Goal: Task Accomplishment & Management: Use online tool/utility

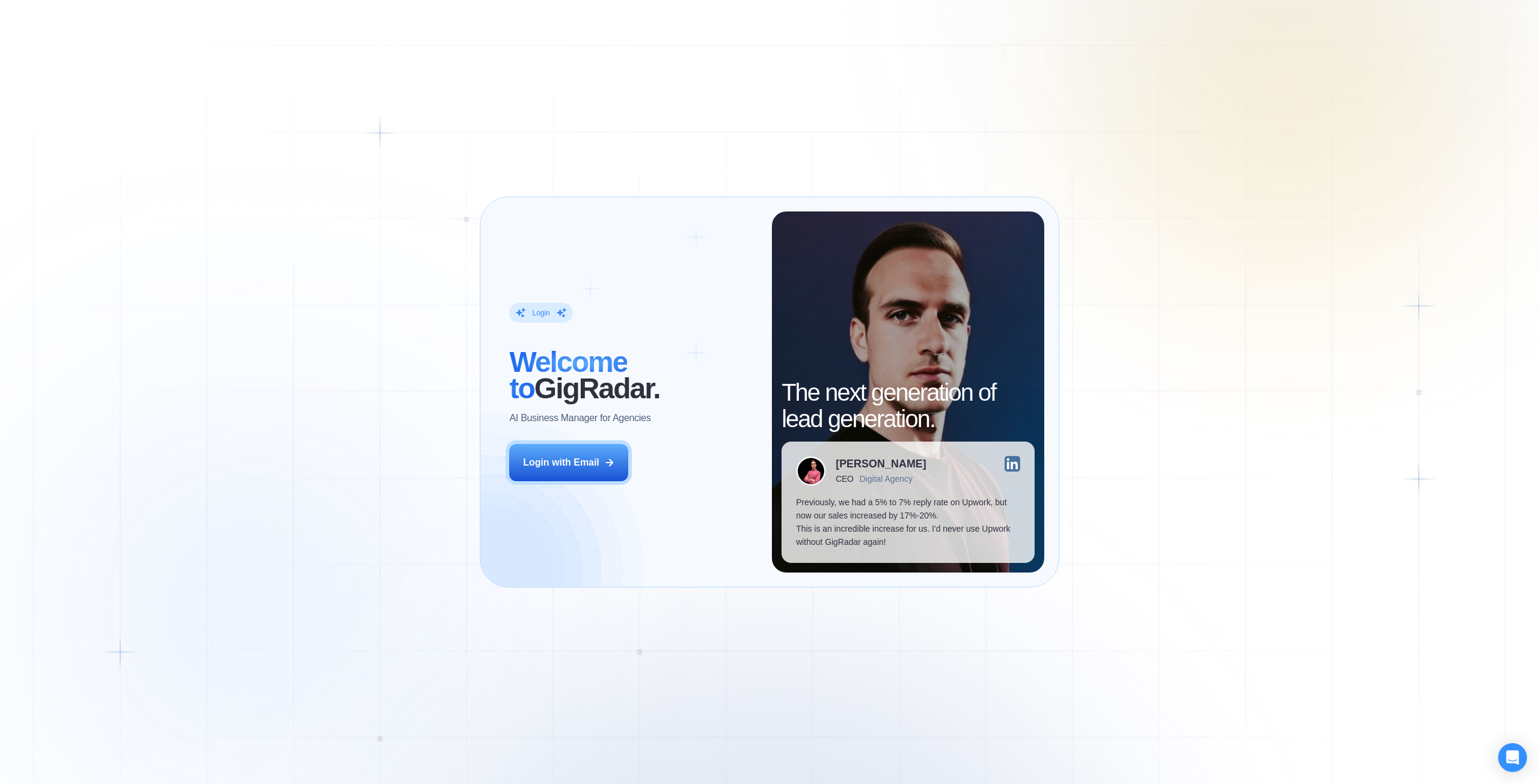
click at [603, 468] on button "Login with Email" at bounding box center [568, 462] width 119 height 37
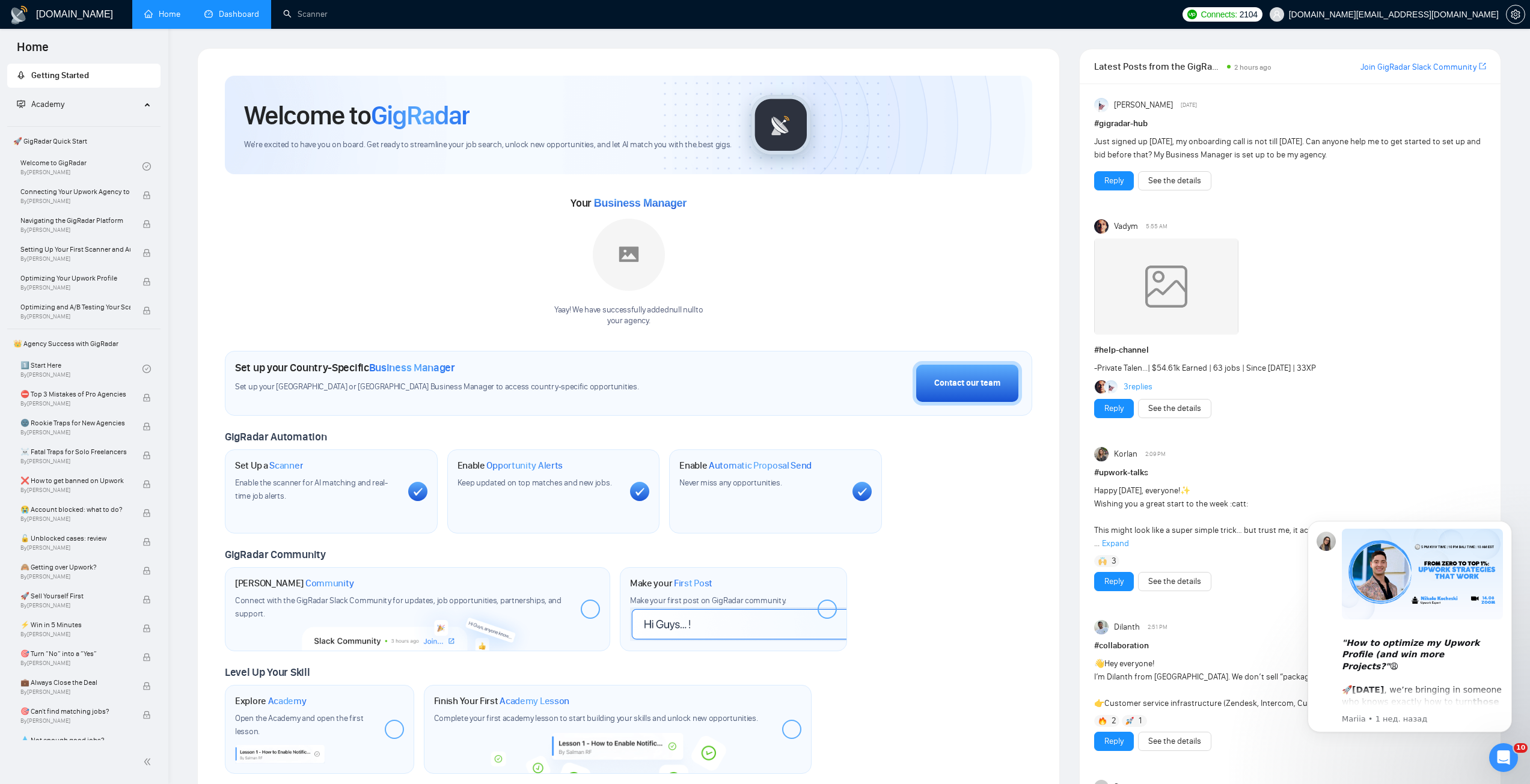
click at [225, 18] on link "Dashboard" at bounding box center [232, 14] width 55 height 10
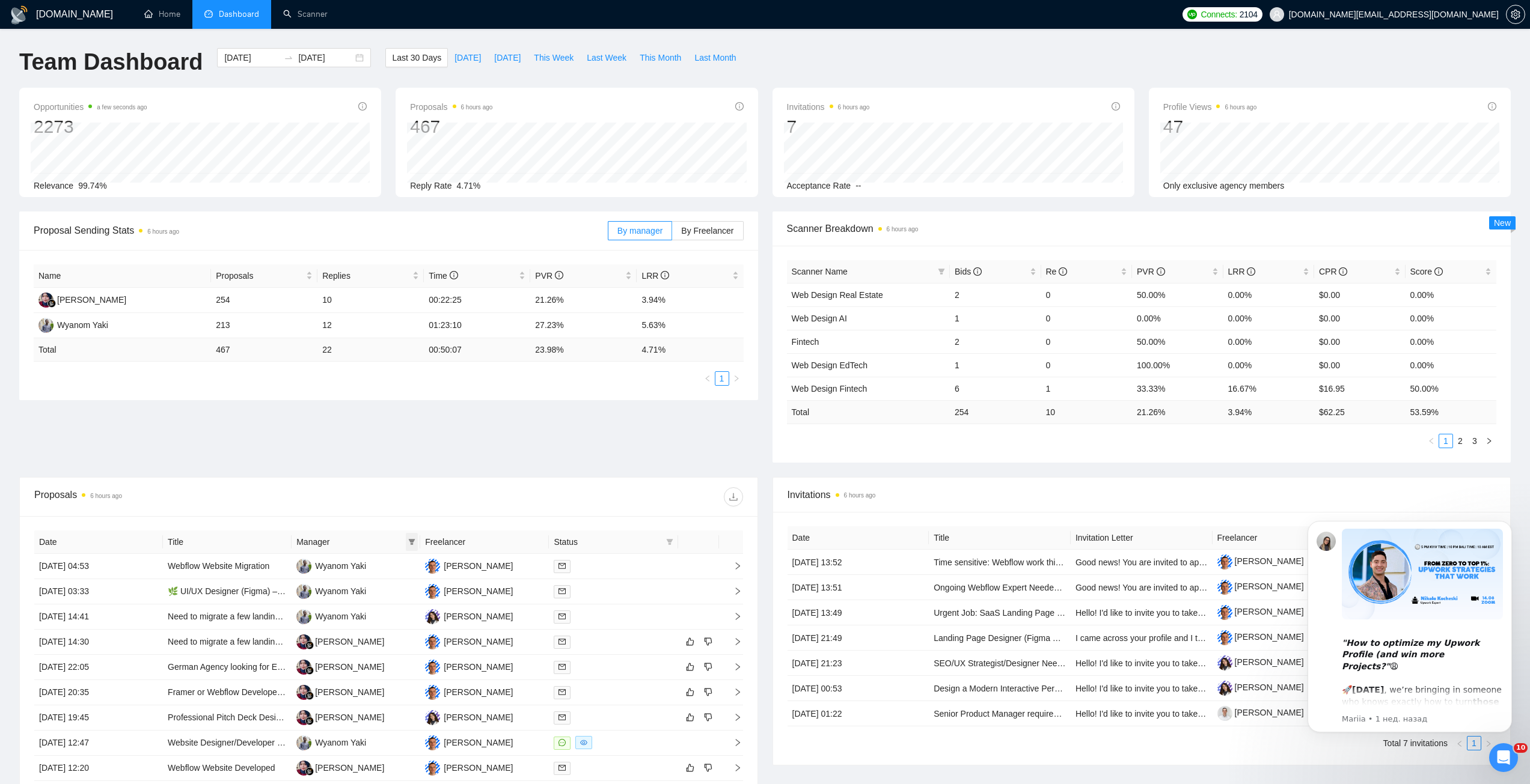
click at [410, 544] on icon "filter" at bounding box center [412, 541] width 7 height 7
click at [351, 587] on span "Rara Hanifah" at bounding box center [389, 584] width 86 height 13
checkbox input "true"
click at [478, 474] on div "Proposal Sending Stats 6 hours ago By manager By Freelancer Name Proposals Repl…" at bounding box center [765, 344] width 1506 height 265
click at [230, 55] on input "2025-07-26" at bounding box center [252, 57] width 55 height 13
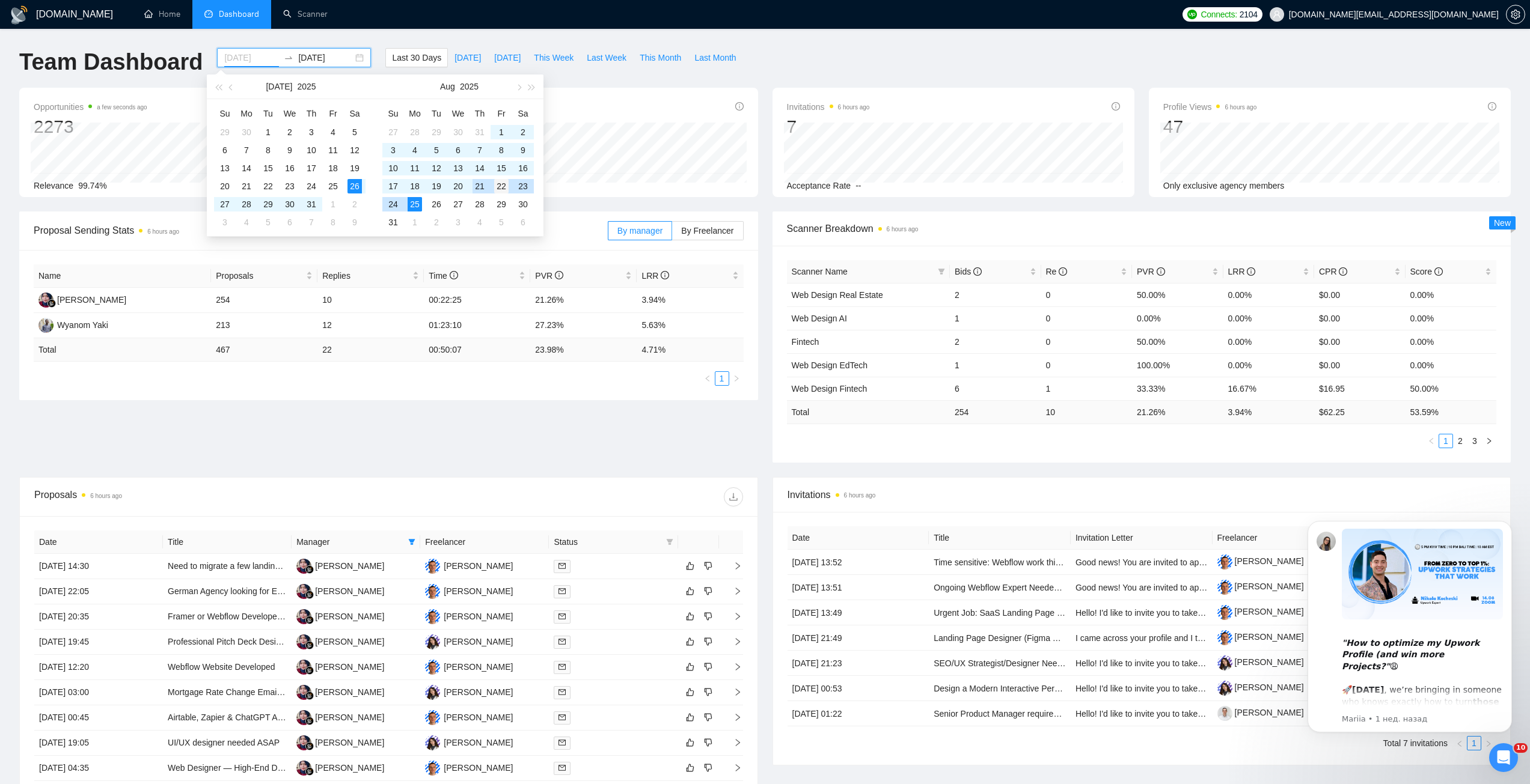
type input "2025-08-22"
click at [497, 186] on div "22" at bounding box center [501, 186] width 15 height 15
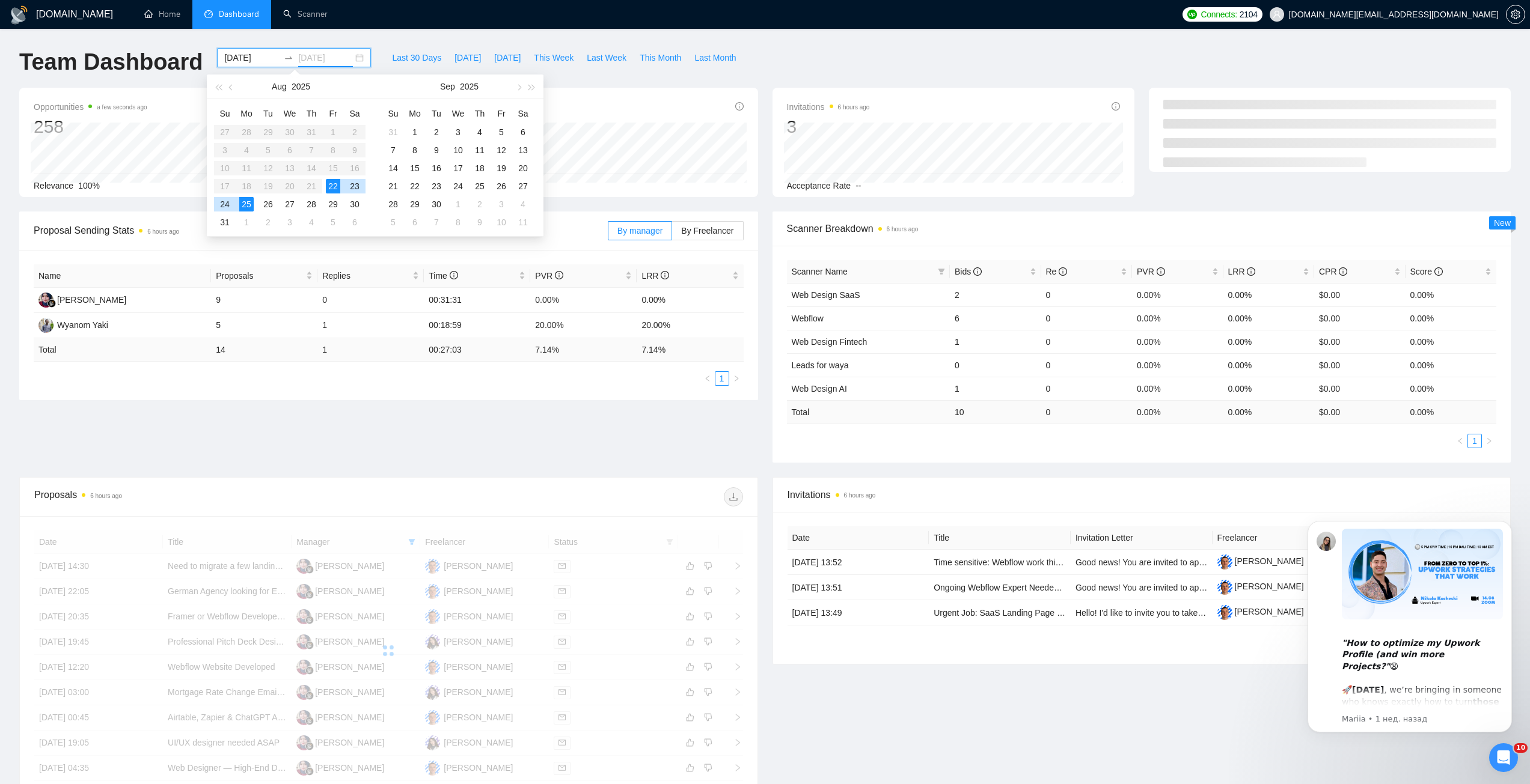
type input "2025-08-25"
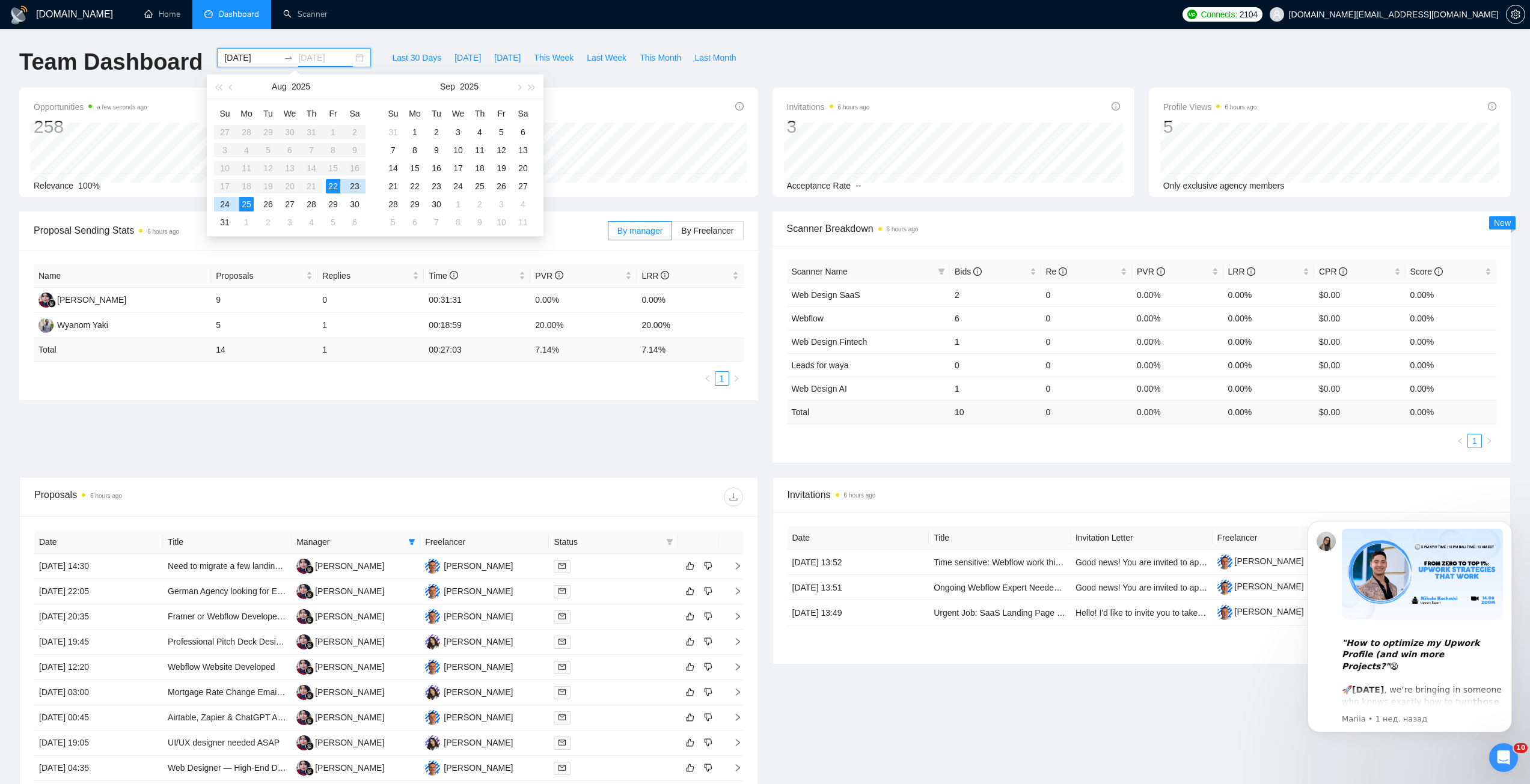
click at [249, 206] on div "25" at bounding box center [246, 204] width 15 height 15
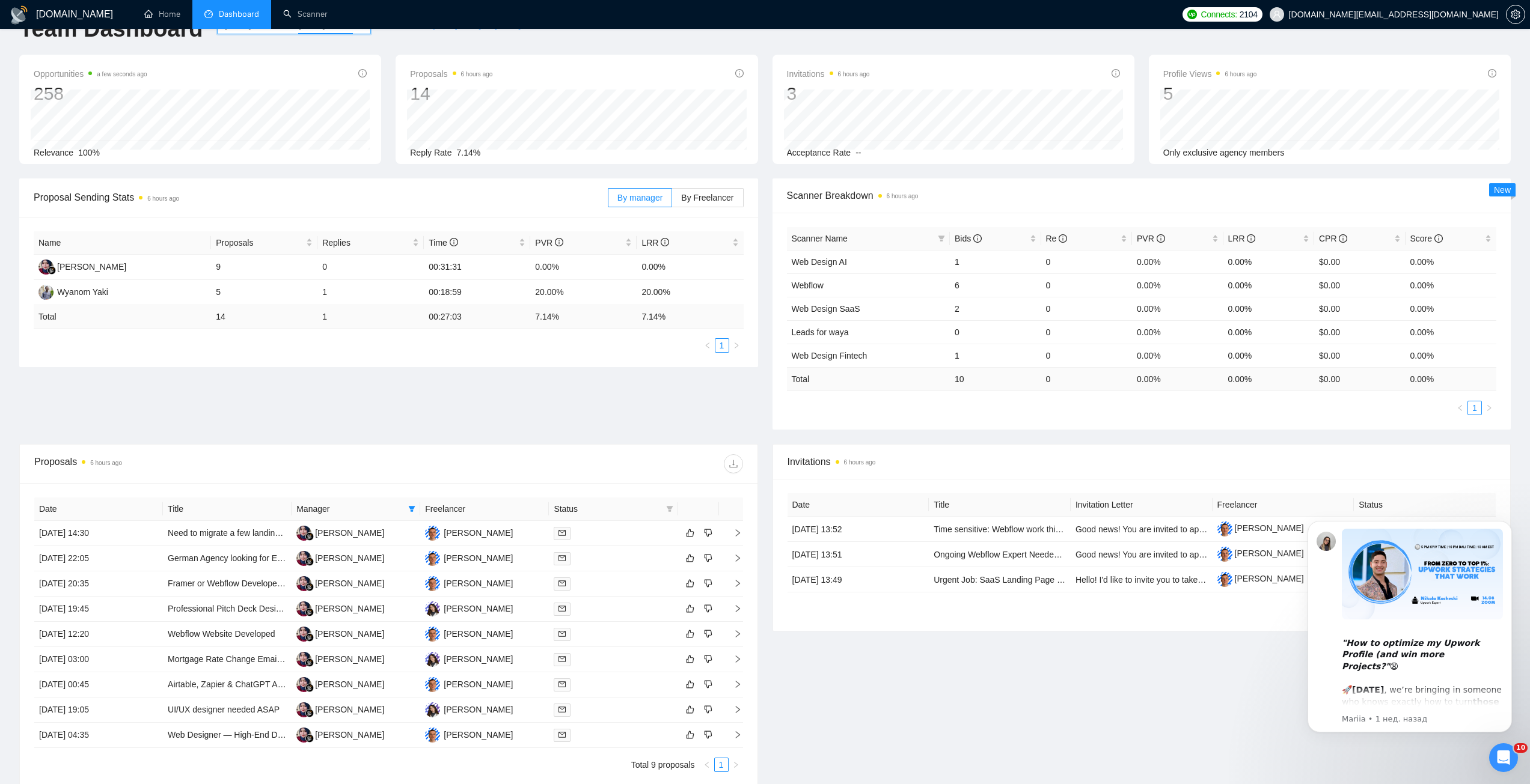
scroll to position [143, 0]
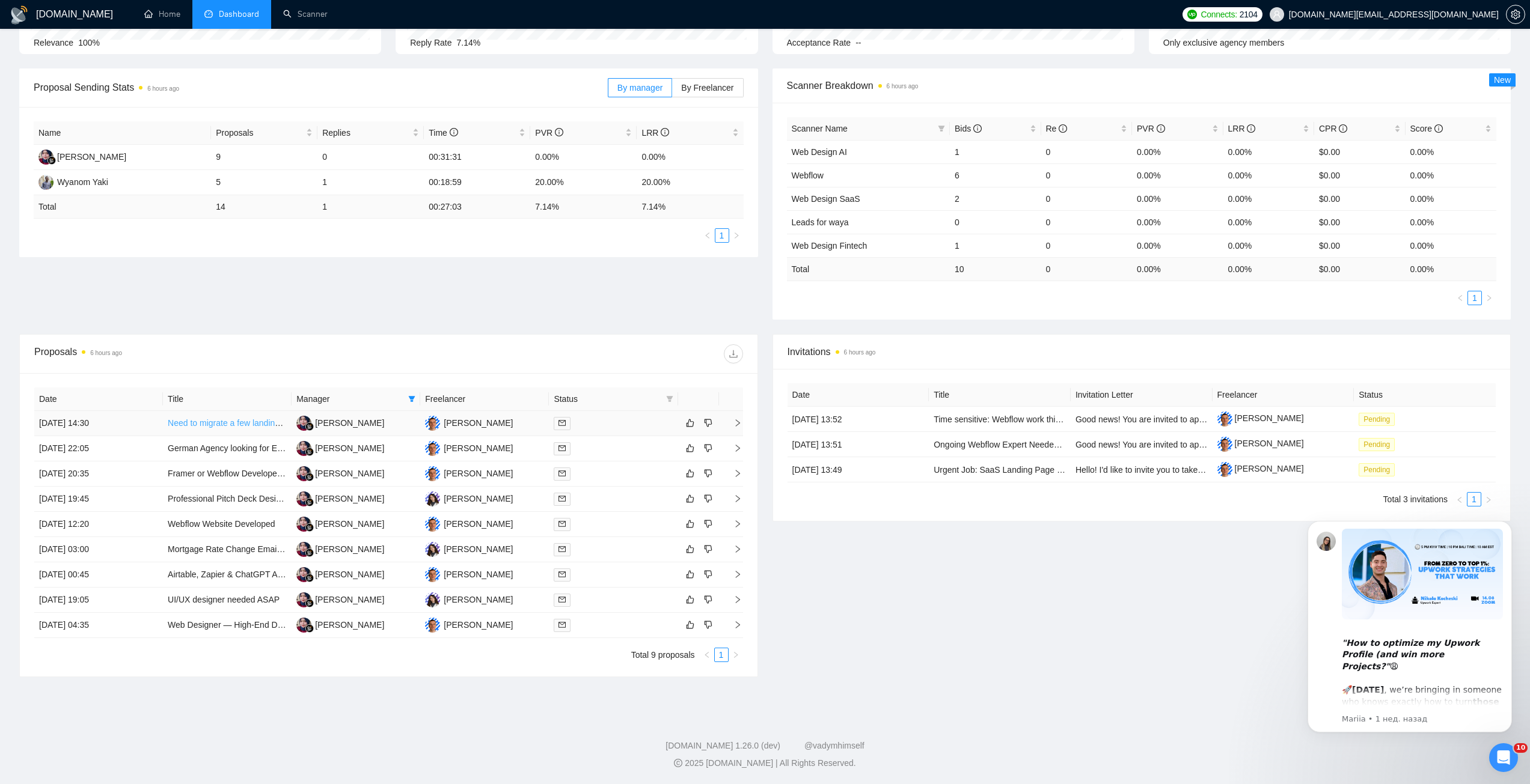
click at [229, 424] on link "Need to migrate a few landing pages to webflow" at bounding box center [257, 423] width 179 height 10
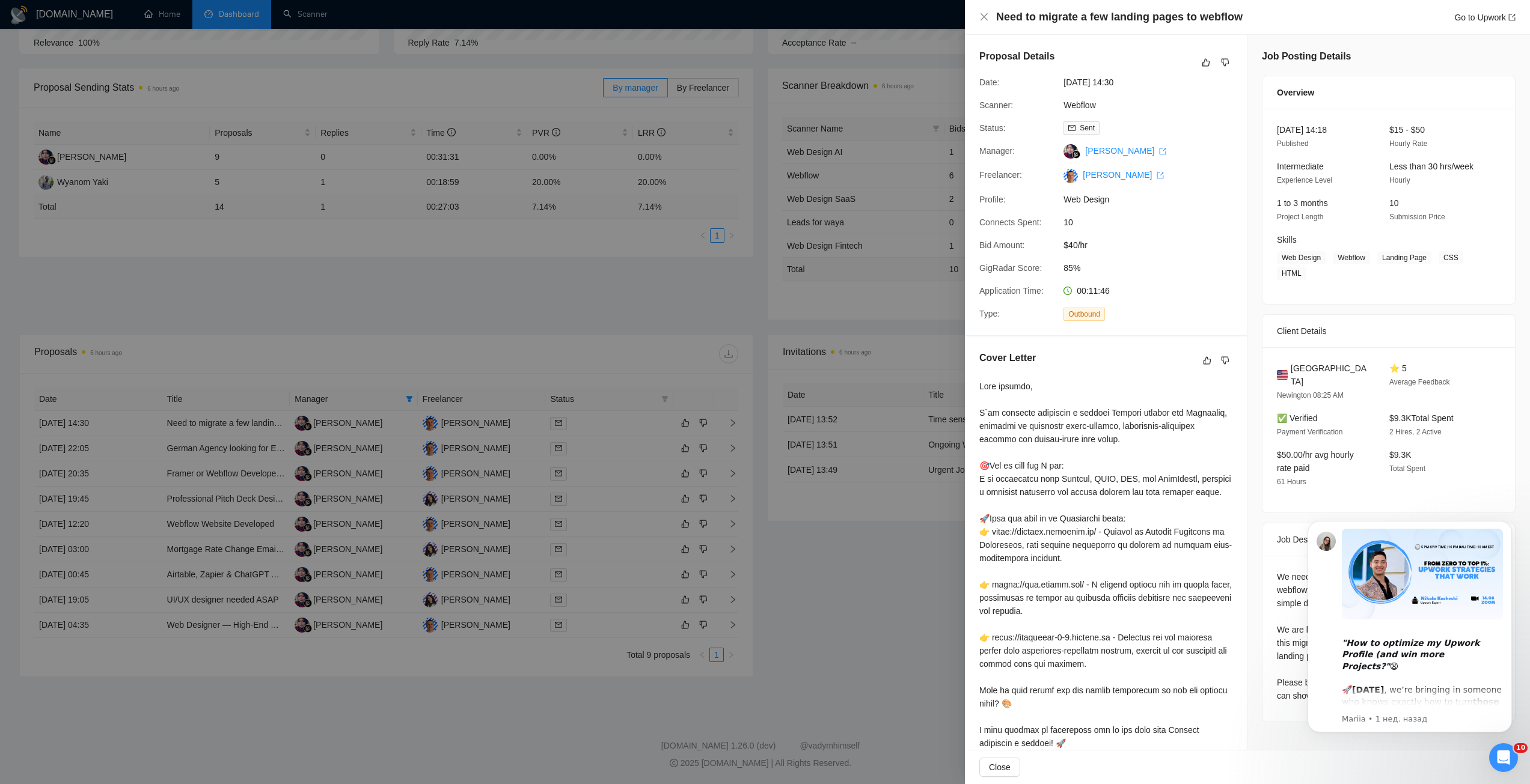
click at [545, 345] on div at bounding box center [765, 392] width 1530 height 784
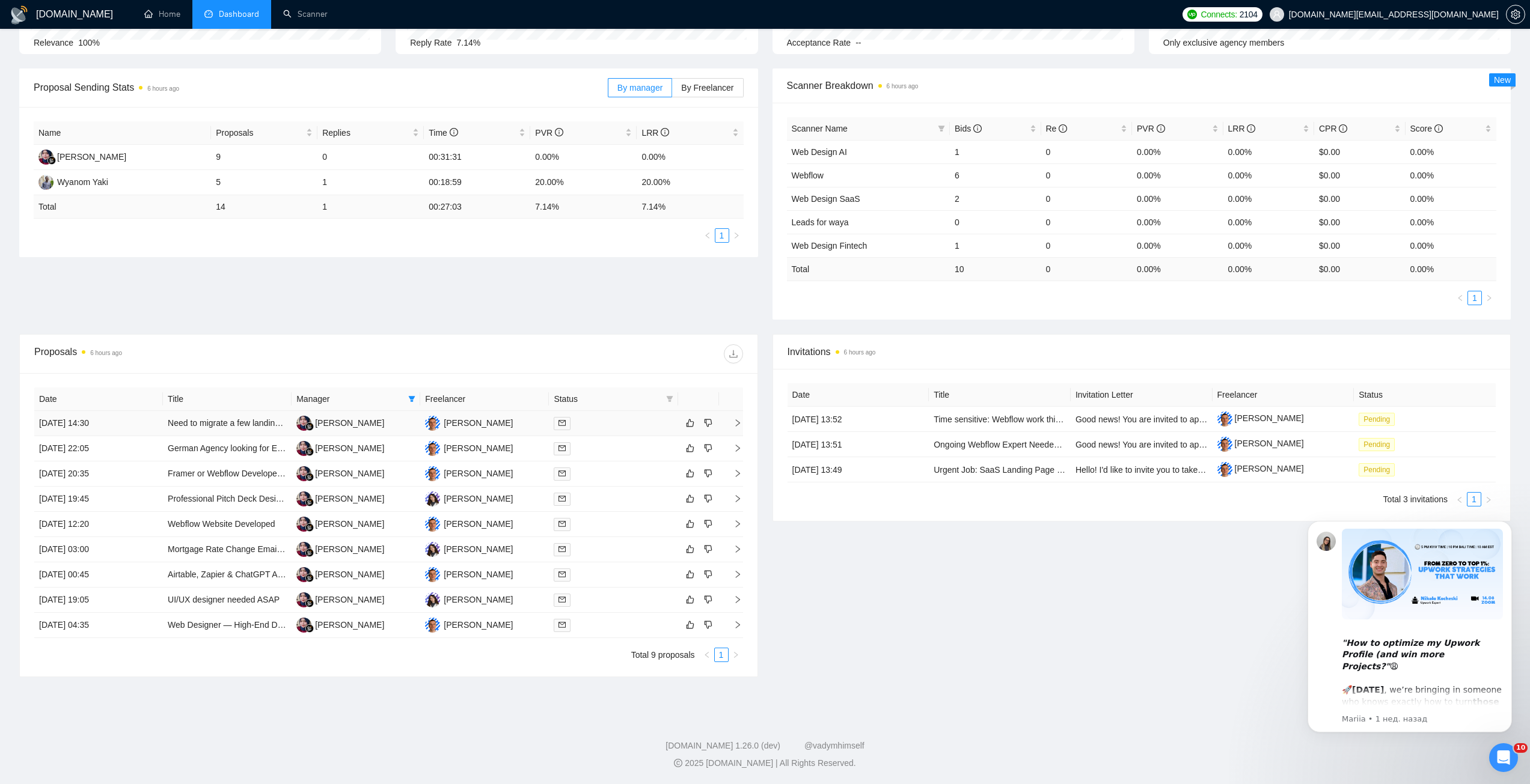
click at [627, 423] on div at bounding box center [613, 423] width 119 height 14
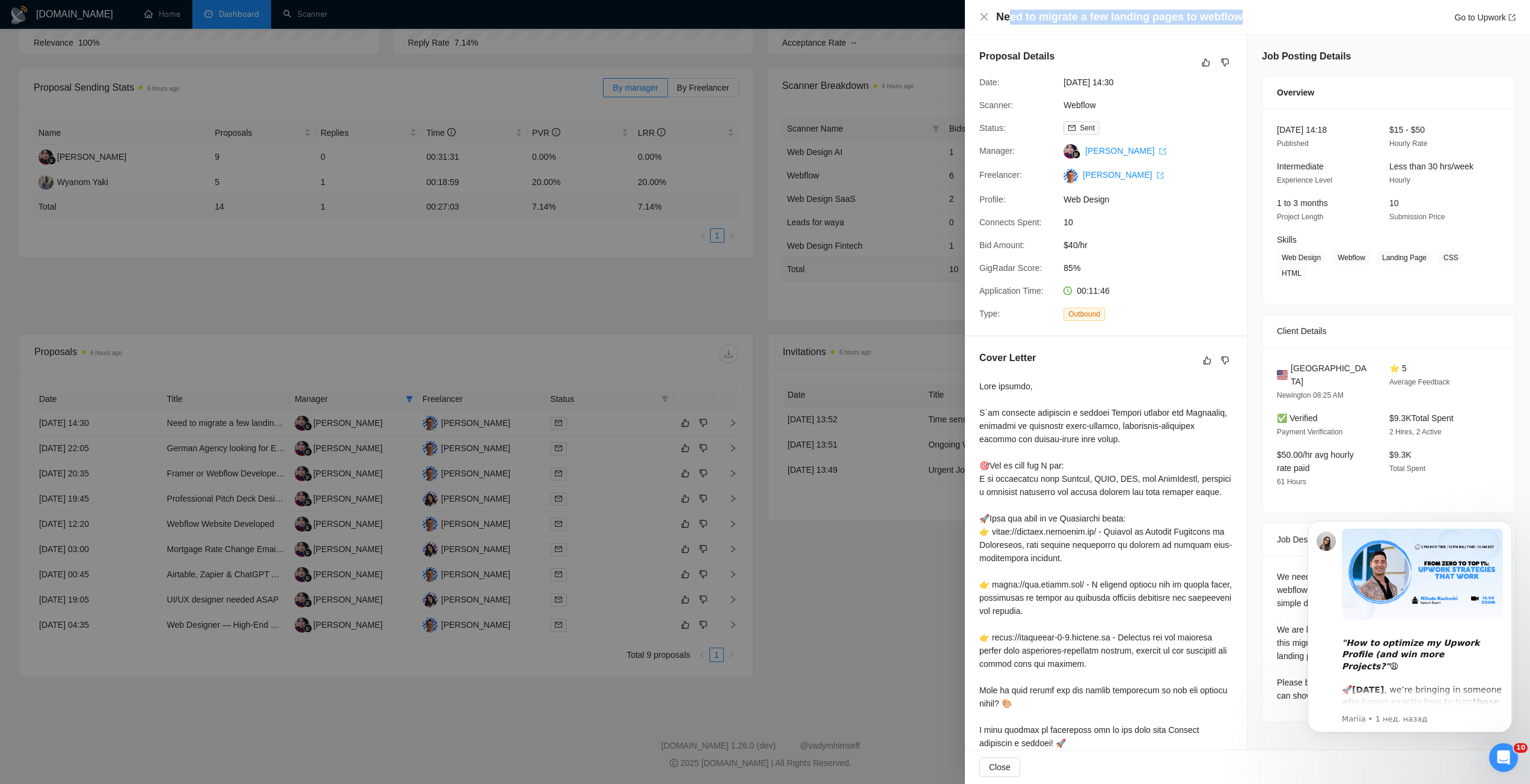
drag, startPoint x: 1010, startPoint y: 17, endPoint x: 1251, endPoint y: 20, distance: 241.0
click at [1251, 20] on div "Need to migrate a few landing pages to webflow Go to Upwork" at bounding box center [1256, 17] width 520 height 15
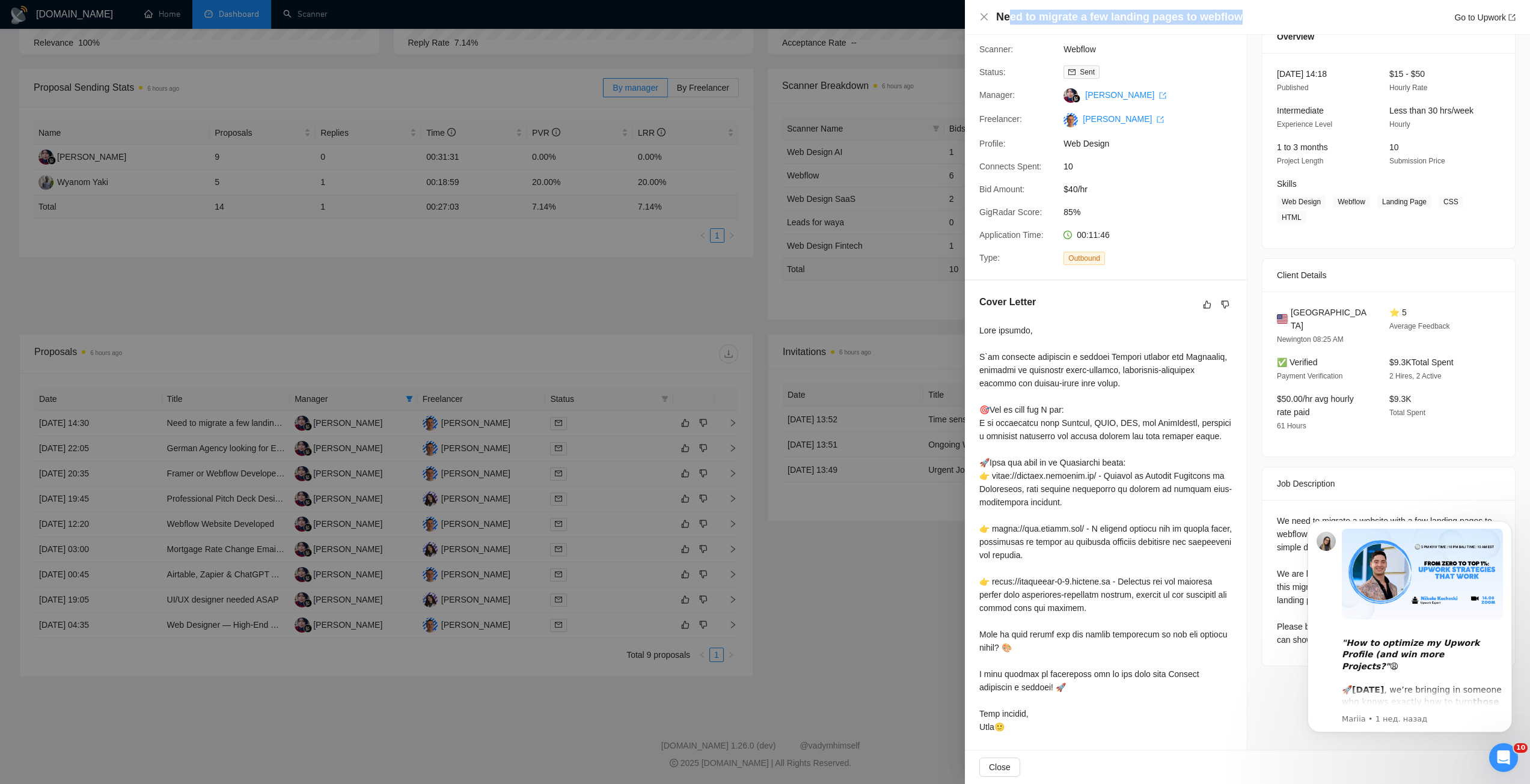
scroll to position [58, 0]
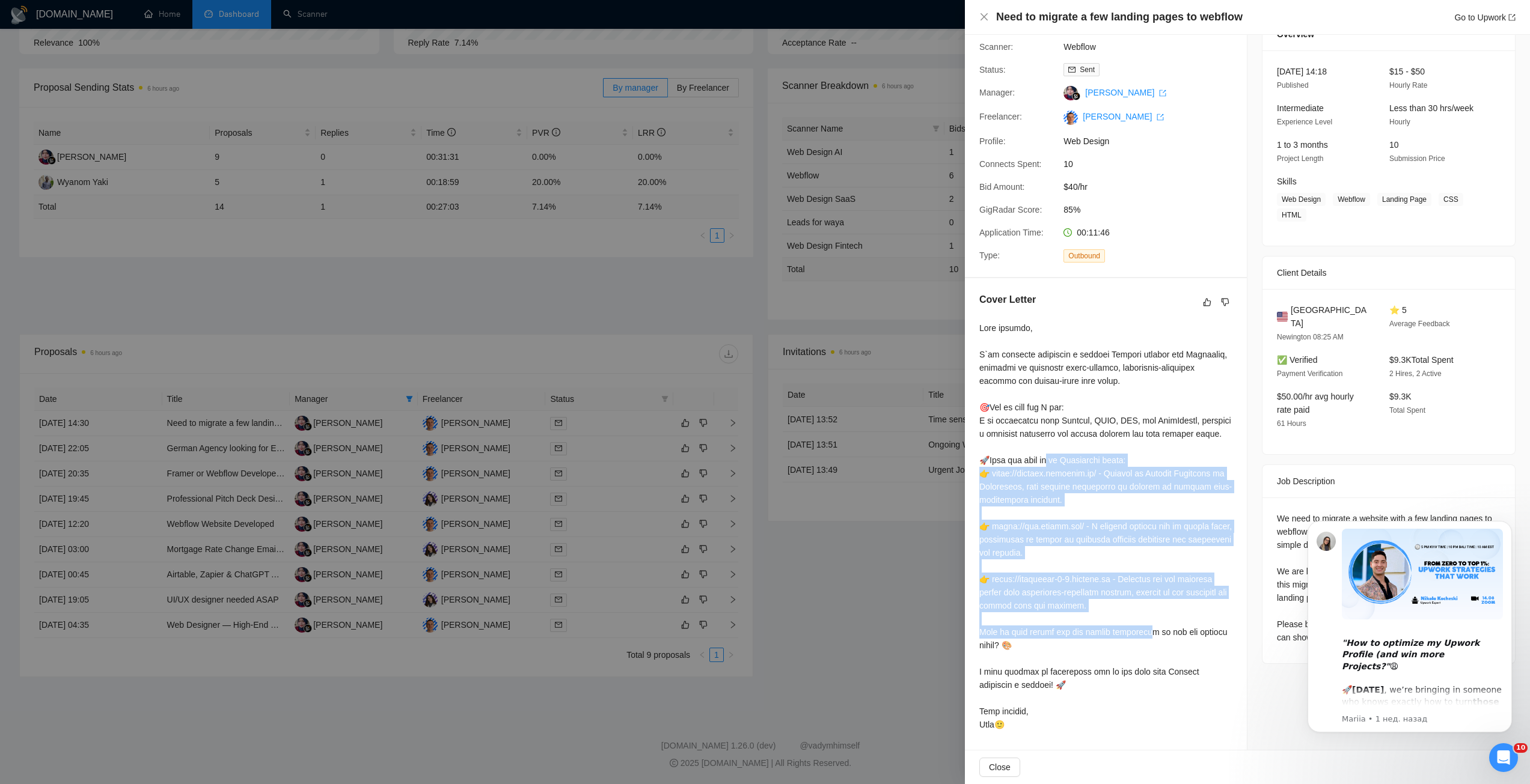
drag, startPoint x: 997, startPoint y: 467, endPoint x: 1124, endPoint y: 608, distance: 189.8
click at [1124, 608] on div at bounding box center [1106, 526] width 253 height 409
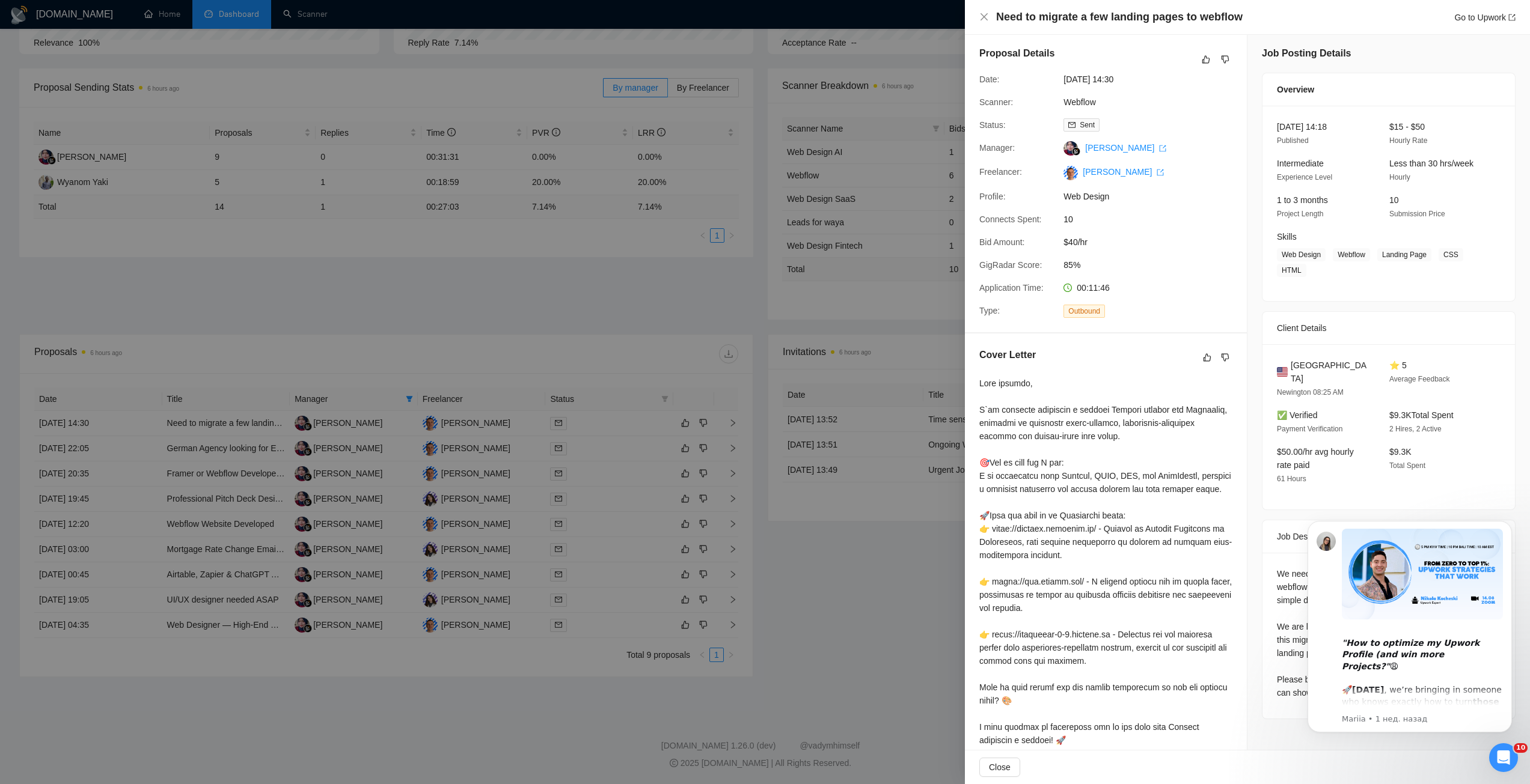
scroll to position [0, 0]
click at [1478, 20] on link "Go to Upwork" at bounding box center [1484, 17] width 62 height 10
click at [502, 350] on div at bounding box center [765, 392] width 1530 height 784
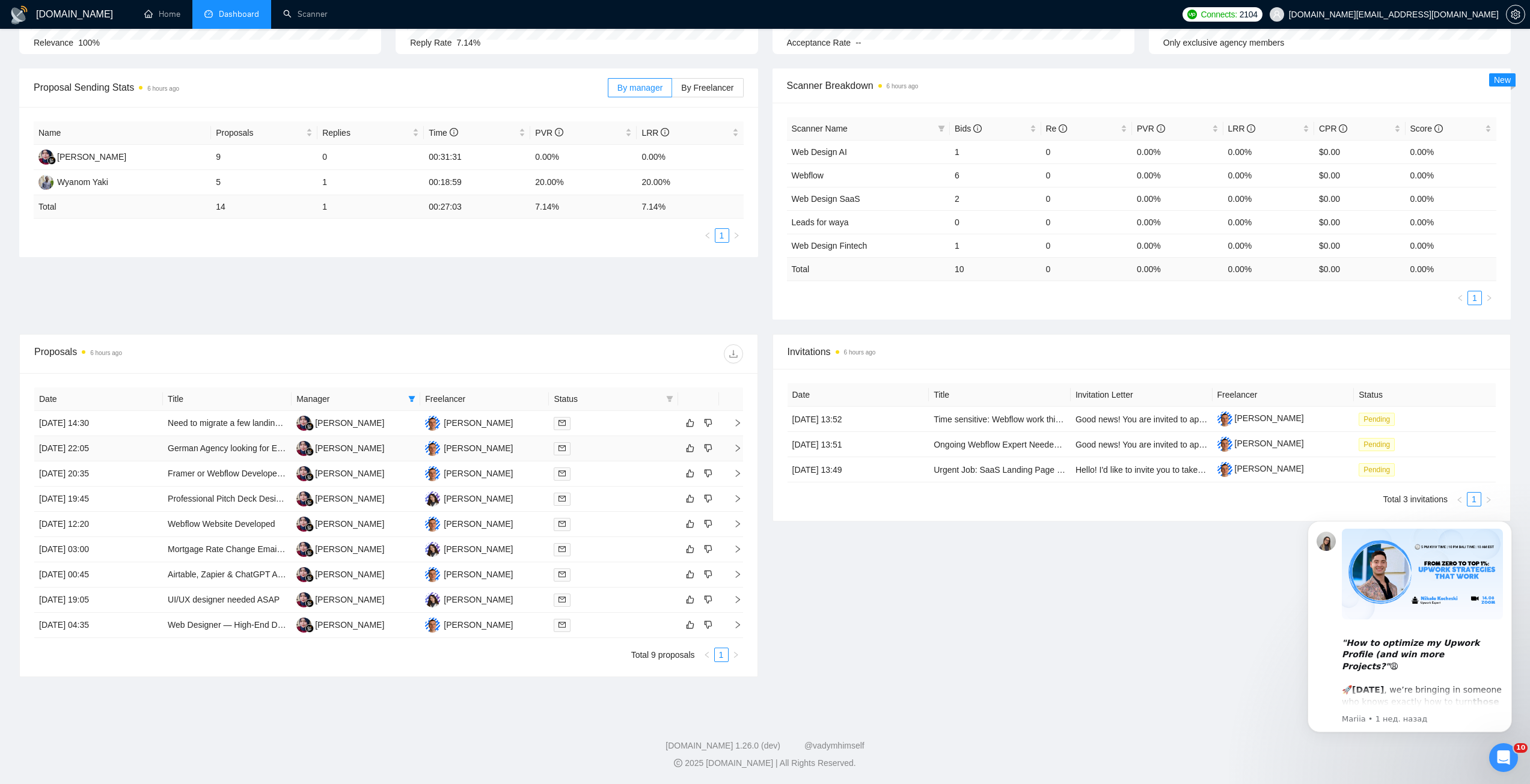
click at [509, 455] on td "Ivan Zholob" at bounding box center [485, 449] width 129 height 25
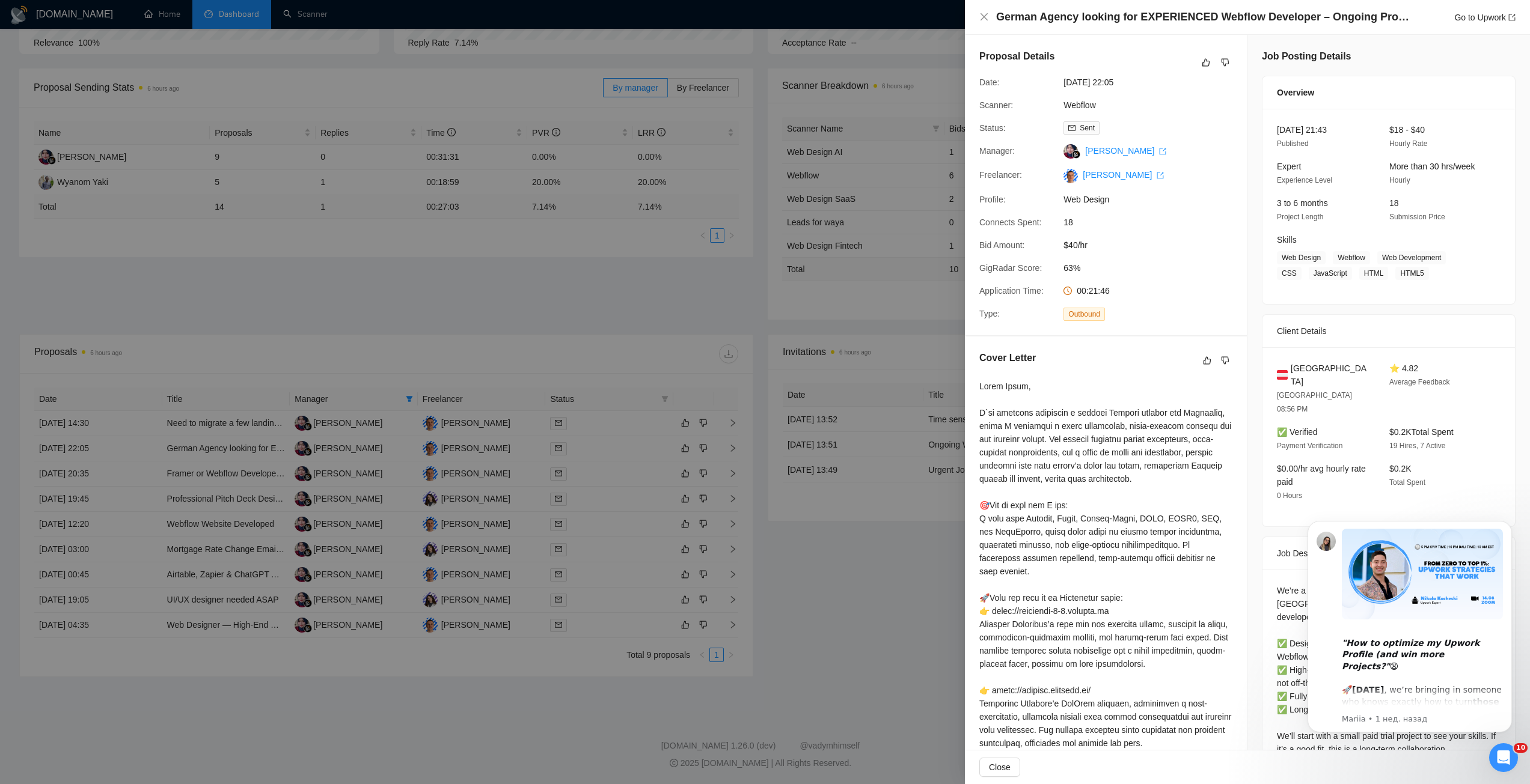
click at [509, 477] on div at bounding box center [765, 392] width 1530 height 784
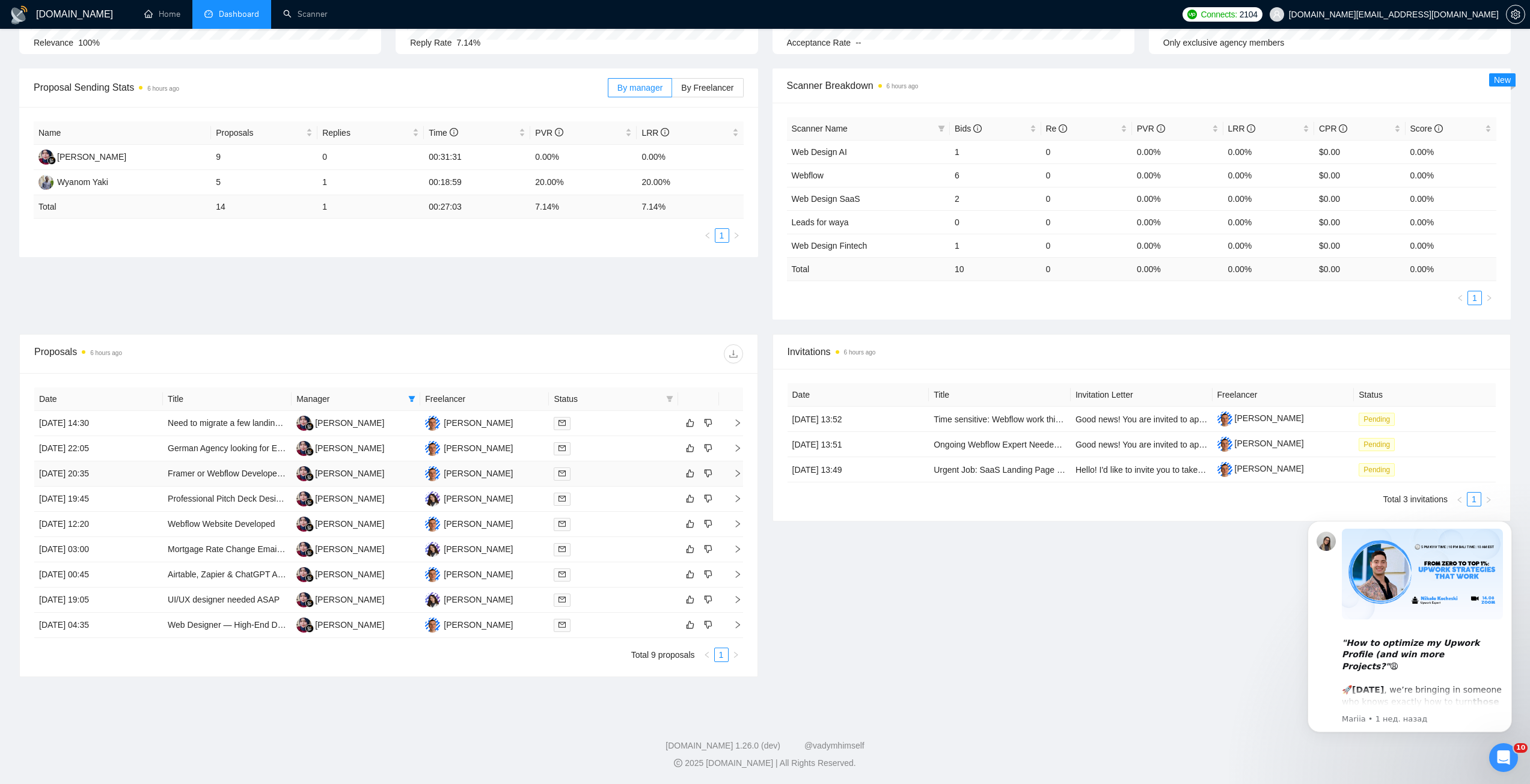
click at [514, 485] on td "Ivan Zholob" at bounding box center [485, 474] width 129 height 25
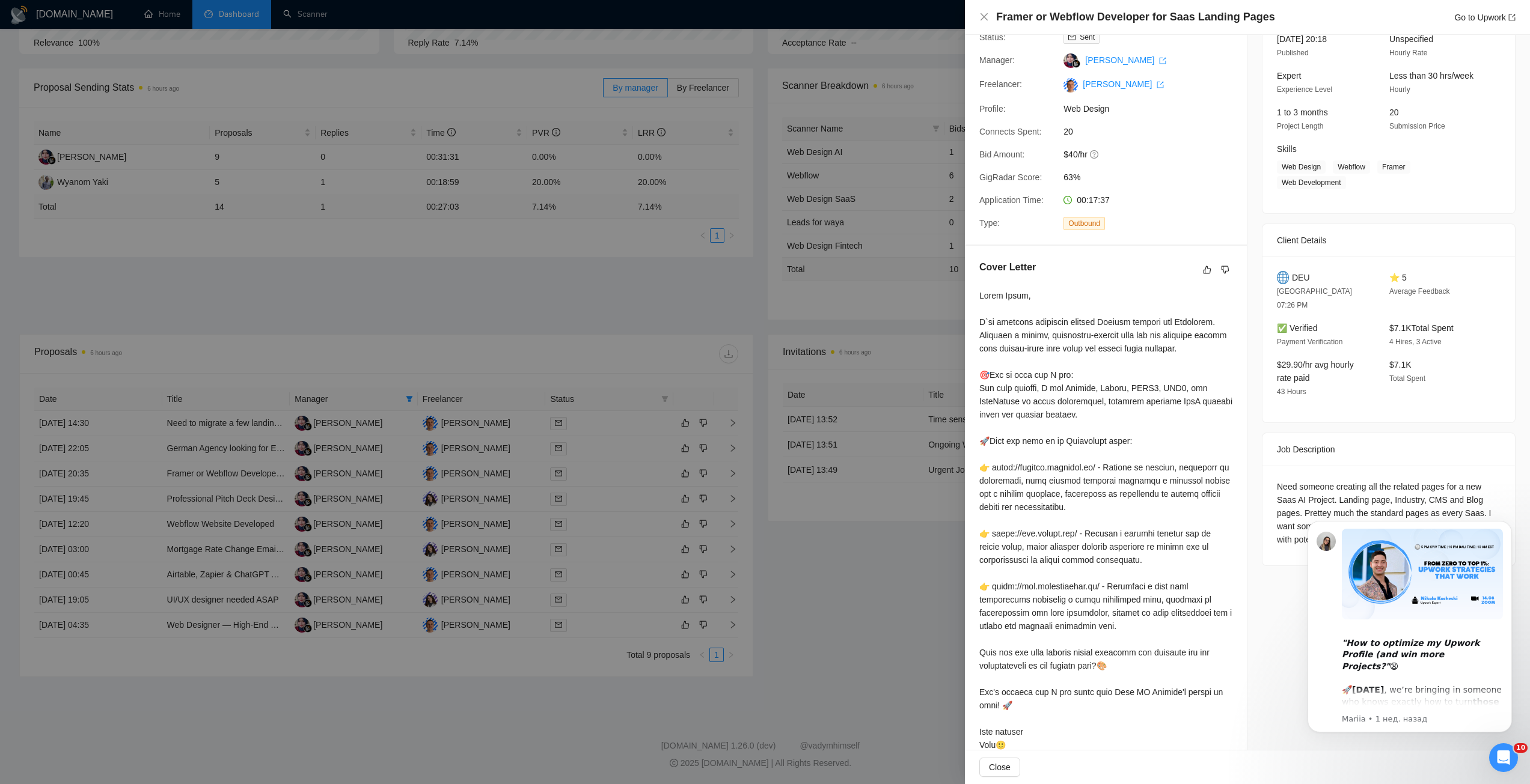
scroll to position [111, 0]
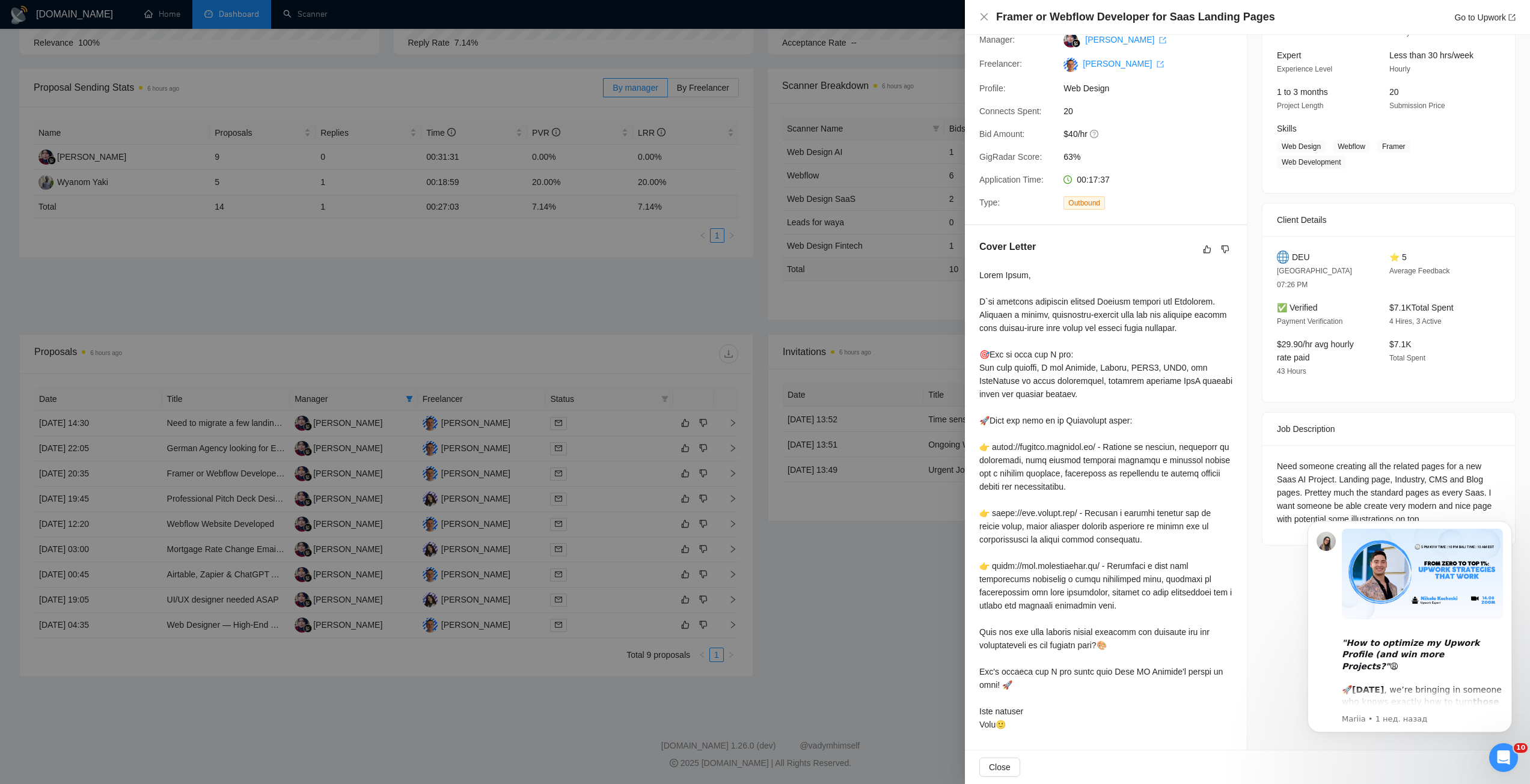
click at [500, 511] on div at bounding box center [765, 392] width 1530 height 784
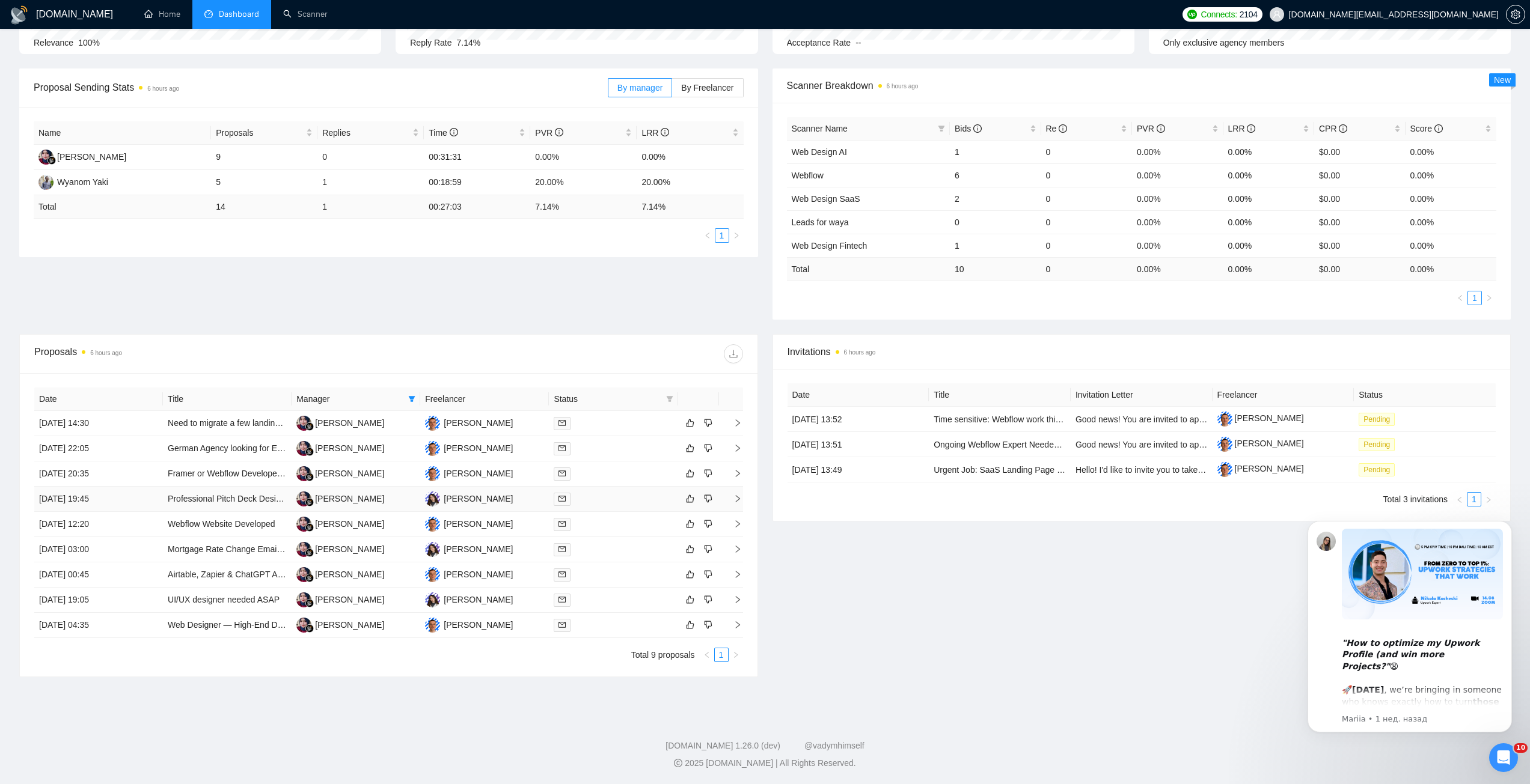
click at [525, 495] on td "[PERSON_NAME]" at bounding box center [485, 500] width 129 height 25
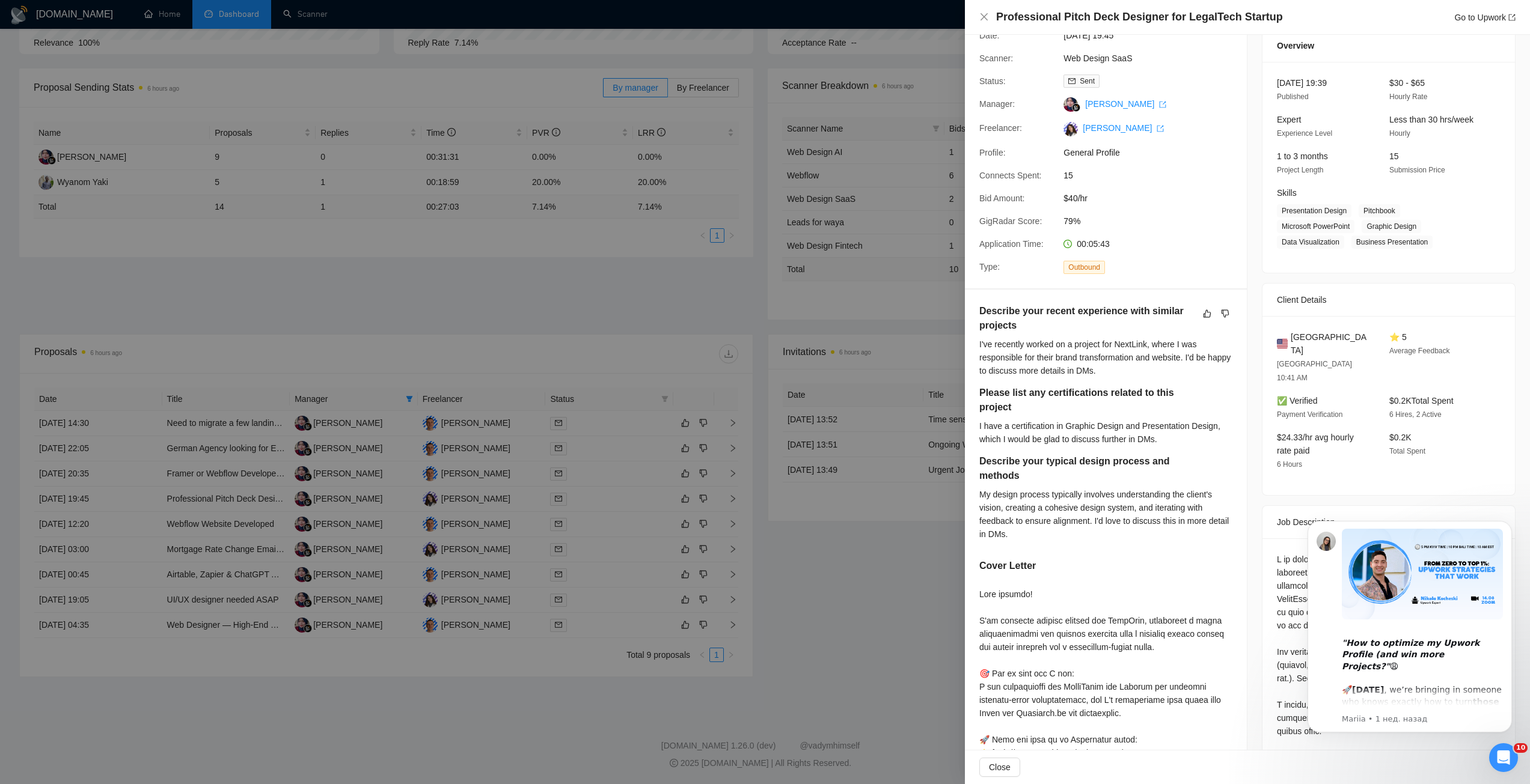
scroll to position [0, 0]
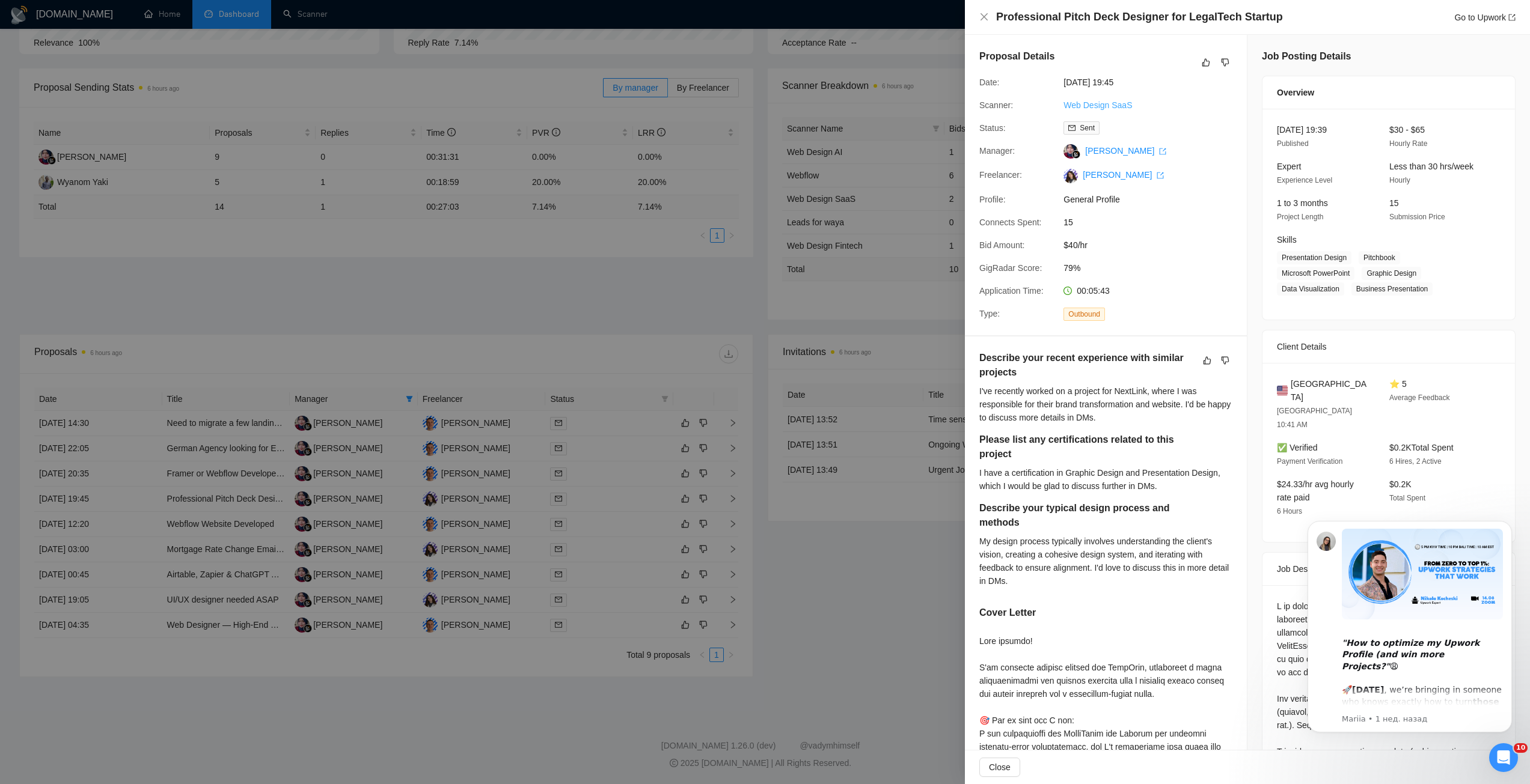
drag, startPoint x: 1129, startPoint y: 102, endPoint x: 1069, endPoint y: 103, distance: 60.0
click at [1069, 103] on div "Web Design SaaS" at bounding box center [1122, 105] width 127 height 13
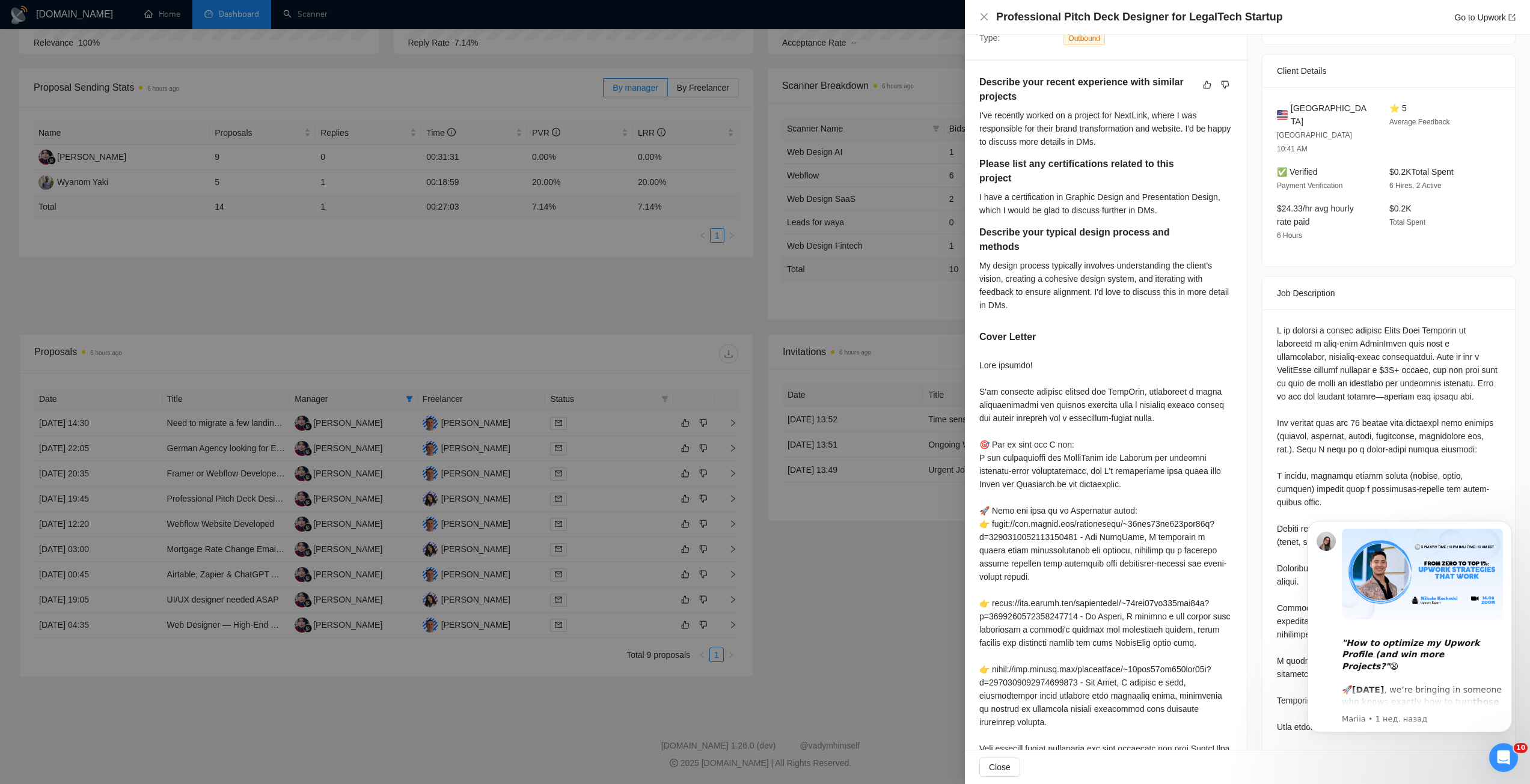
scroll to position [300, 0]
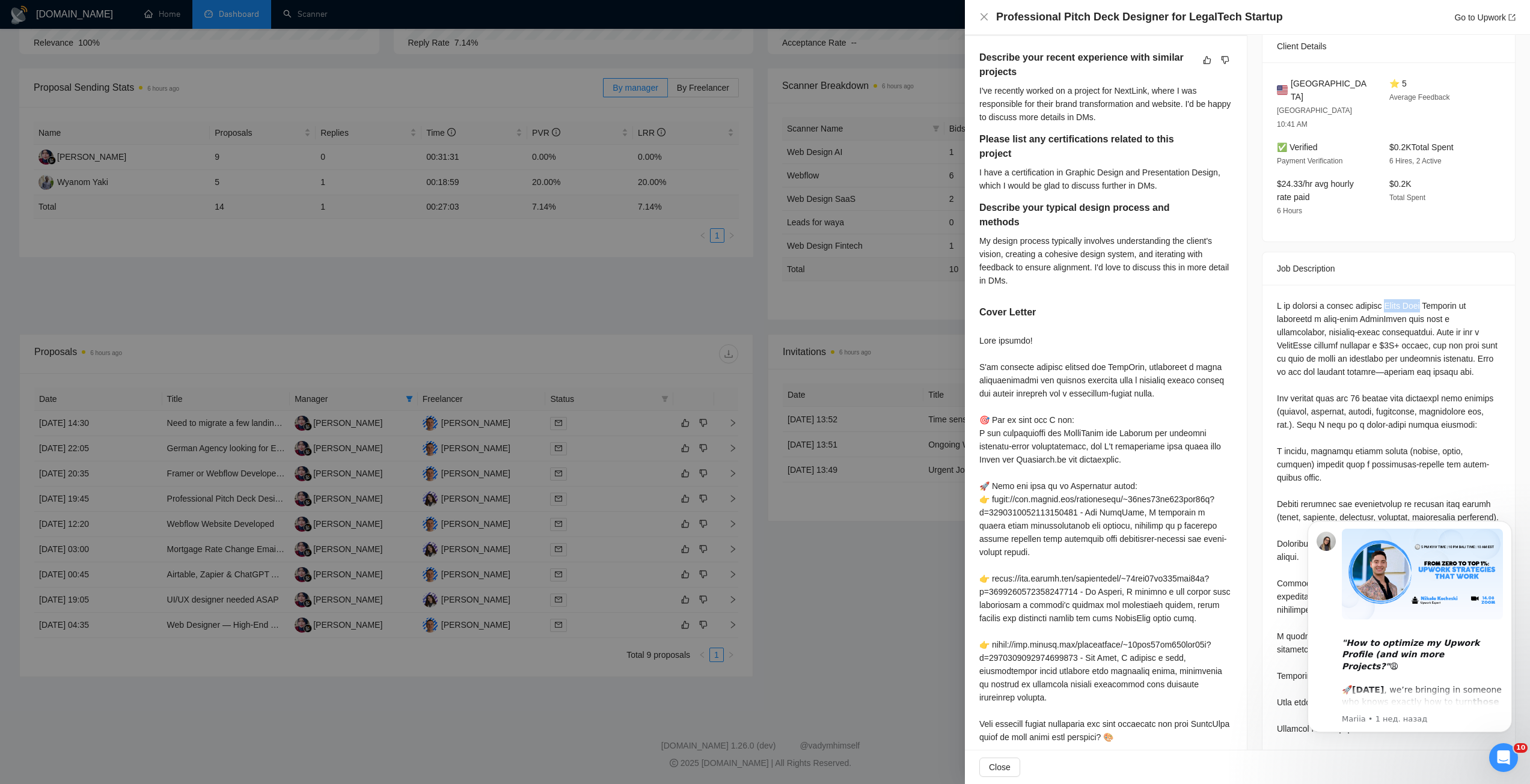
drag, startPoint x: 1379, startPoint y: 275, endPoint x: 1416, endPoint y: 276, distance: 37.0
copy div "Pitch Deck"
click at [891, 580] on div at bounding box center [765, 392] width 1530 height 784
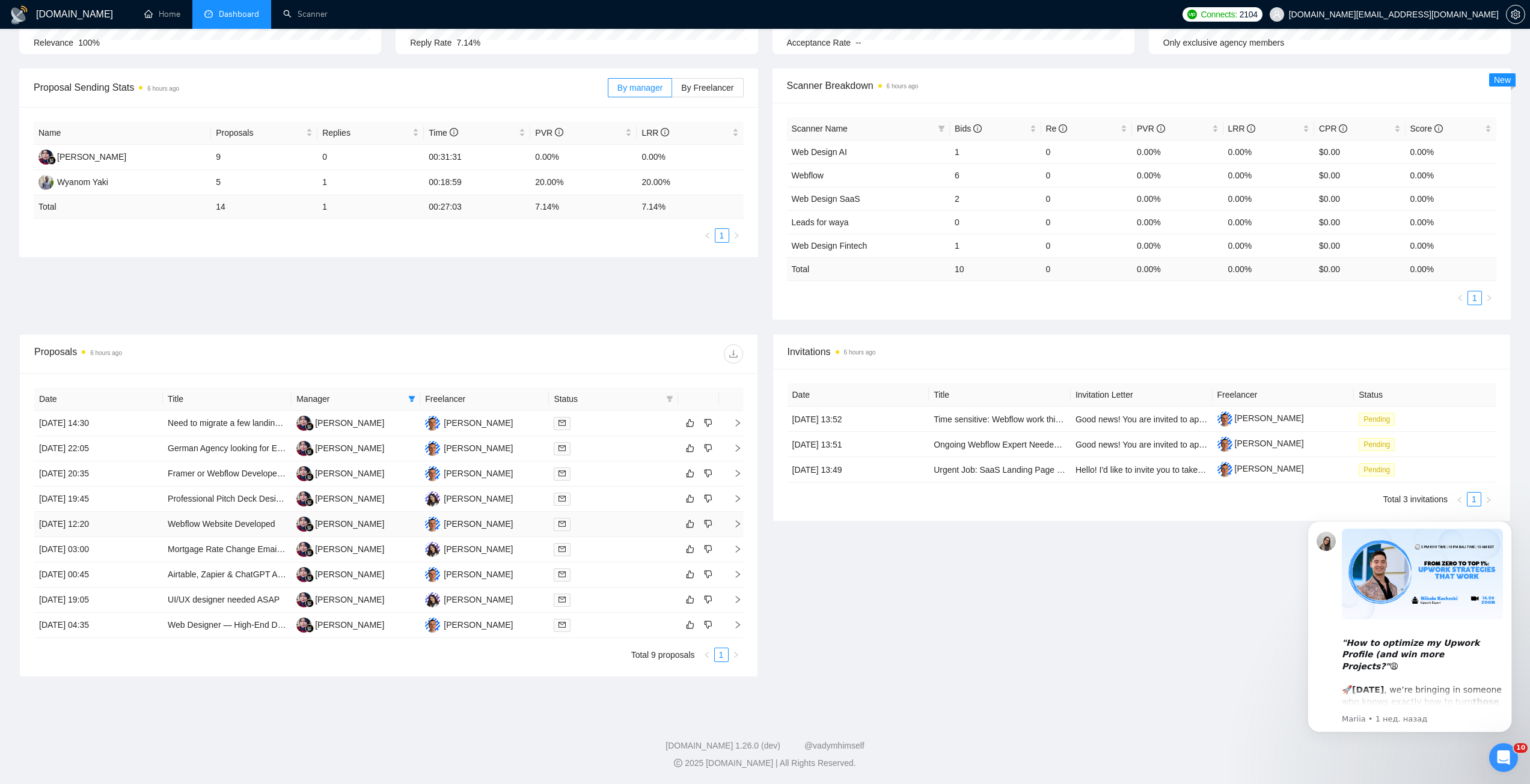
click at [636, 520] on div at bounding box center [613, 524] width 119 height 14
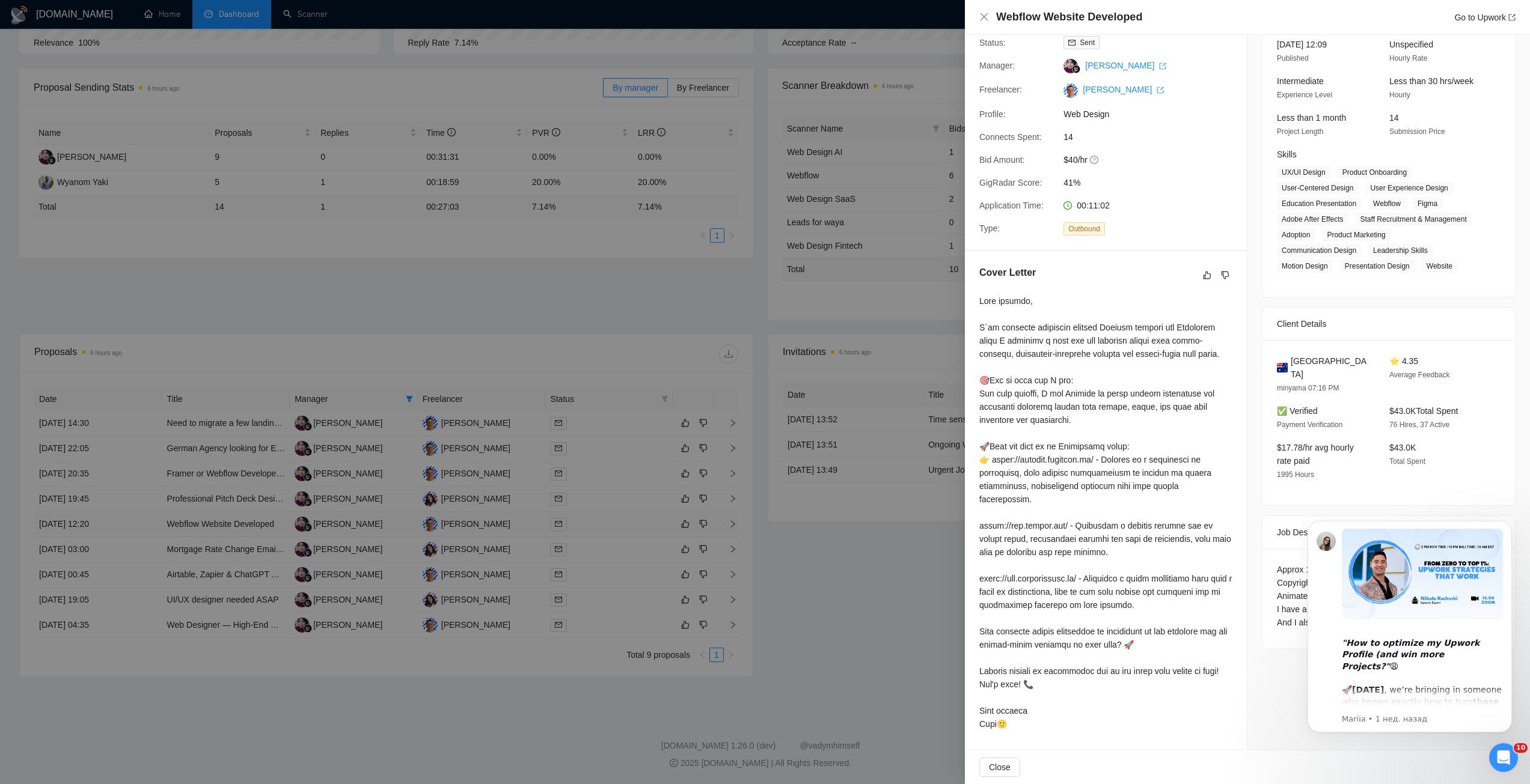
scroll to position [72, 0]
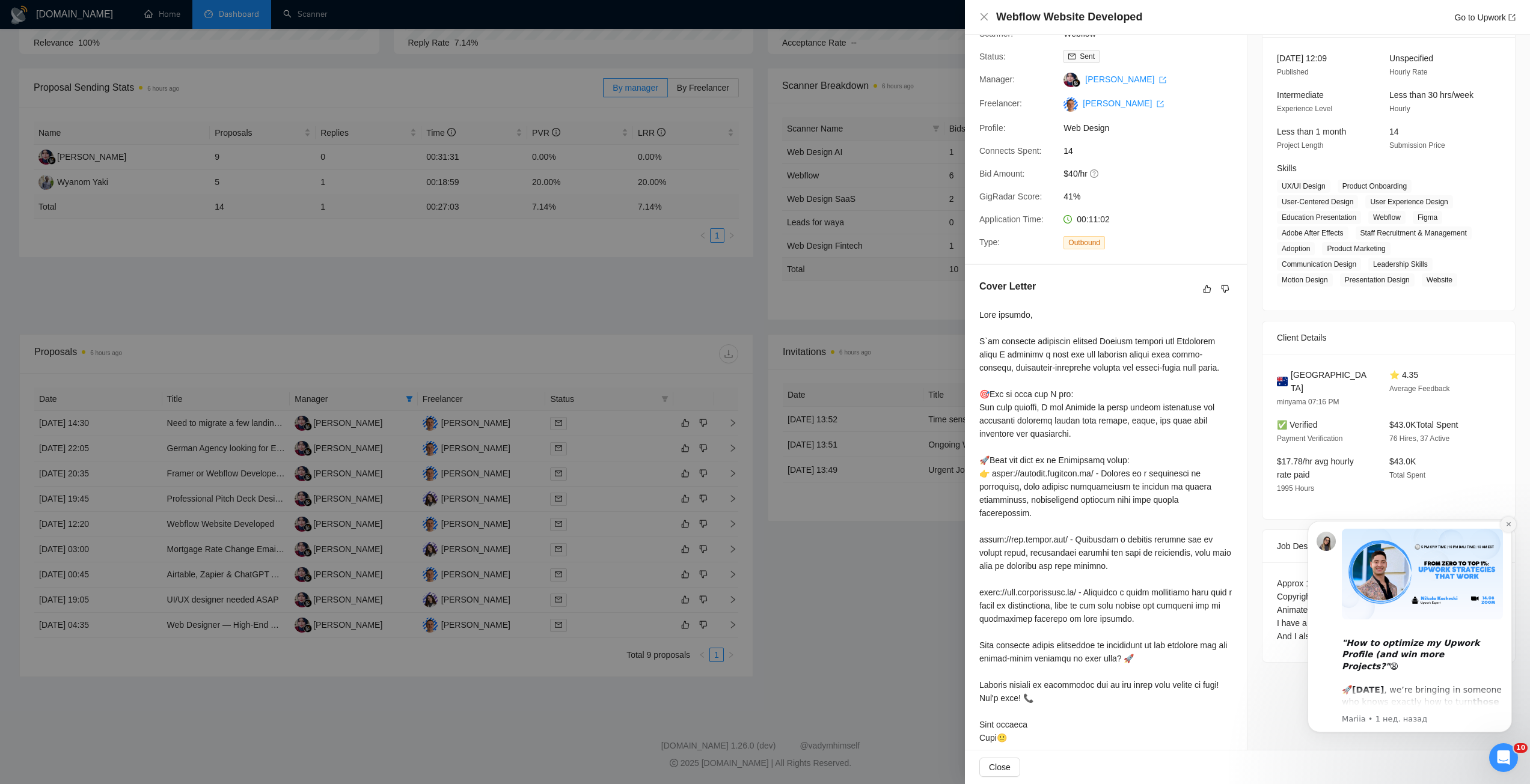
click at [1510, 522] on icon "Dismiss notification" at bounding box center [1508, 524] width 6 height 6
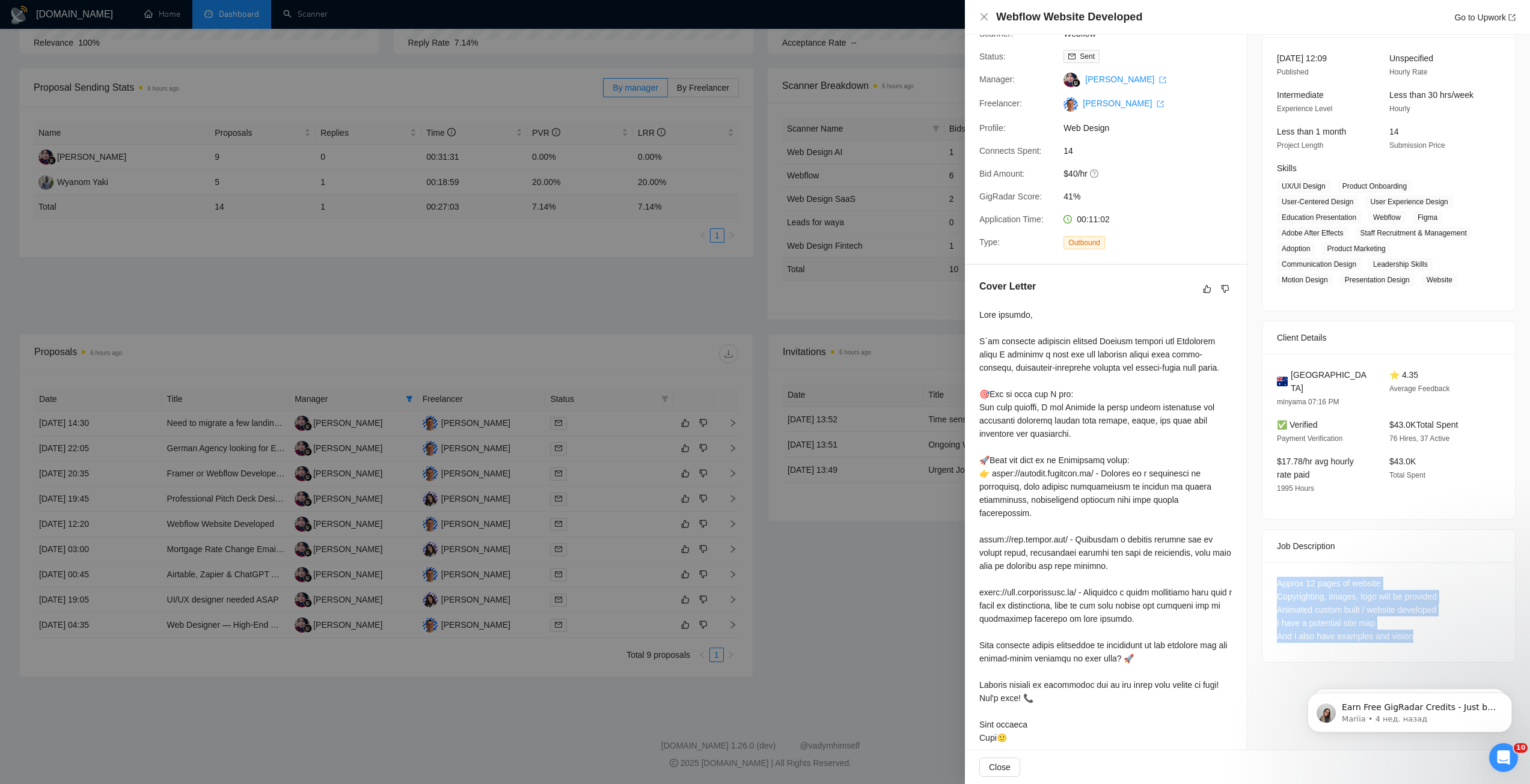
drag, startPoint x: 1275, startPoint y: 567, endPoint x: 1409, endPoint y: 616, distance: 142.7
click at [1409, 616] on div "Approx 12 pages of website Copyrighting, images, logo will be provided Animated…" at bounding box center [1388, 610] width 224 height 66
click at [1352, 587] on div "Approx 12 pages of website Copyrighting, images, logo will be provided Animated…" at bounding box center [1388, 610] width 224 height 66
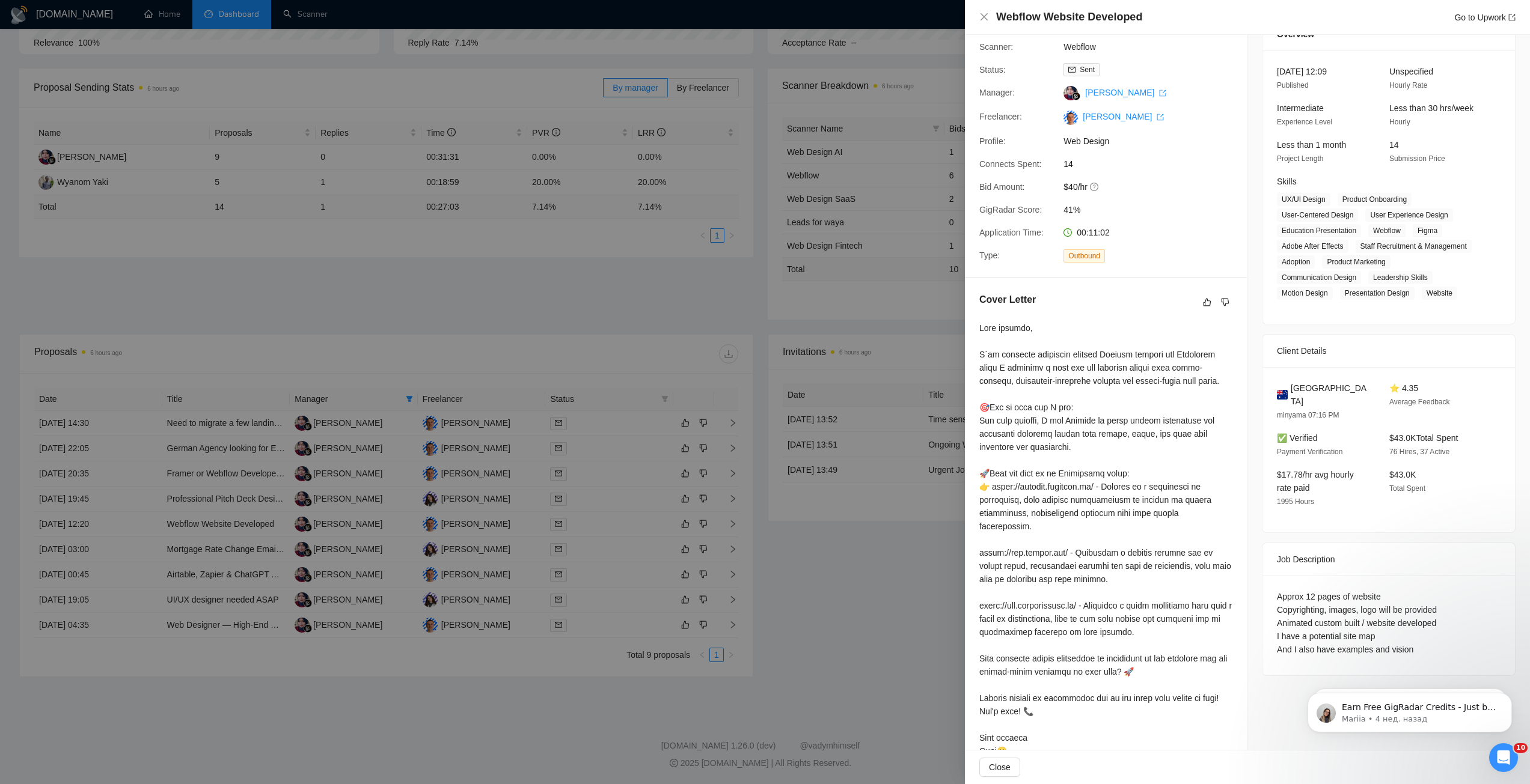
scroll to position [60, 0]
click at [641, 522] on div at bounding box center [765, 392] width 1530 height 784
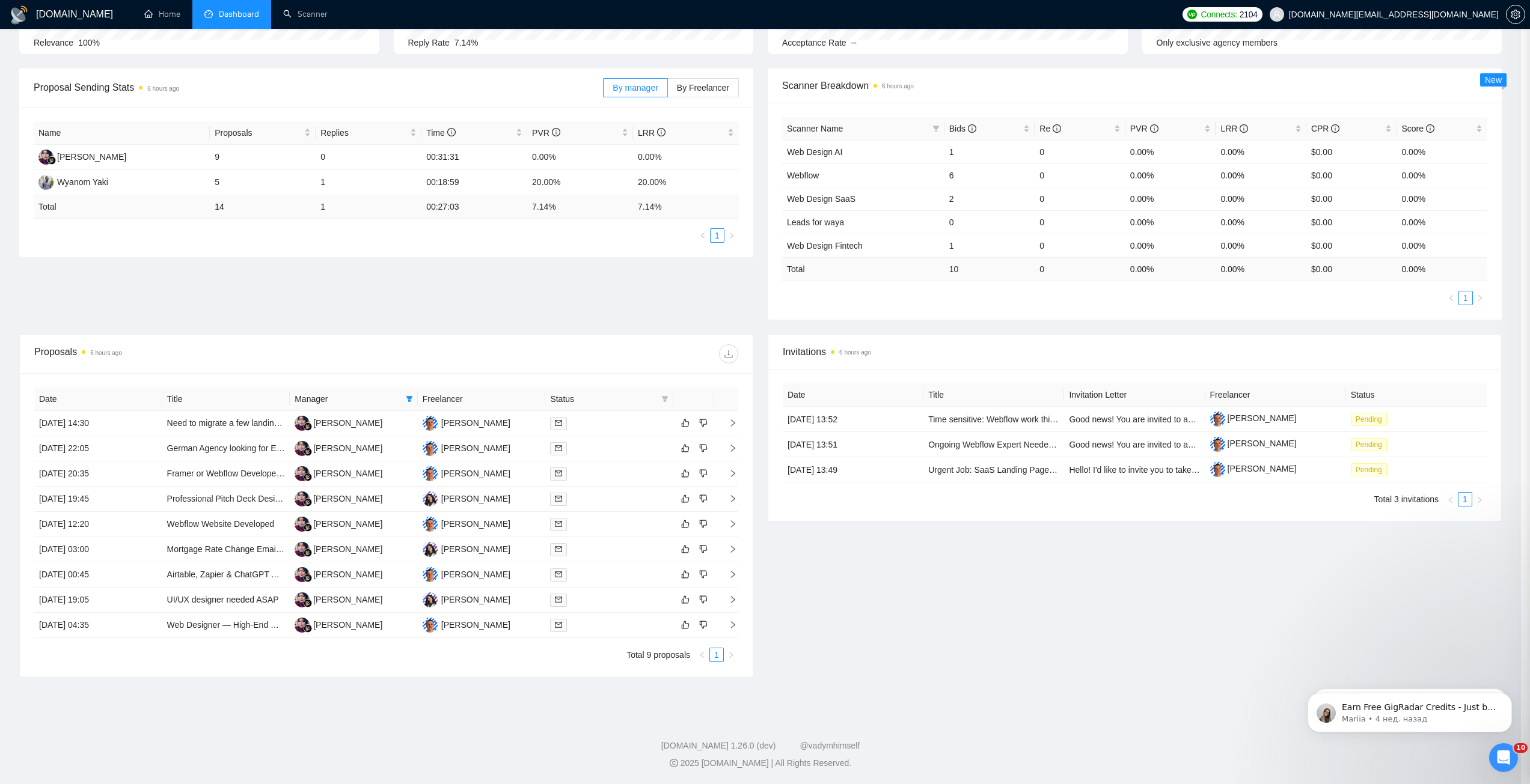
click at [639, 553] on div at bounding box center [609, 550] width 118 height 14
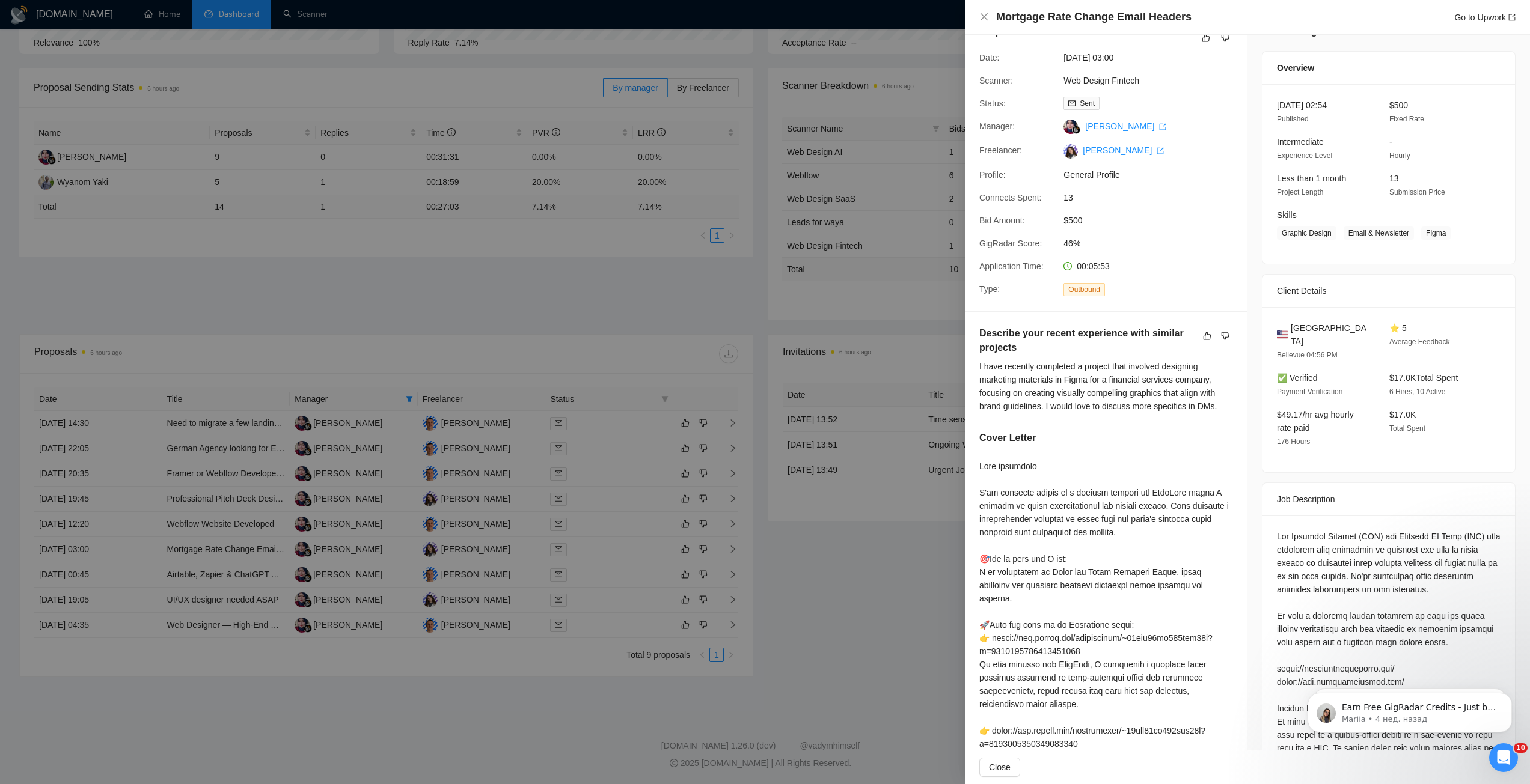
scroll to position [0, 0]
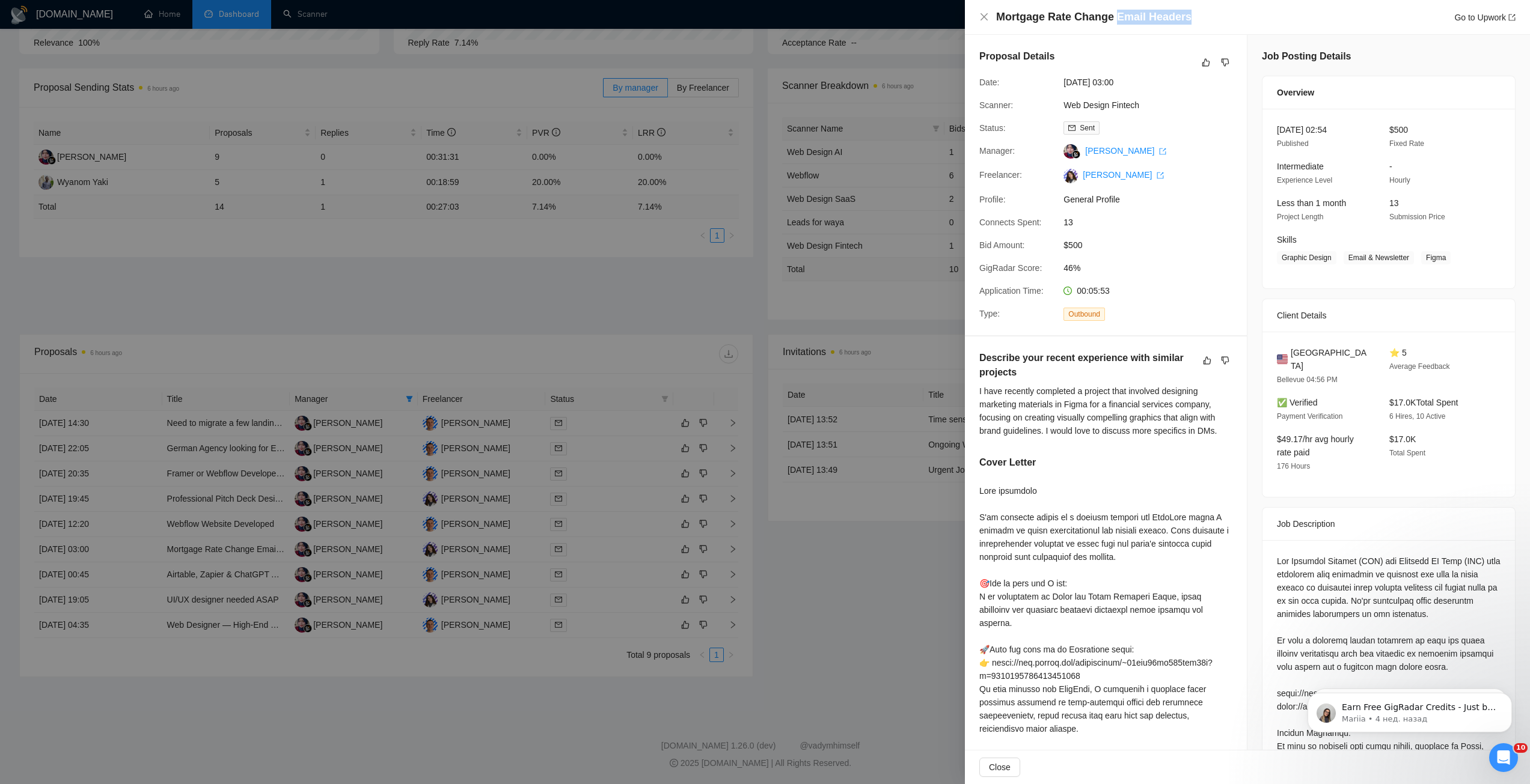
drag, startPoint x: 1112, startPoint y: 17, endPoint x: 1199, endPoint y: 18, distance: 87.0
click at [1199, 18] on div "Mortgage Rate Change Email Headers Go to Upwork" at bounding box center [1256, 17] width 520 height 15
copy h4 "Email Headers"
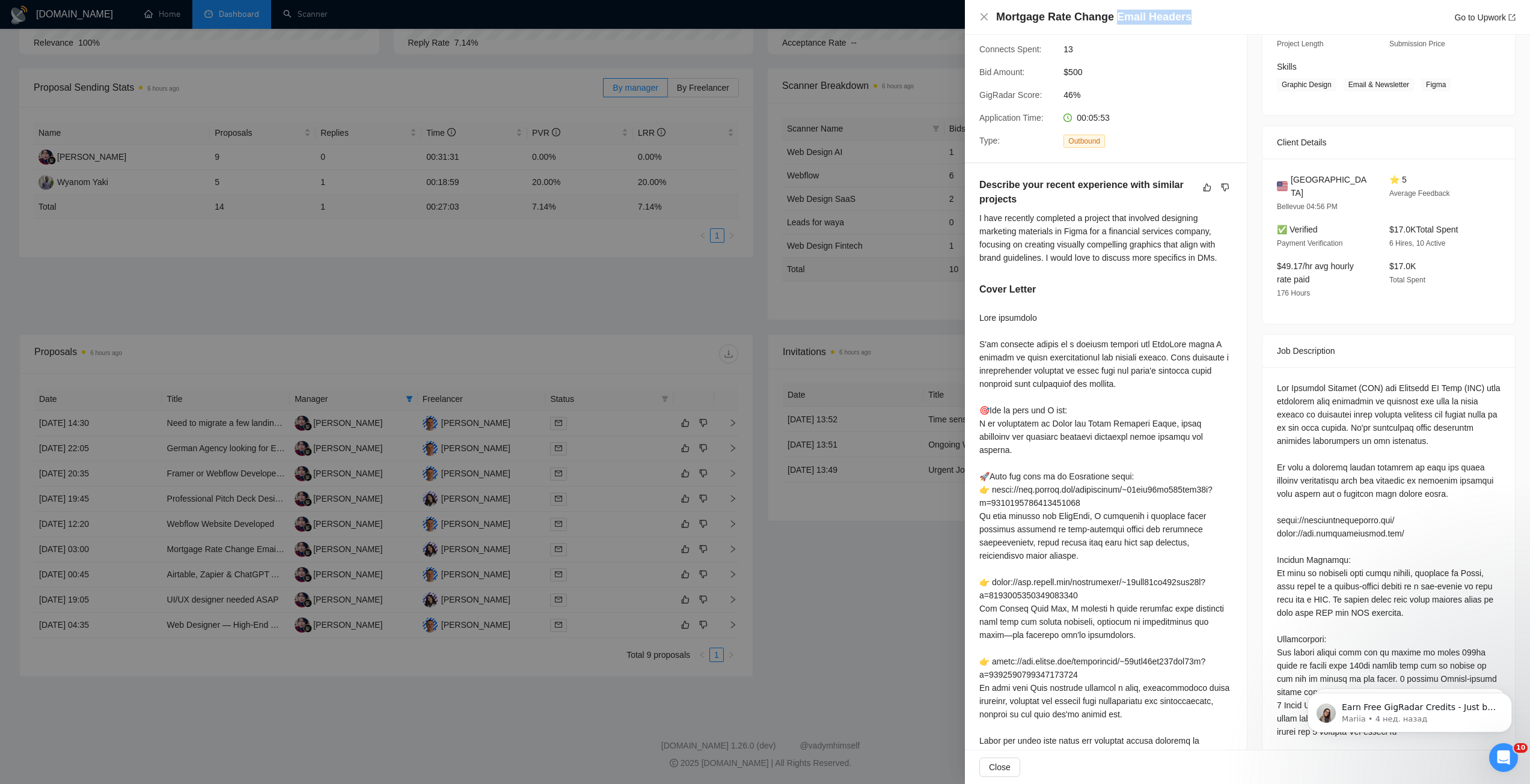
scroll to position [180, 0]
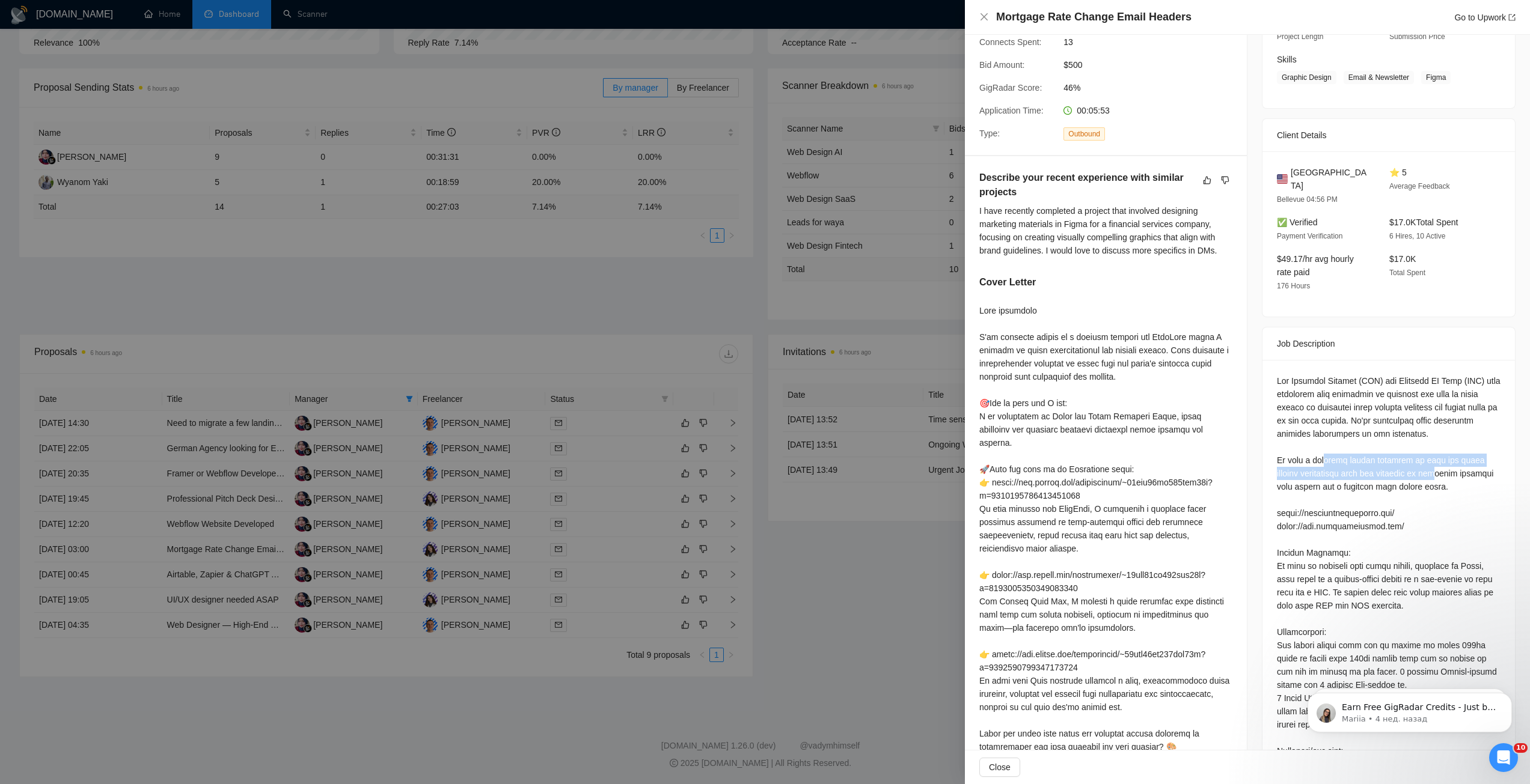
drag, startPoint x: 1325, startPoint y: 443, endPoint x: 1447, endPoint y: 455, distance: 122.6
click at [1450, 455] on div "Questions: Describe your recent experience with similar projects" at bounding box center [1388, 771] width 224 height 793
click at [499, 380] on div at bounding box center [765, 392] width 1530 height 784
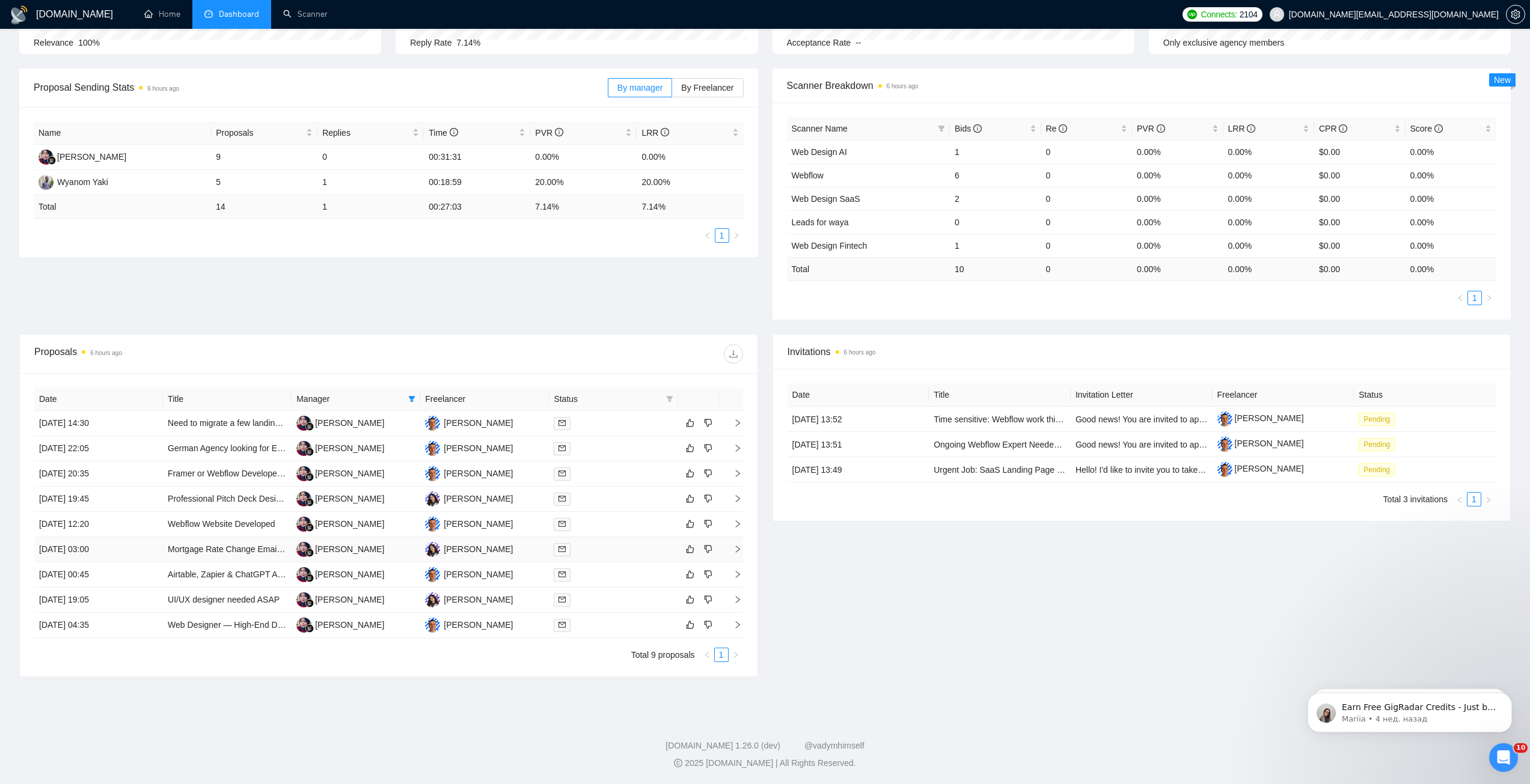
click at [617, 557] on td at bounding box center [613, 550] width 129 height 25
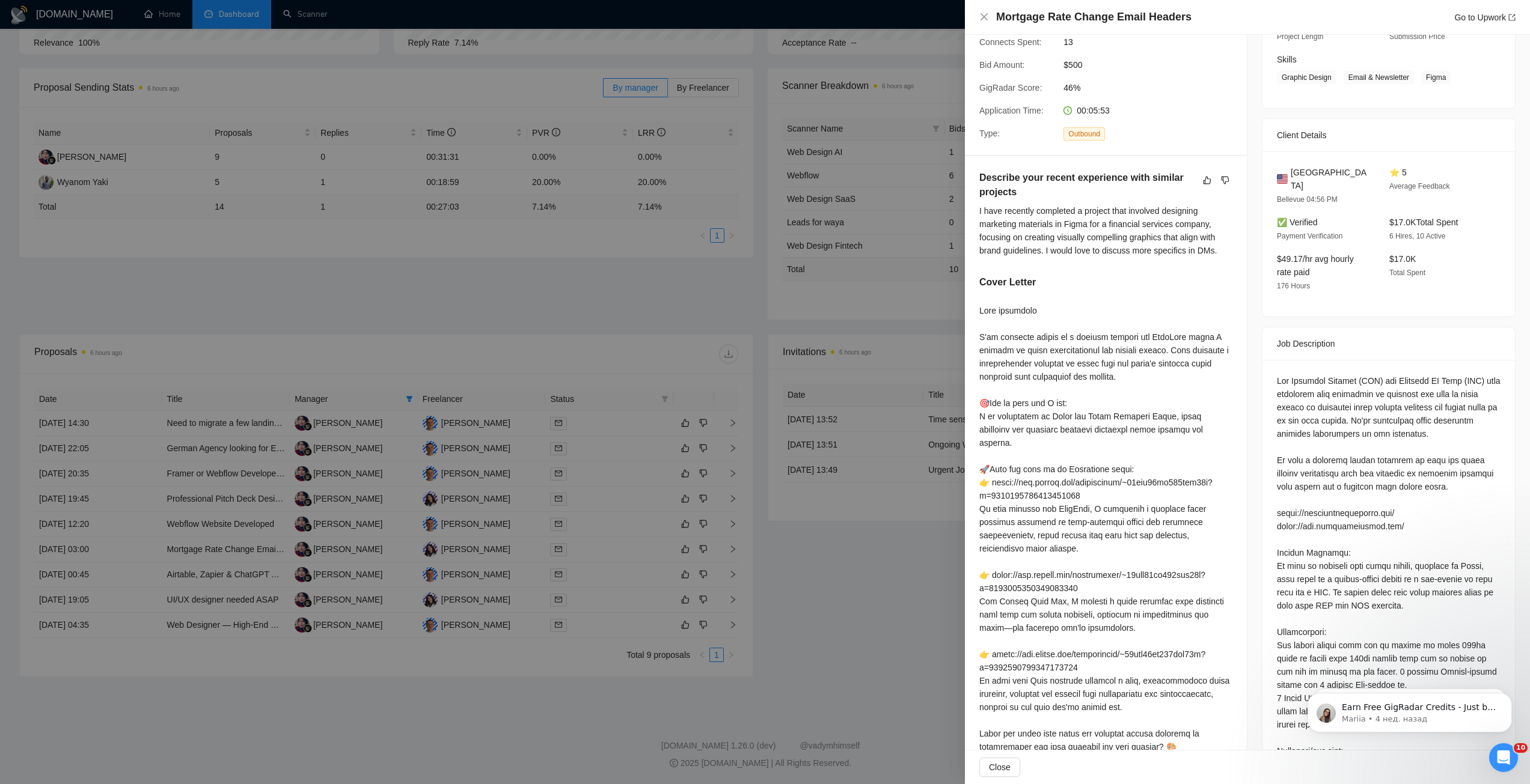
click at [605, 571] on div at bounding box center [765, 392] width 1530 height 784
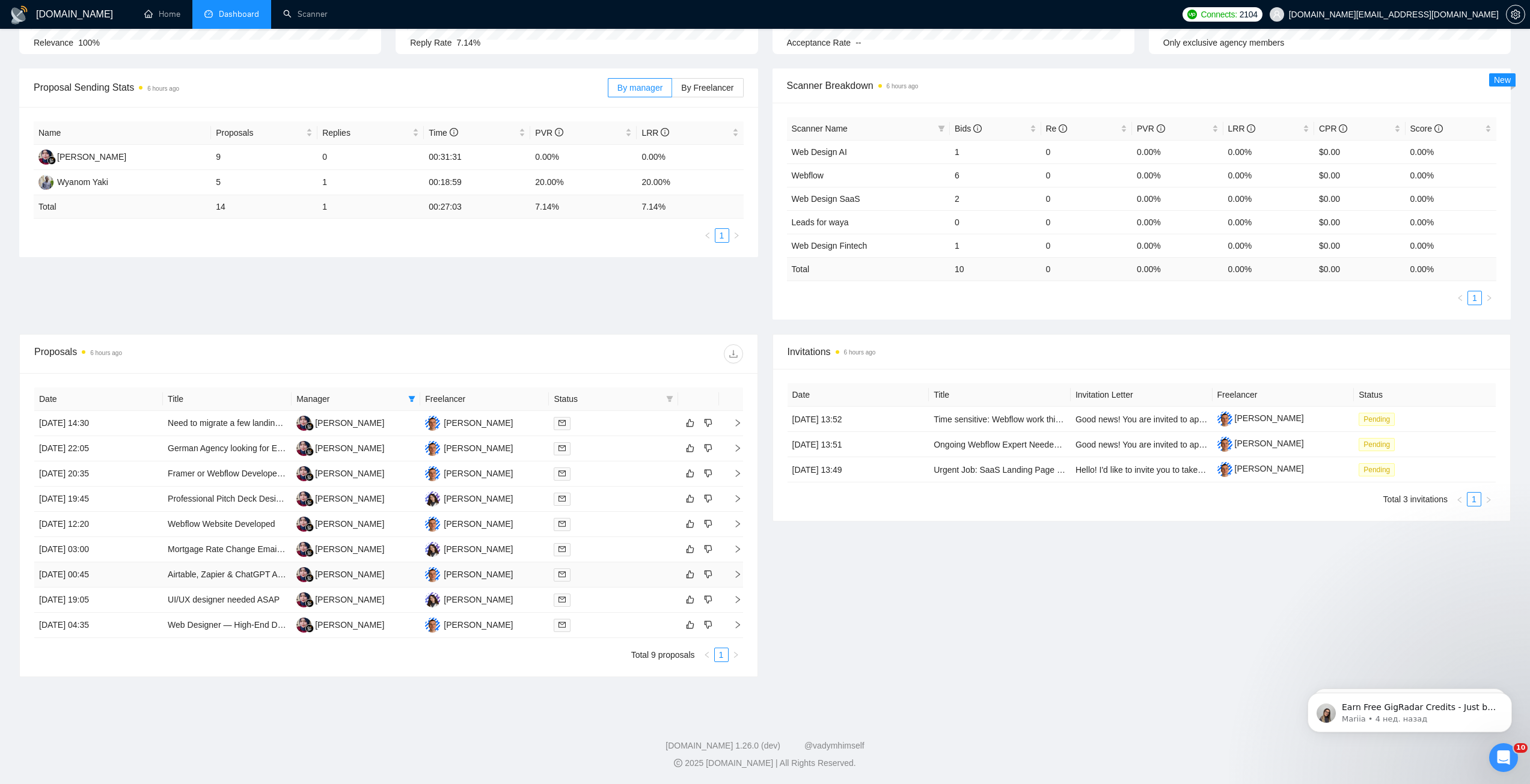
click at [601, 578] on div at bounding box center [613, 575] width 119 height 14
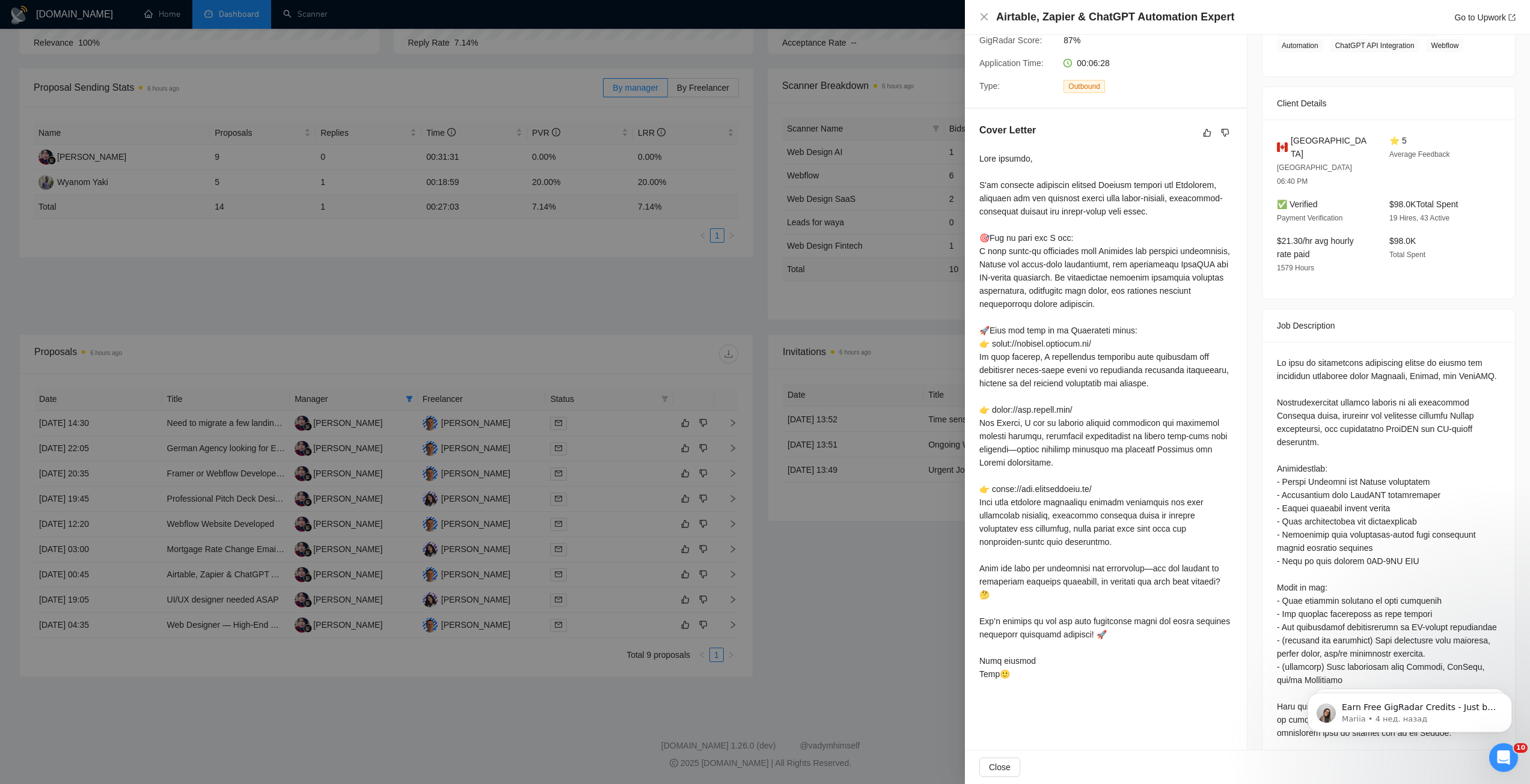
scroll to position [234, 0]
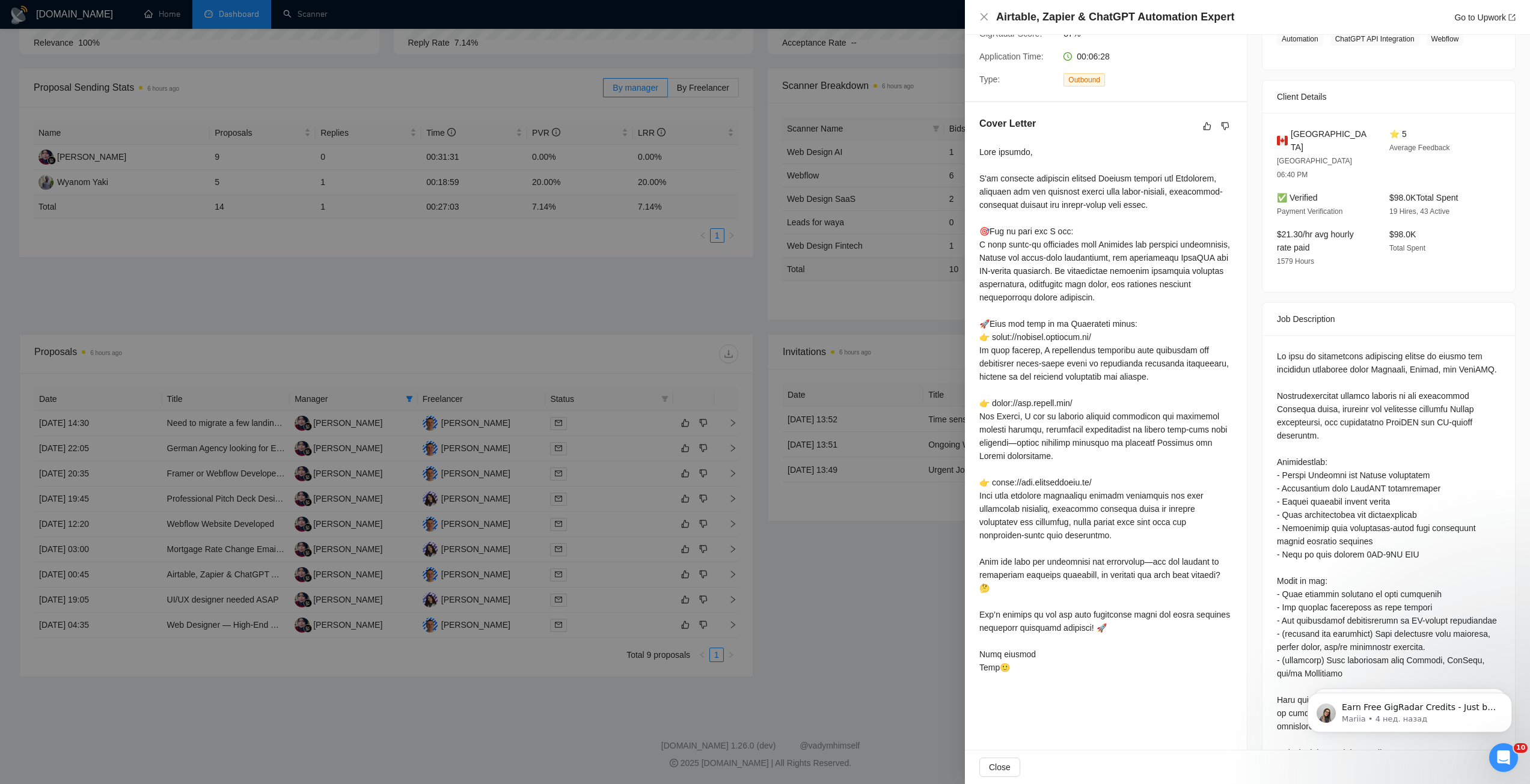
click at [829, 634] on div at bounding box center [765, 392] width 1530 height 784
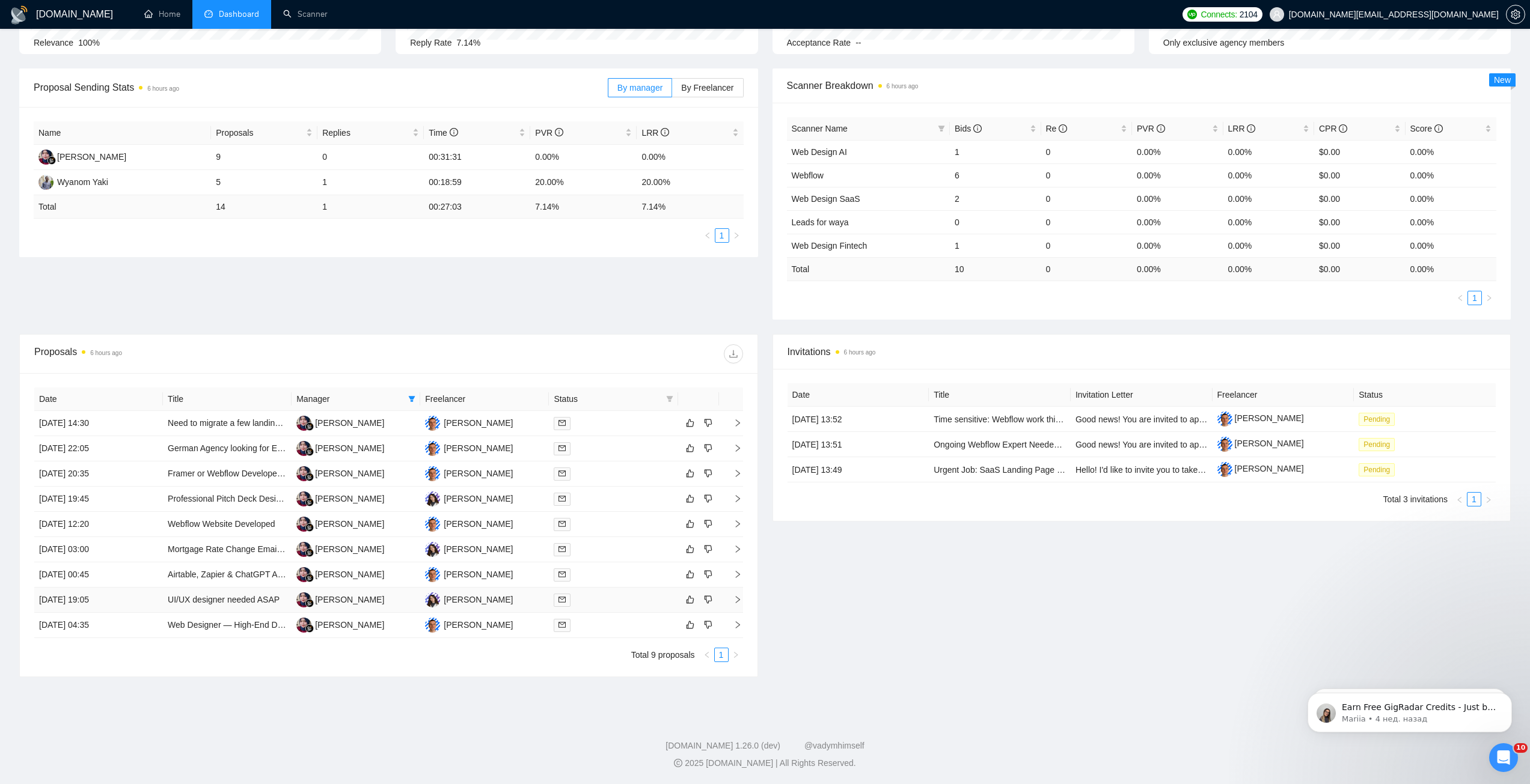
click at [623, 599] on div at bounding box center [613, 600] width 119 height 14
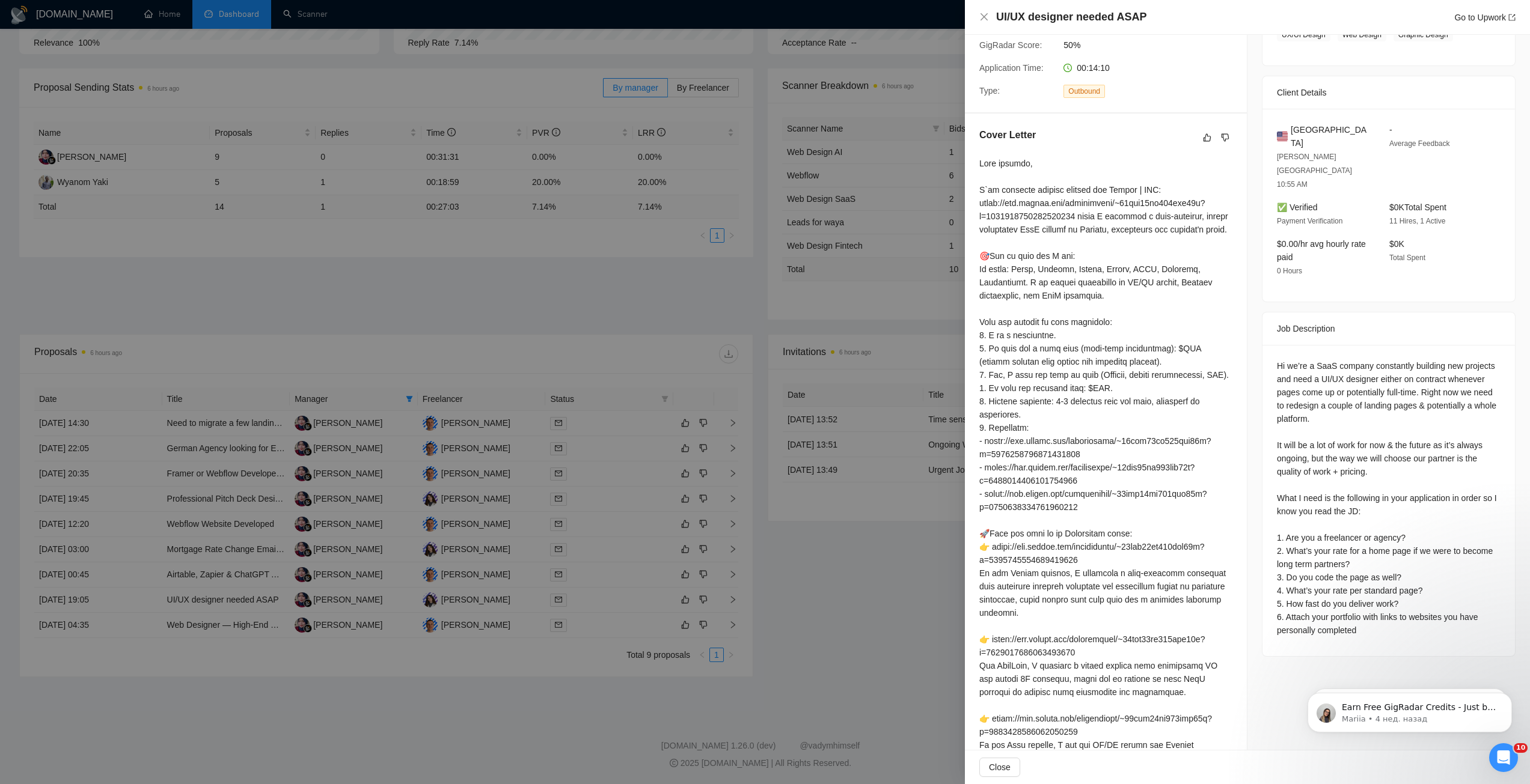
scroll to position [354, 0]
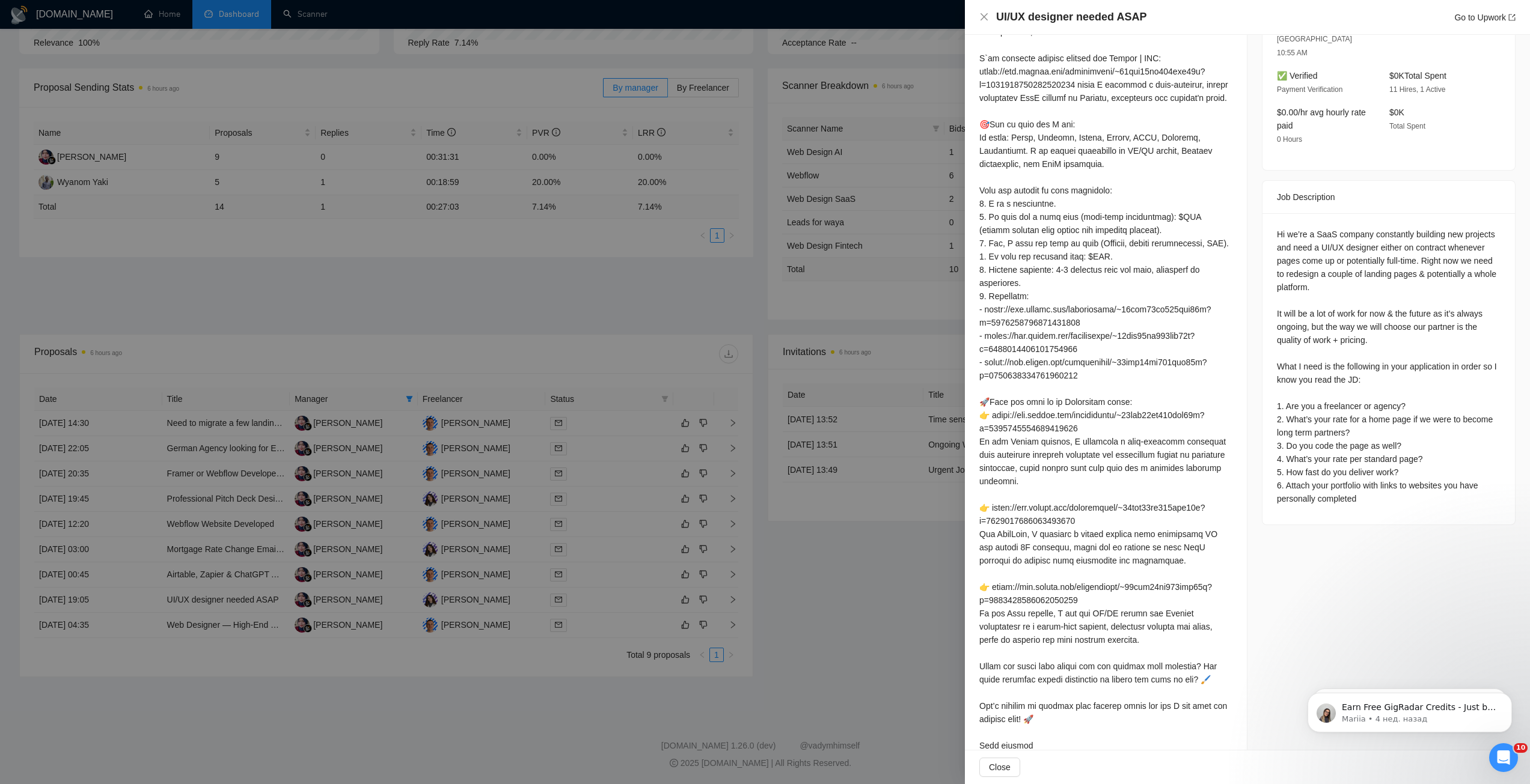
click at [597, 634] on div at bounding box center [765, 392] width 1530 height 784
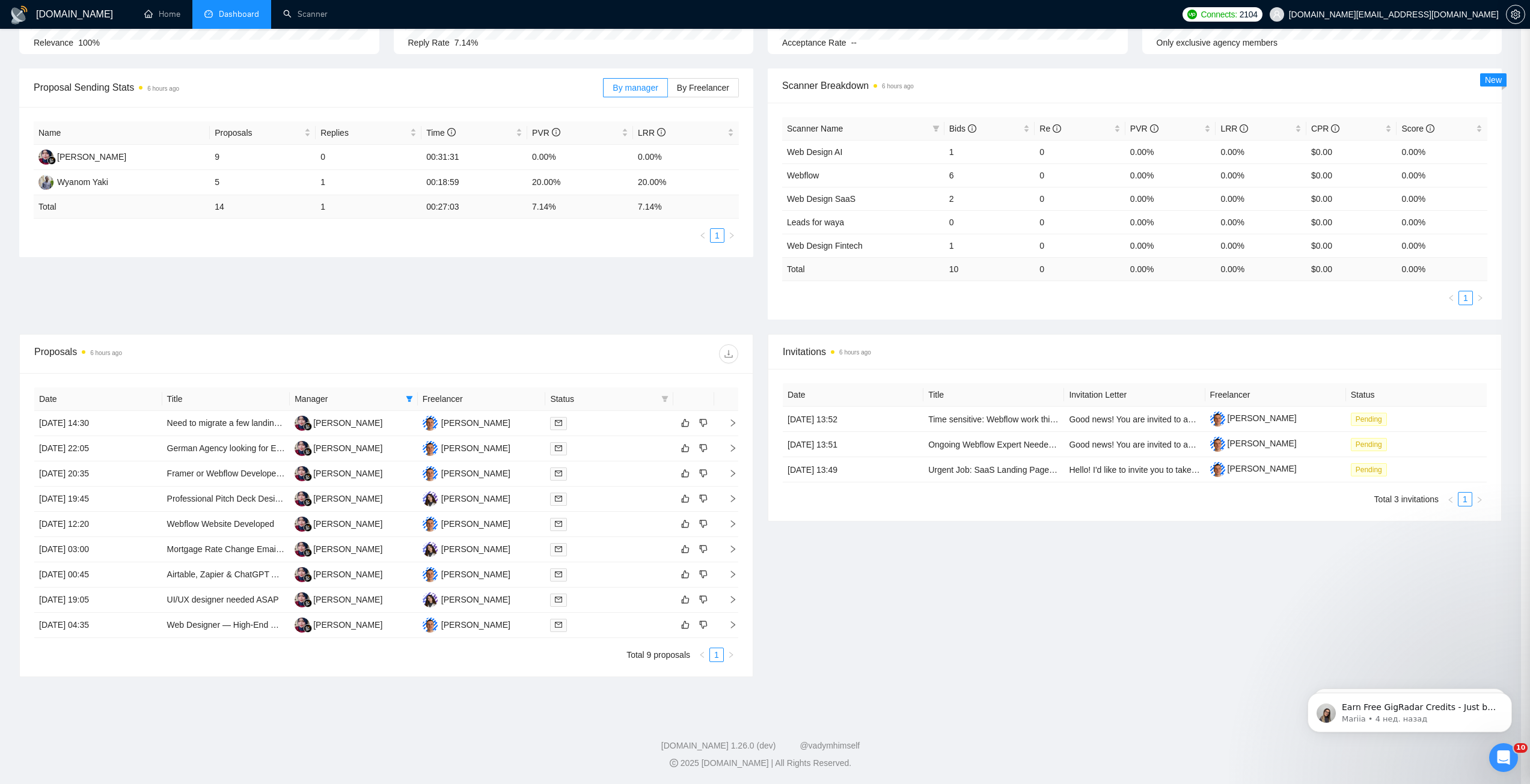
click at [608, 628] on div at bounding box center [609, 625] width 118 height 14
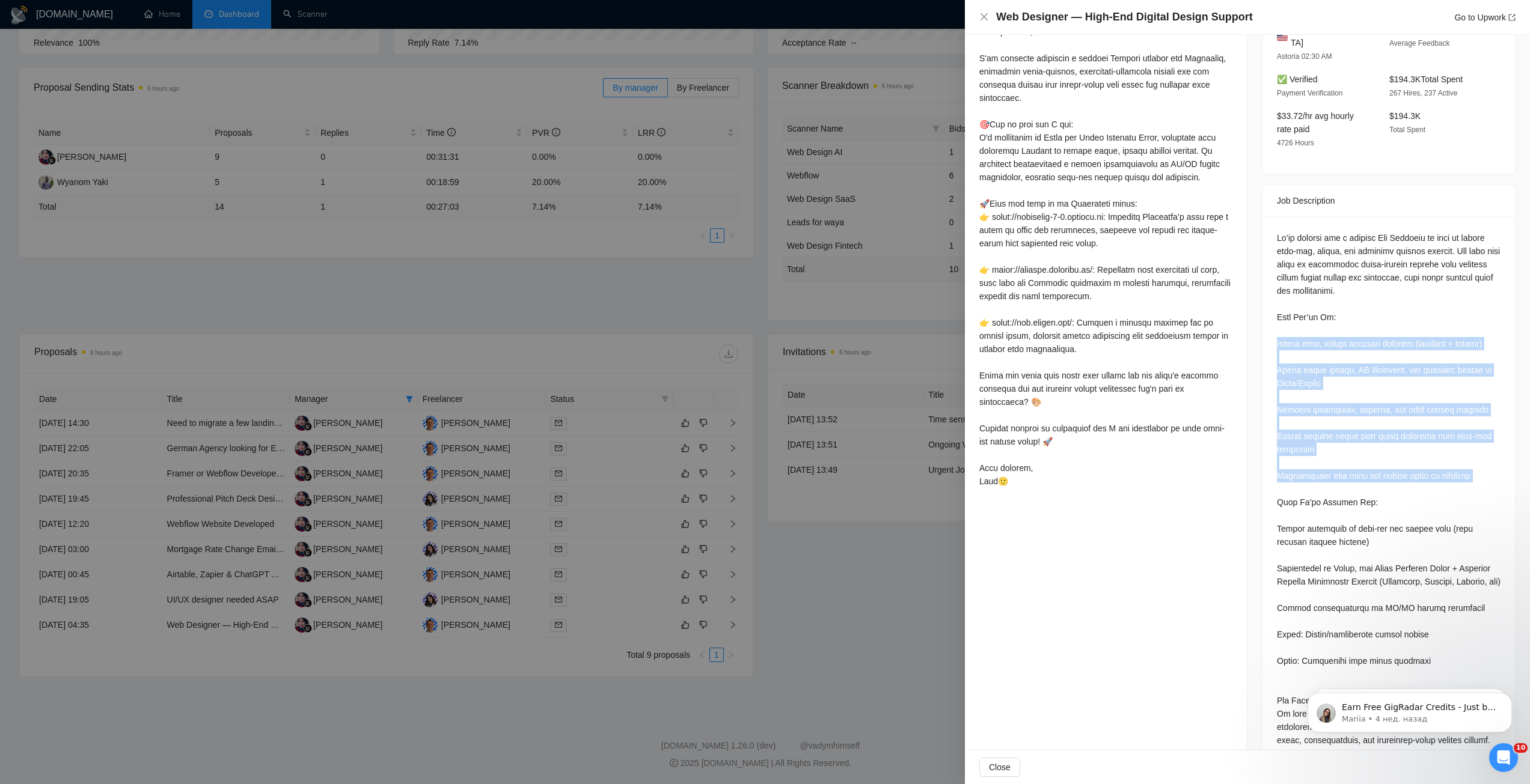
drag, startPoint x: 1287, startPoint y: 330, endPoint x: 1484, endPoint y: 468, distance: 240.5
click at [1484, 468] on div at bounding box center [1389, 551] width 253 height 668
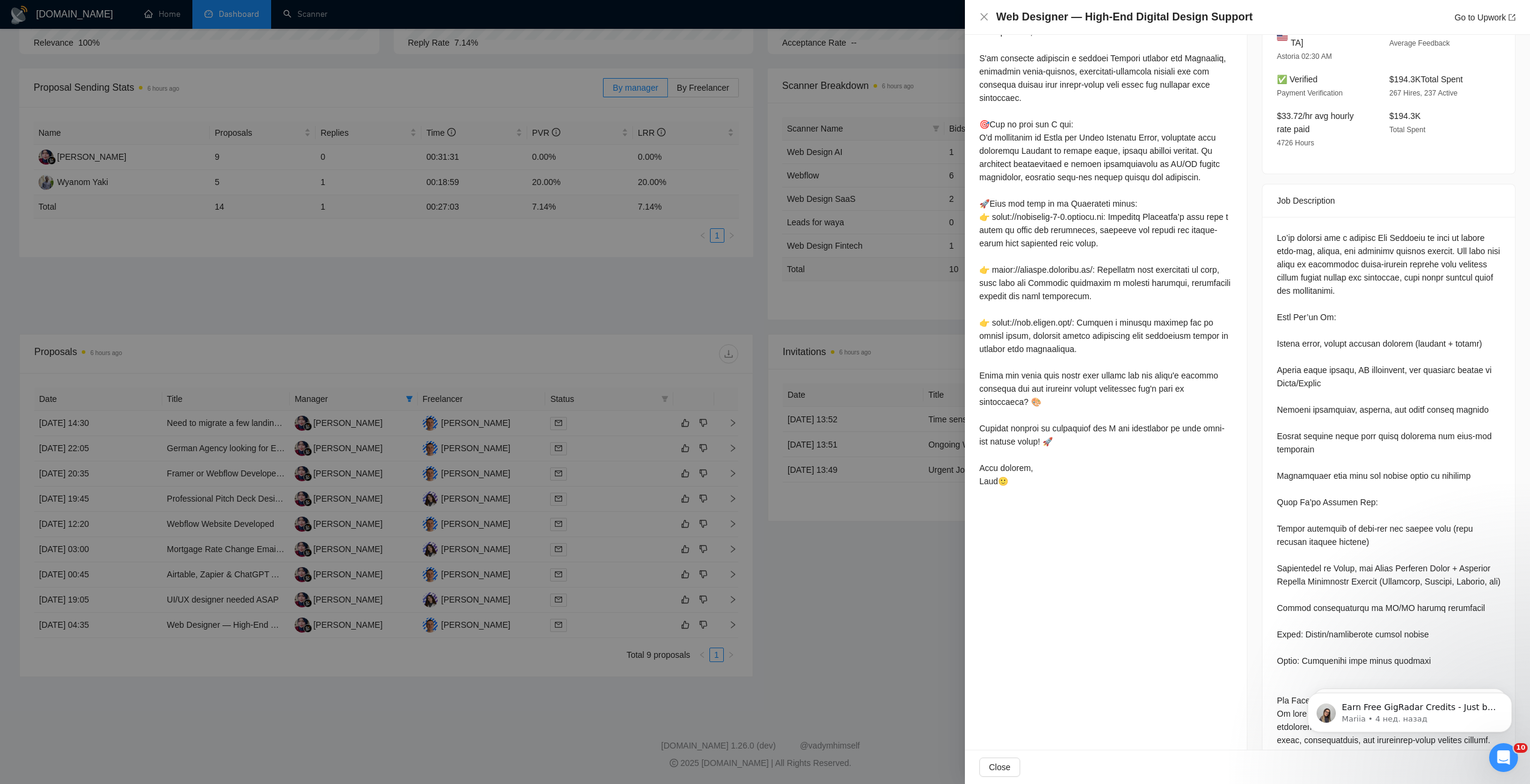
click at [887, 569] on div at bounding box center [765, 392] width 1530 height 784
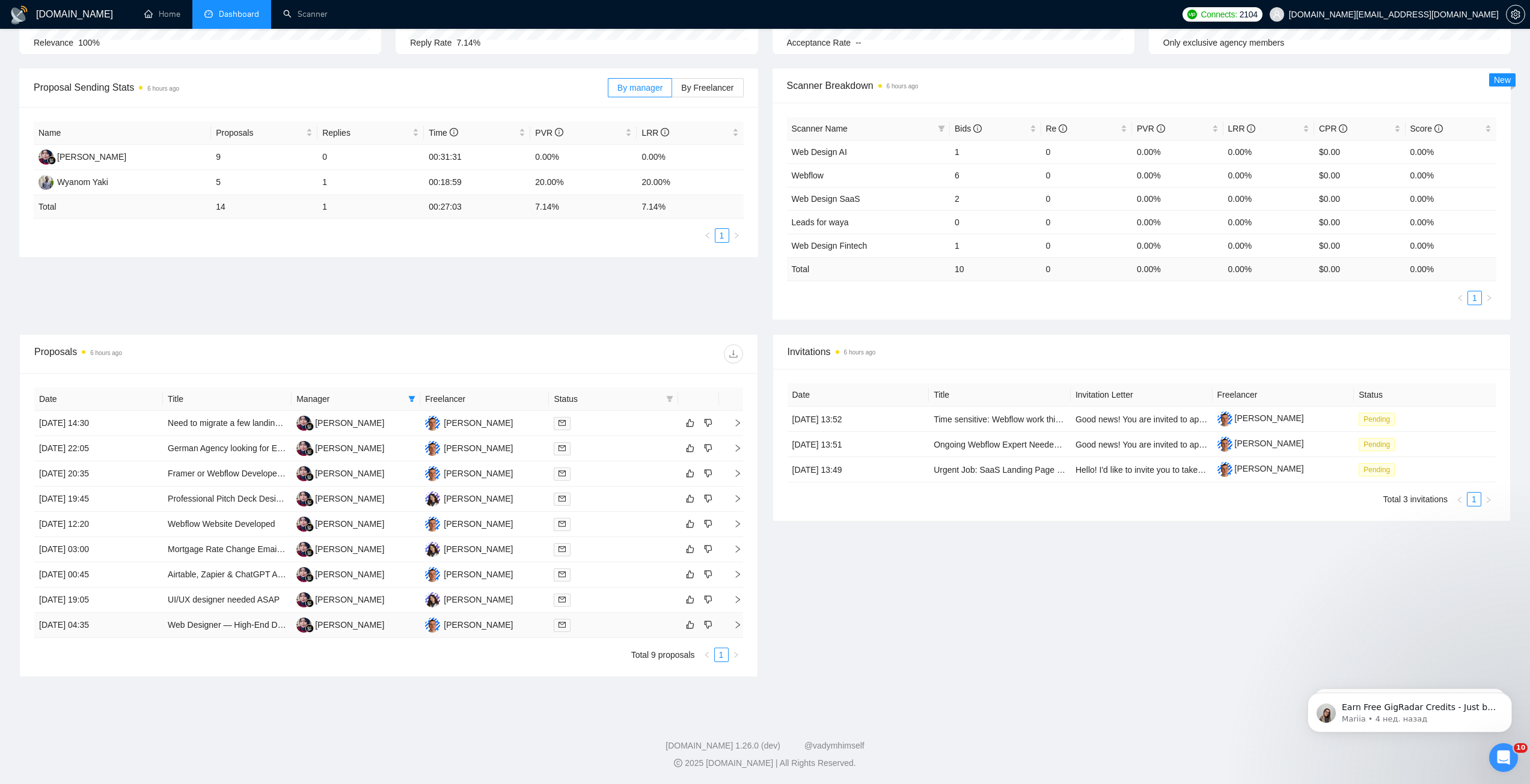
click at [619, 632] on td at bounding box center [613, 625] width 129 height 25
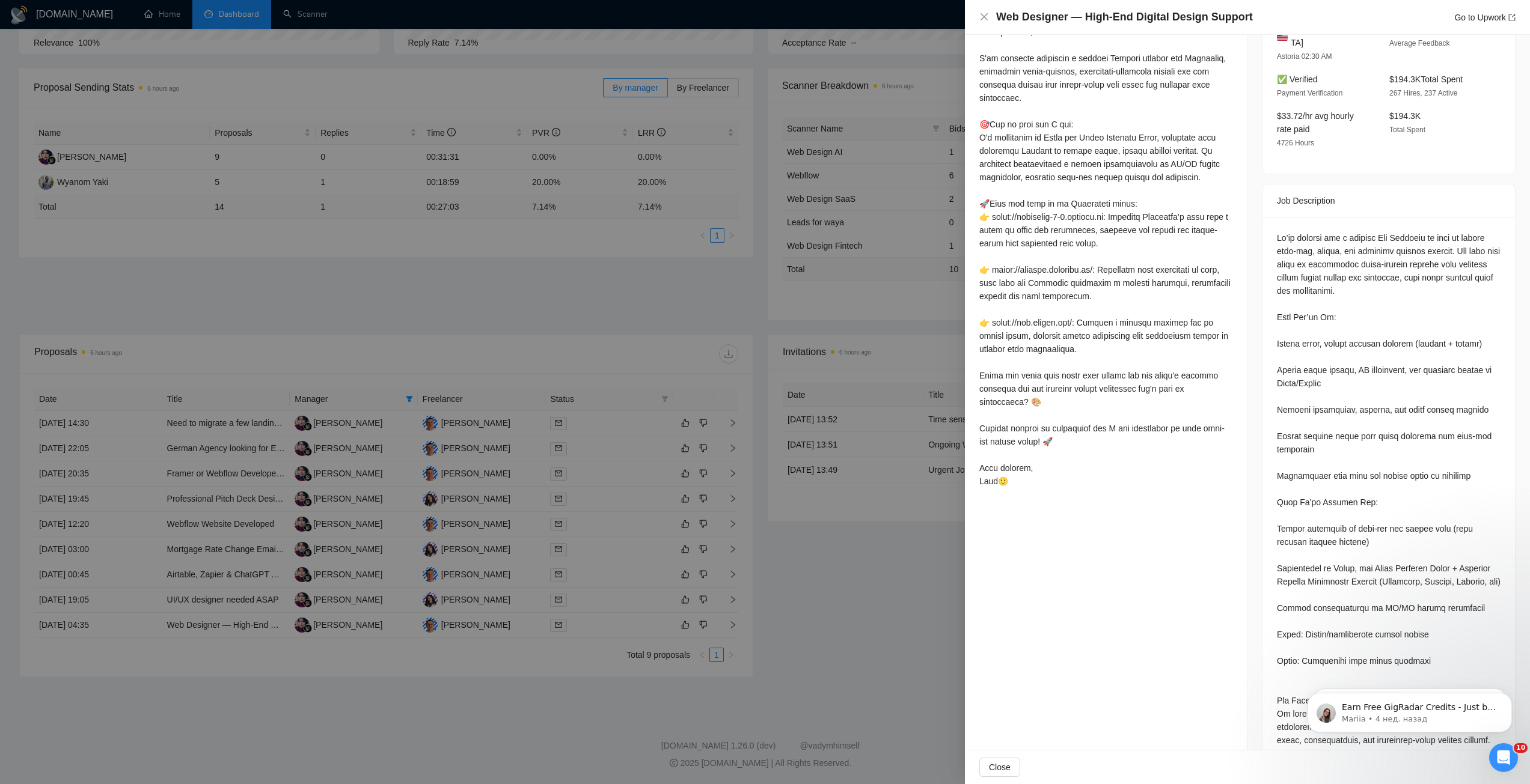
click at [850, 635] on div at bounding box center [765, 392] width 1530 height 784
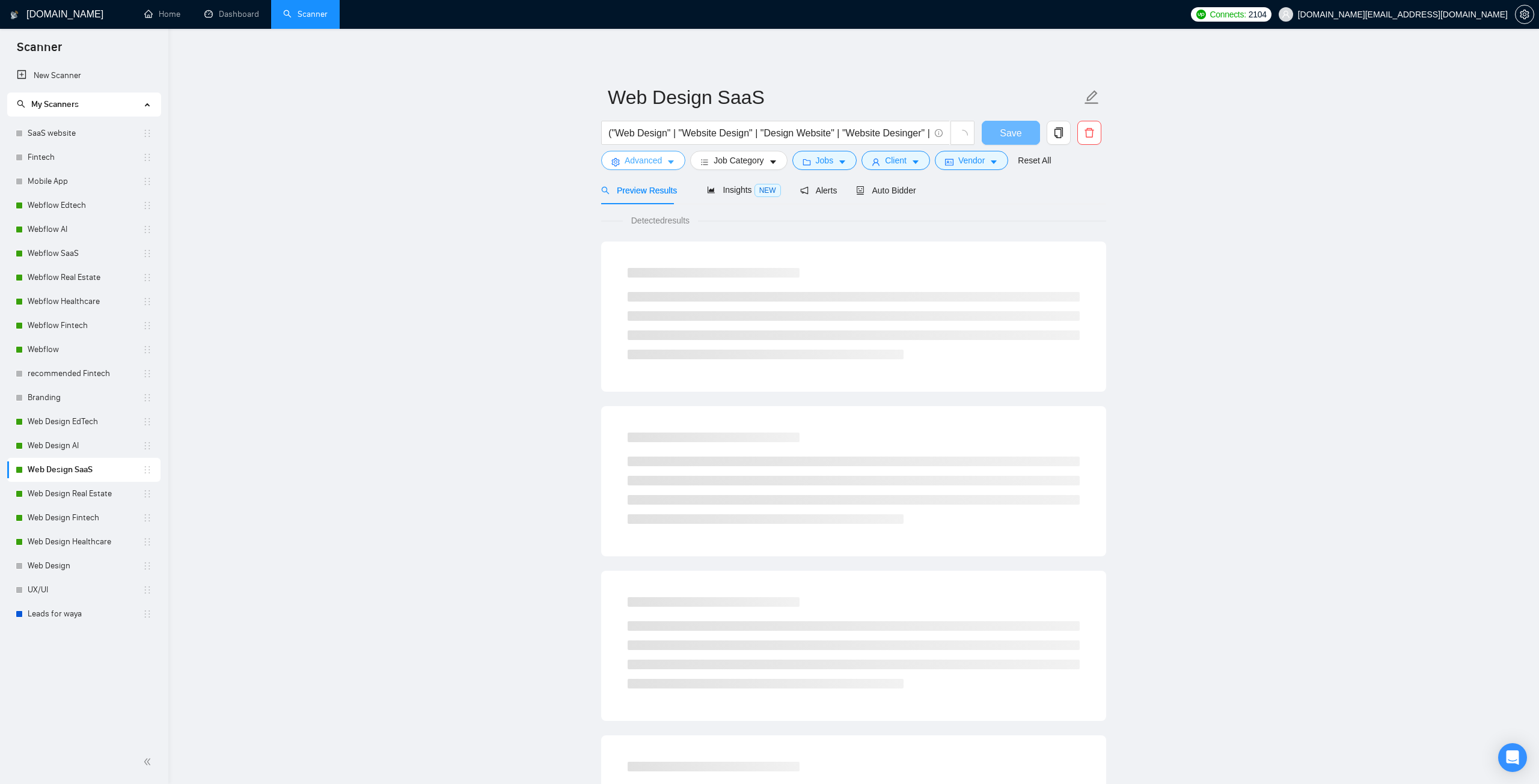
click at [663, 168] on button "Advanced" at bounding box center [643, 161] width 84 height 19
click at [663, 163] on div "Advanced Search Options" at bounding box center [769, 153] width 304 height 33
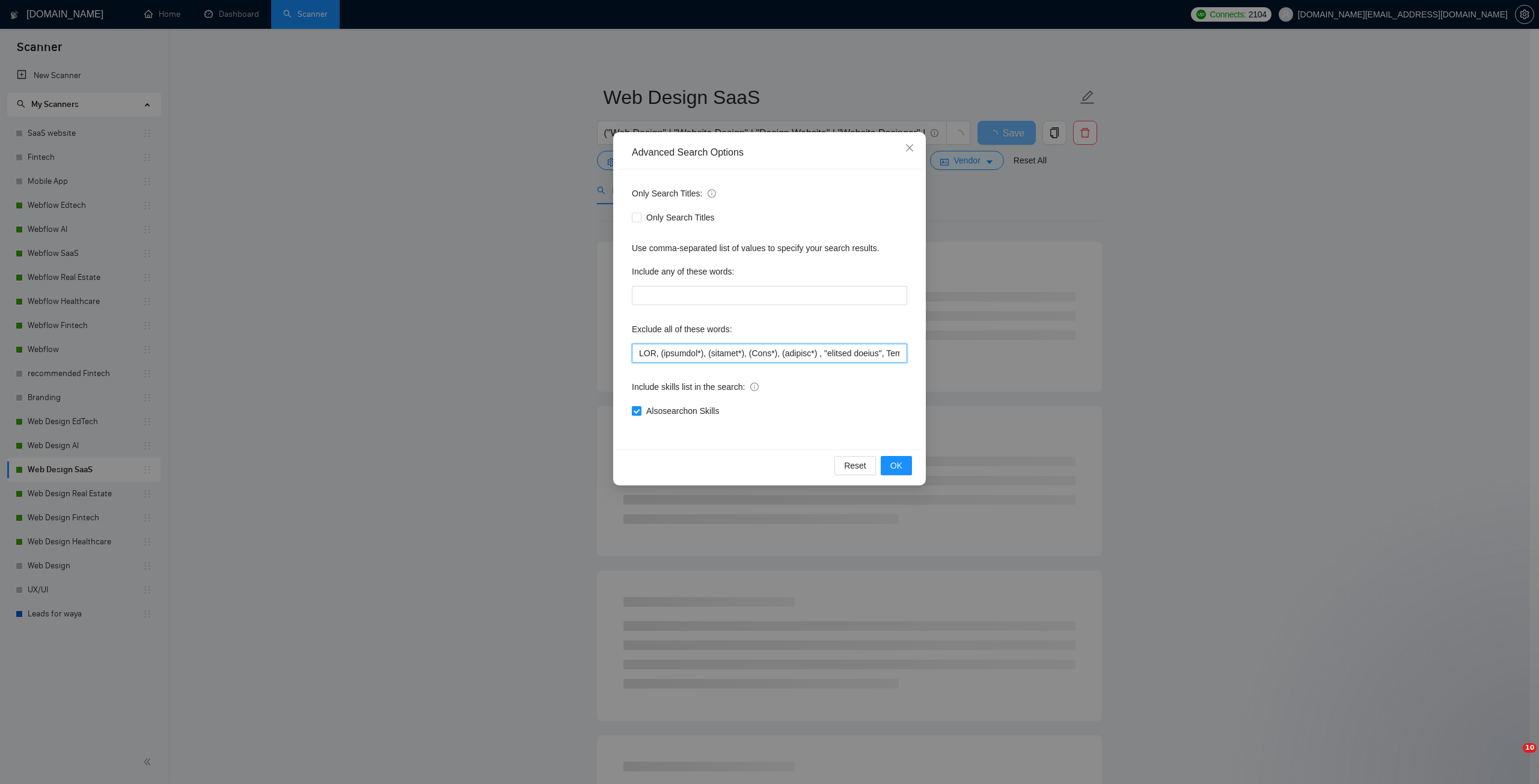
click at [639, 357] on input "text" at bounding box center [769, 353] width 275 height 19
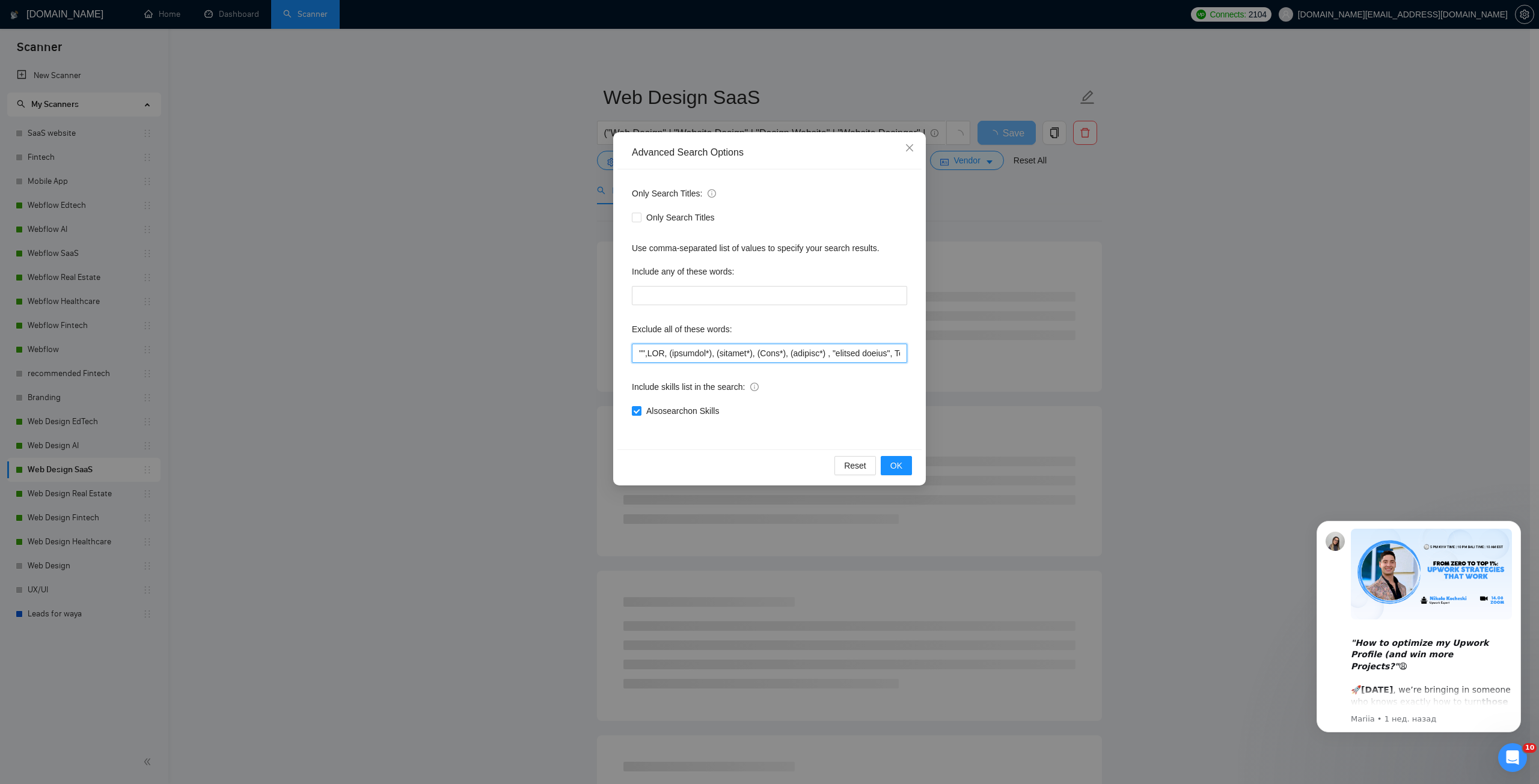
paste input "Pitch Deck"
click at [702, 350] on input "text" at bounding box center [769, 353] width 275 height 19
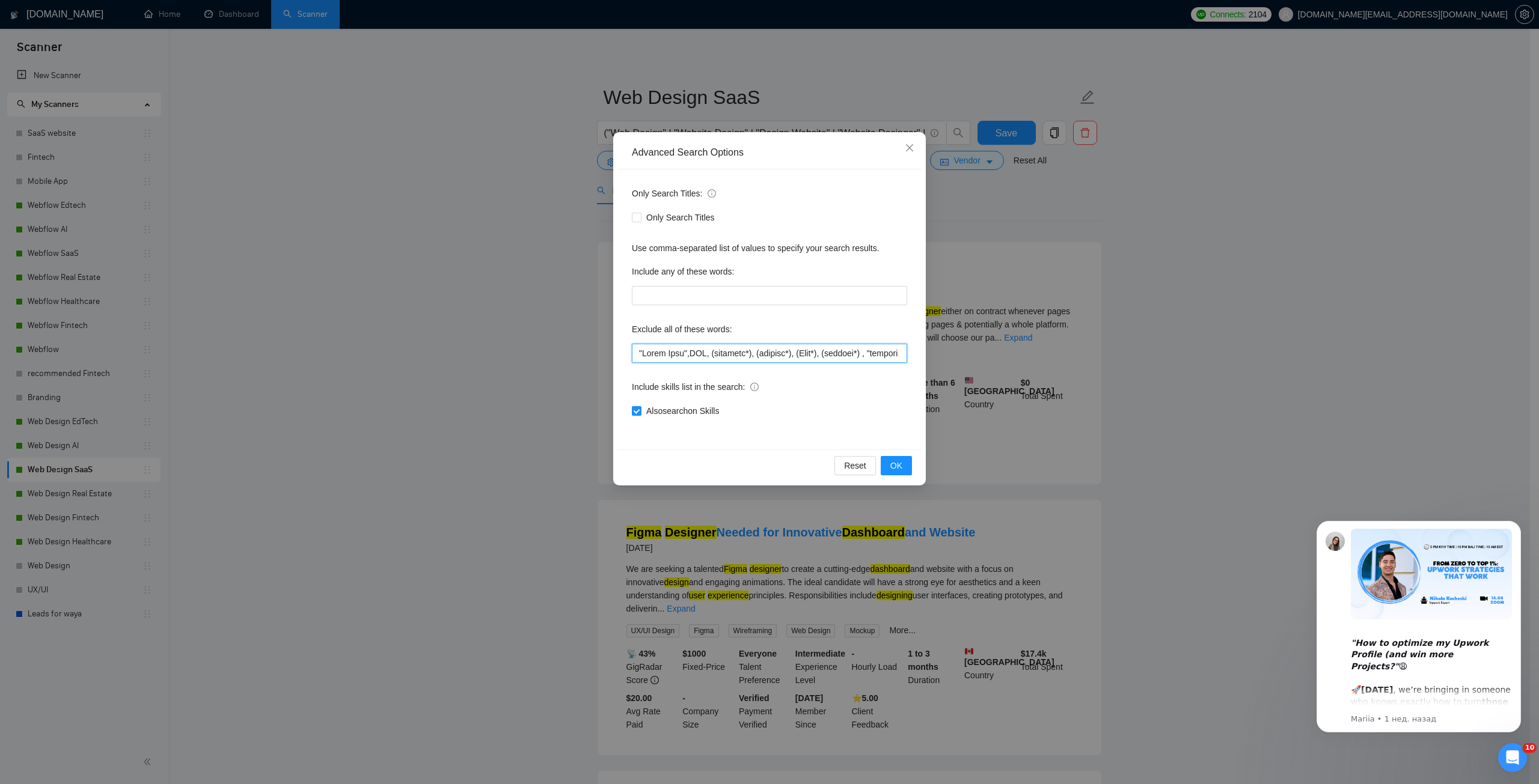
drag, startPoint x: 702, startPoint y: 350, endPoint x: 689, endPoint y: 351, distance: 13.0
click at [689, 351] on input "text" at bounding box center [769, 353] width 275 height 19
drag, startPoint x: 707, startPoint y: 352, endPoint x: 747, endPoint y: 354, distance: 40.0
click at [747, 354] on input "text" at bounding box center [769, 353] width 275 height 19
drag, startPoint x: 683, startPoint y: 353, endPoint x: 616, endPoint y: 352, distance: 67.0
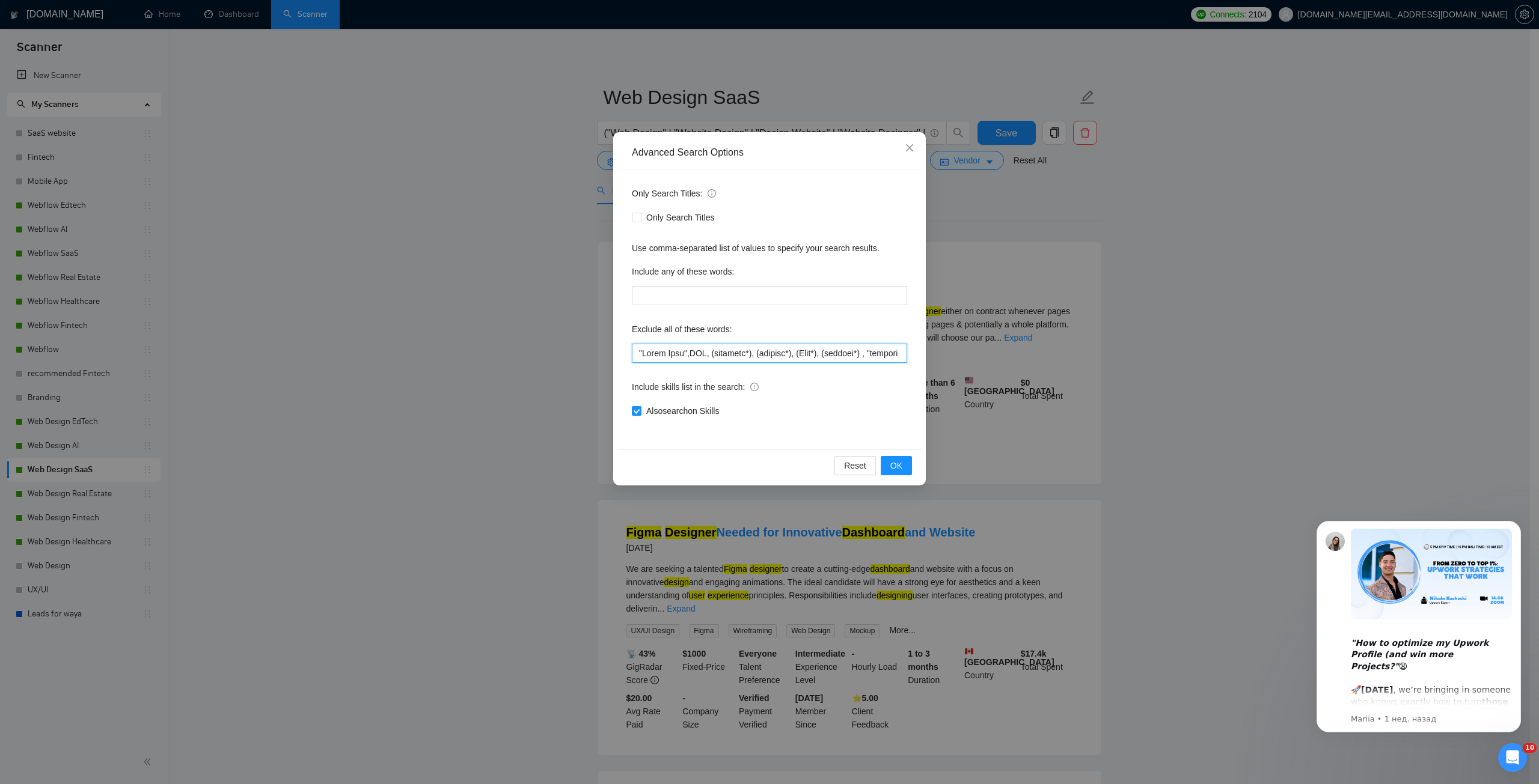
click at [616, 352] on div "Advanced Search Options Only Search Titles: Only Search Titles Use comma-separa…" at bounding box center [769, 309] width 313 height 354
type input ""Pitch Deck",CMS, (research*), (consult*), (Test*), (develop*) , "shopify exper…"
click at [772, 367] on div "Only Search Titles: Only Search Titles Use comma-separated list of values to sp…" at bounding box center [769, 309] width 304 height 280
click at [1510, 521] on button "Dismiss notification" at bounding box center [1517, 524] width 16 height 16
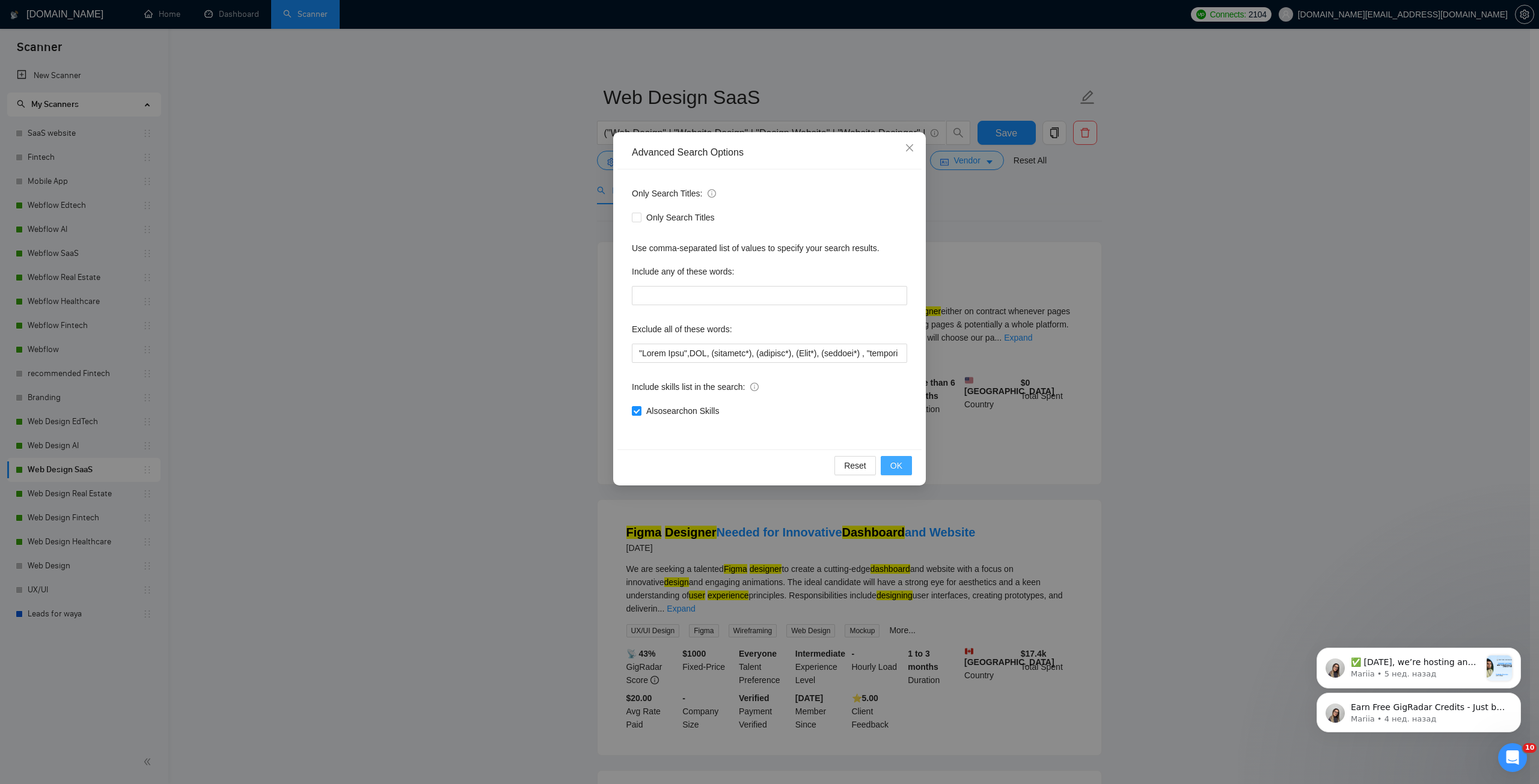
click at [902, 467] on span "OK" at bounding box center [896, 465] width 12 height 13
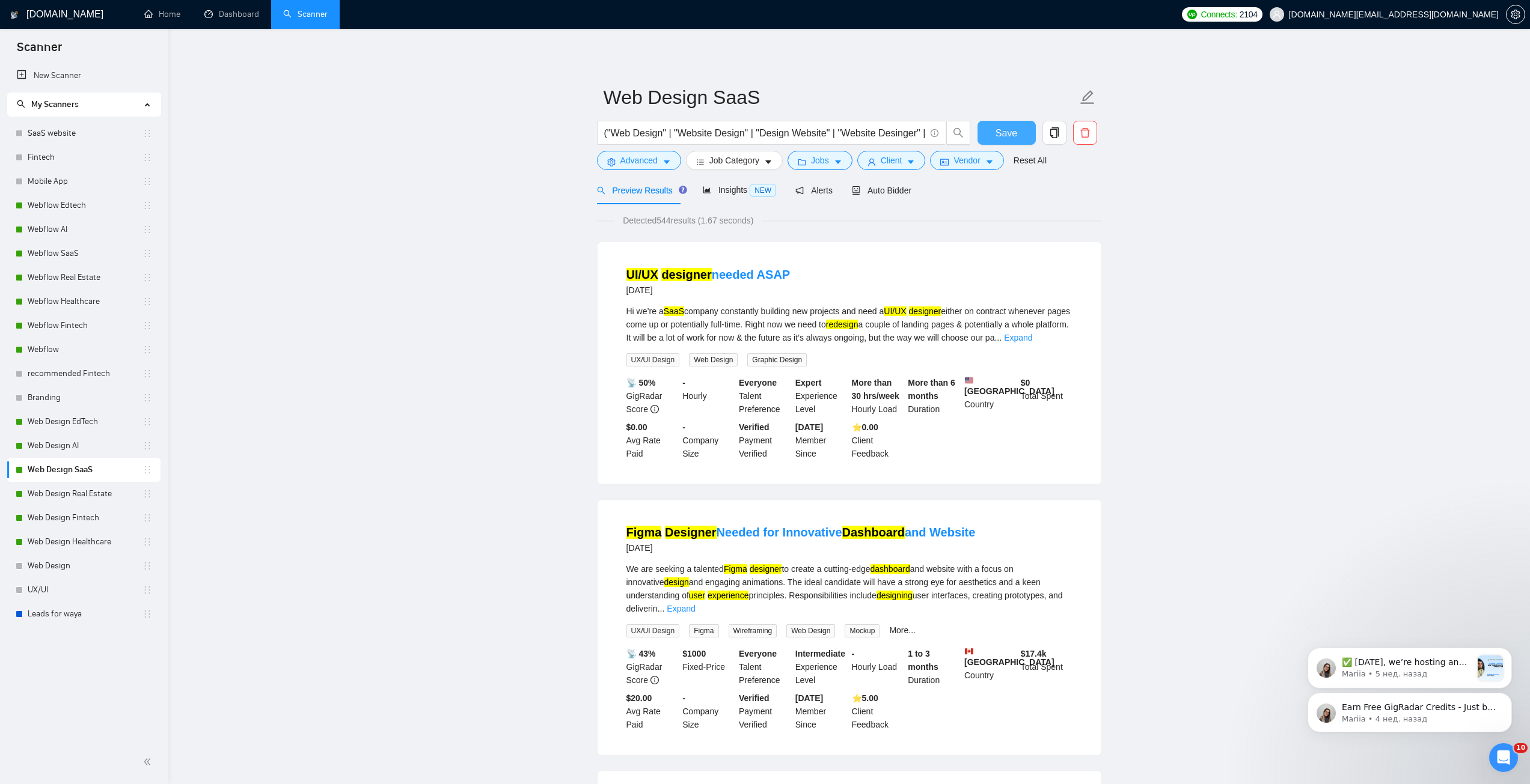
click at [1009, 136] on span "Save" at bounding box center [1006, 133] width 22 height 15
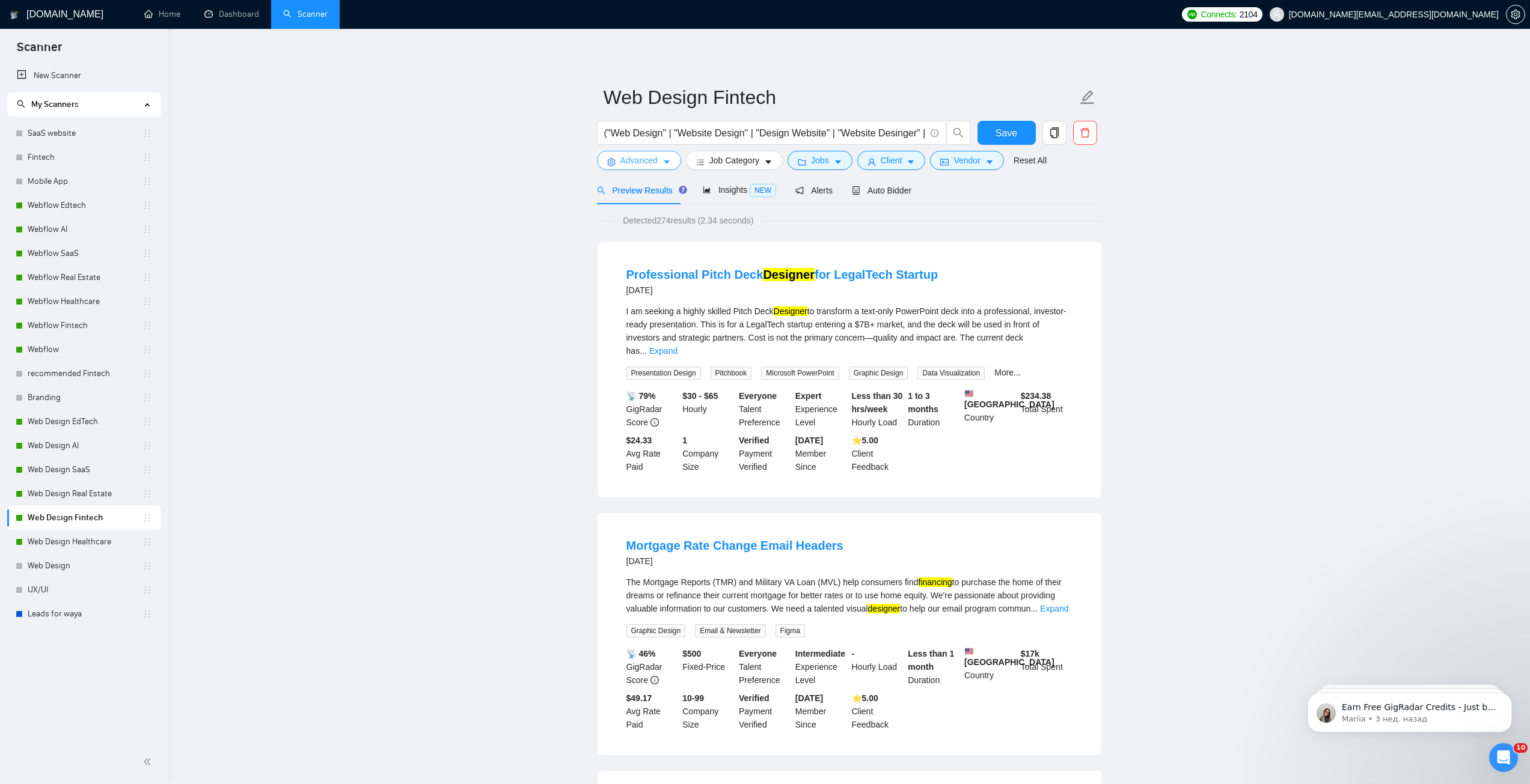
click at [667, 164] on icon "caret-down" at bounding box center [666, 162] width 8 height 8
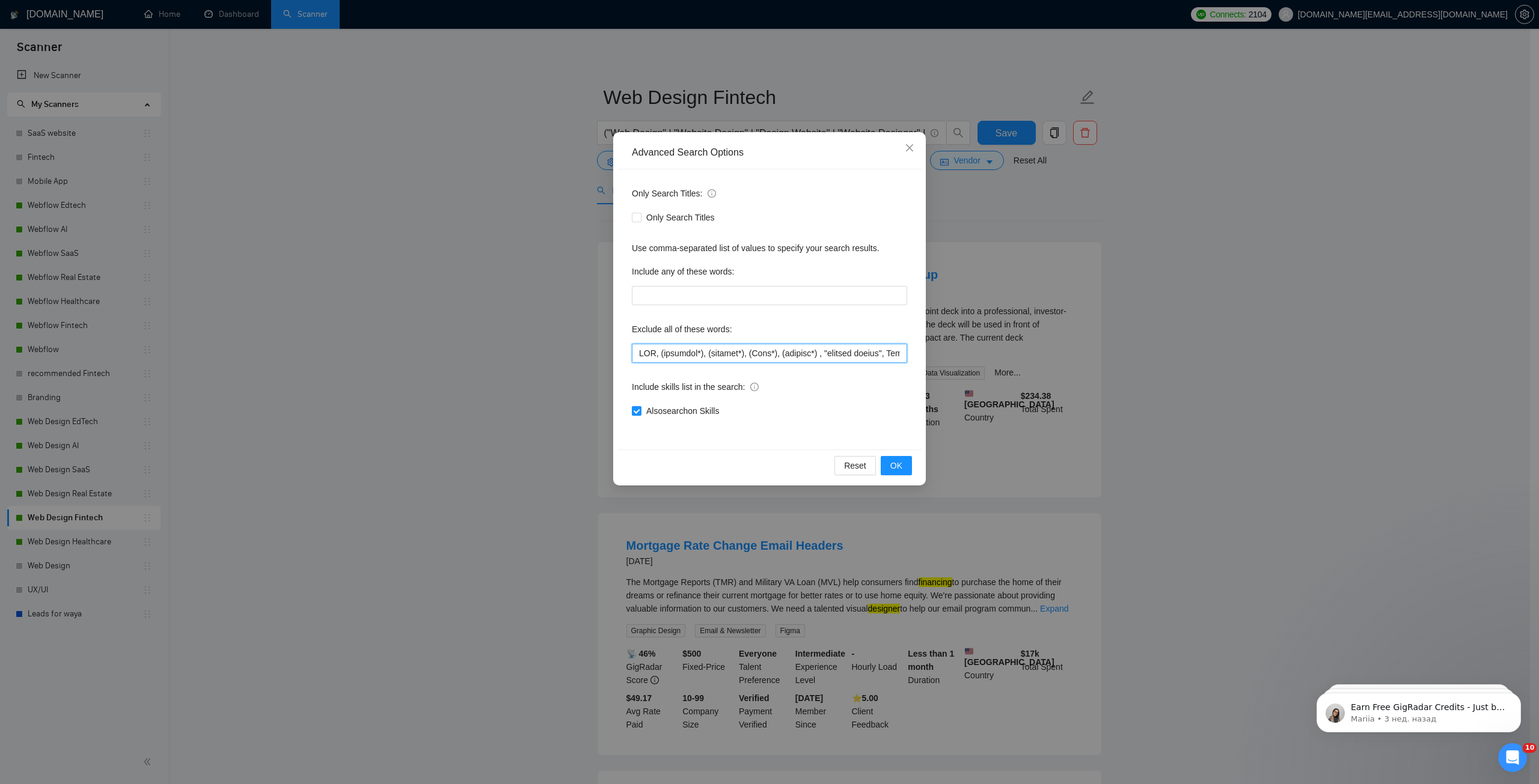
click at [636, 353] on input "text" at bounding box center [769, 353] width 275 height 19
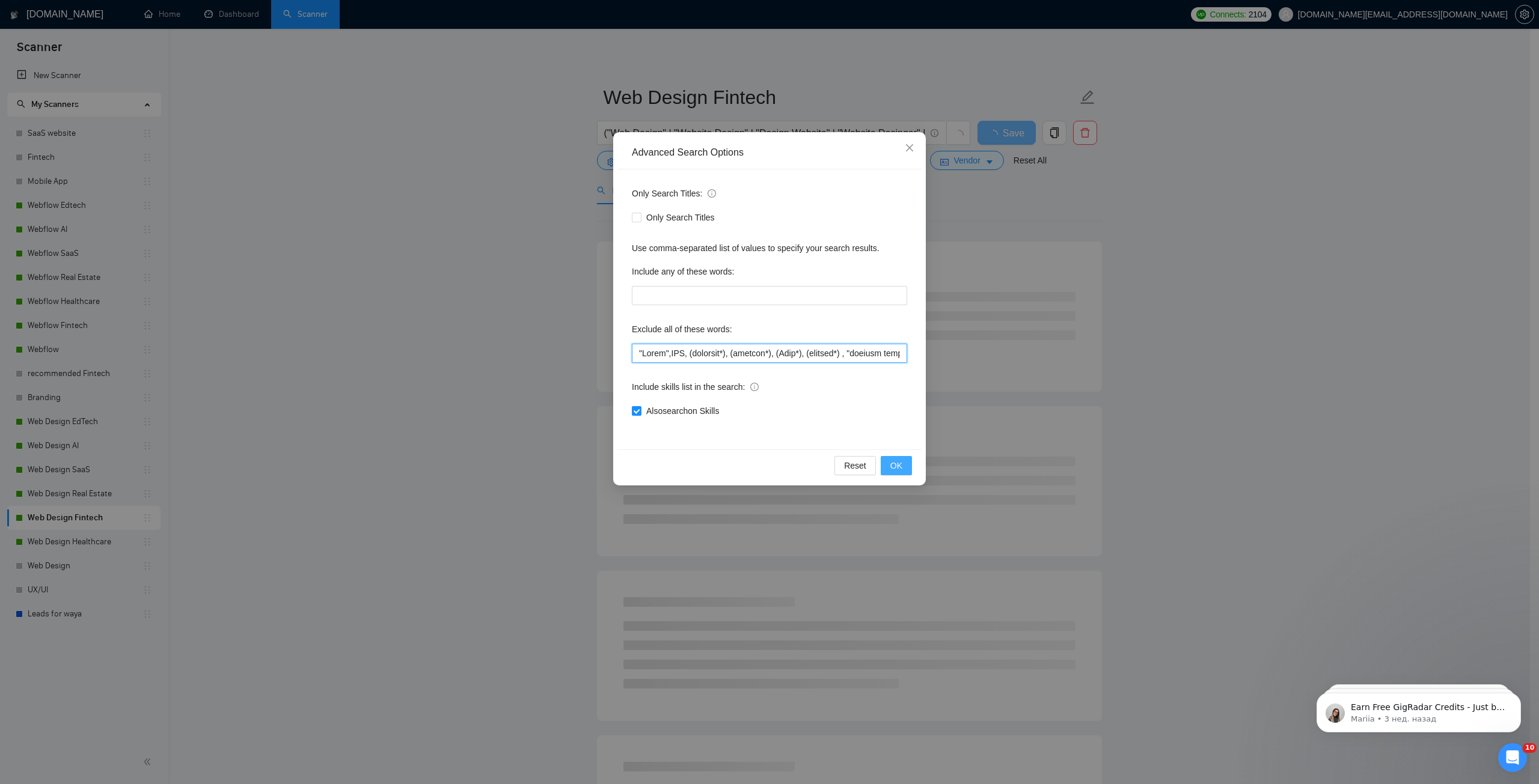
type input ""Email",CMS, (research*), (consult*), (Test*), (develop*) , "shopify expert", T…"
click at [900, 468] on span "OK" at bounding box center [896, 465] width 12 height 13
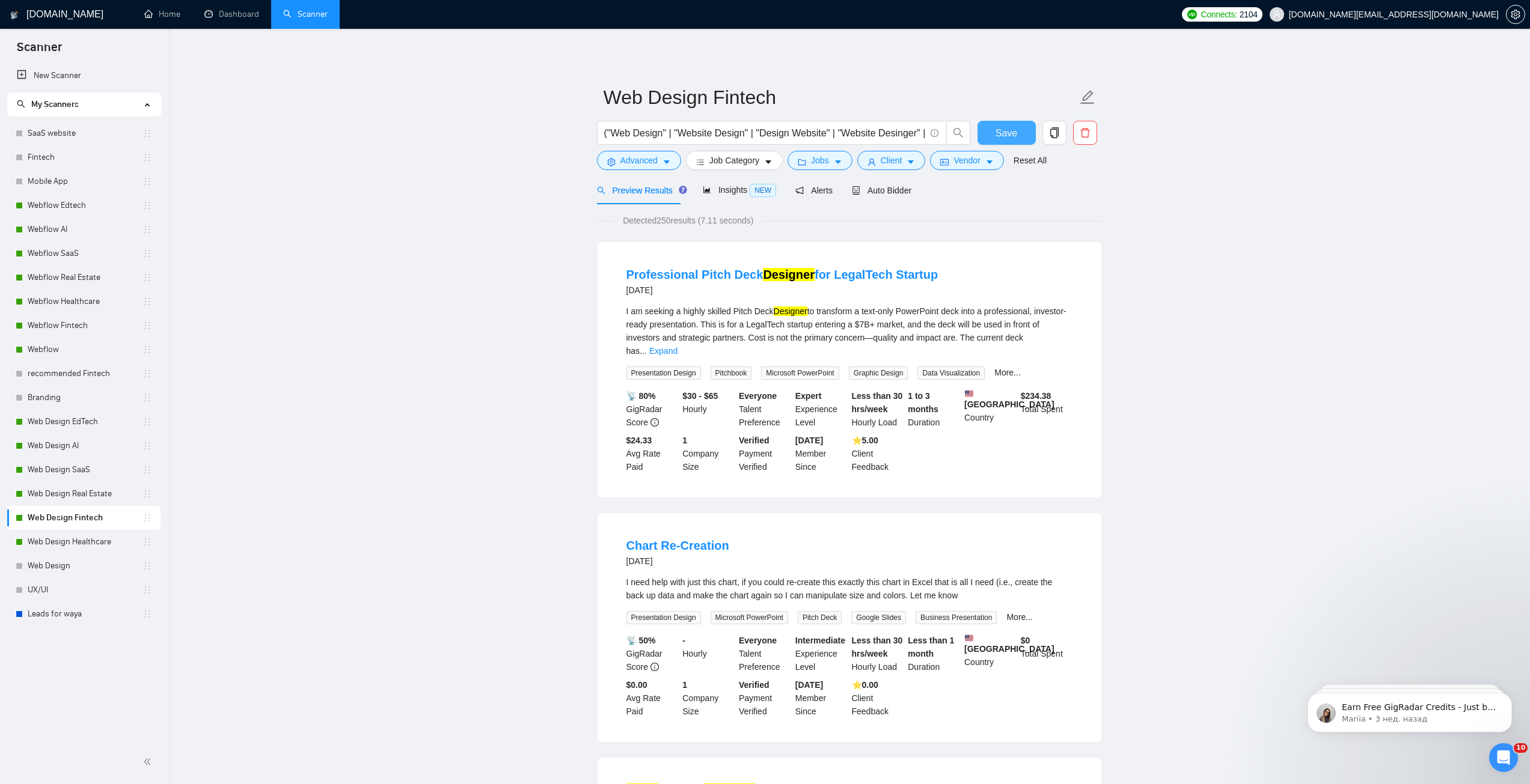
click at [1002, 135] on span "Save" at bounding box center [1006, 133] width 22 height 15
click at [79, 576] on link "Web Design" at bounding box center [85, 566] width 115 height 24
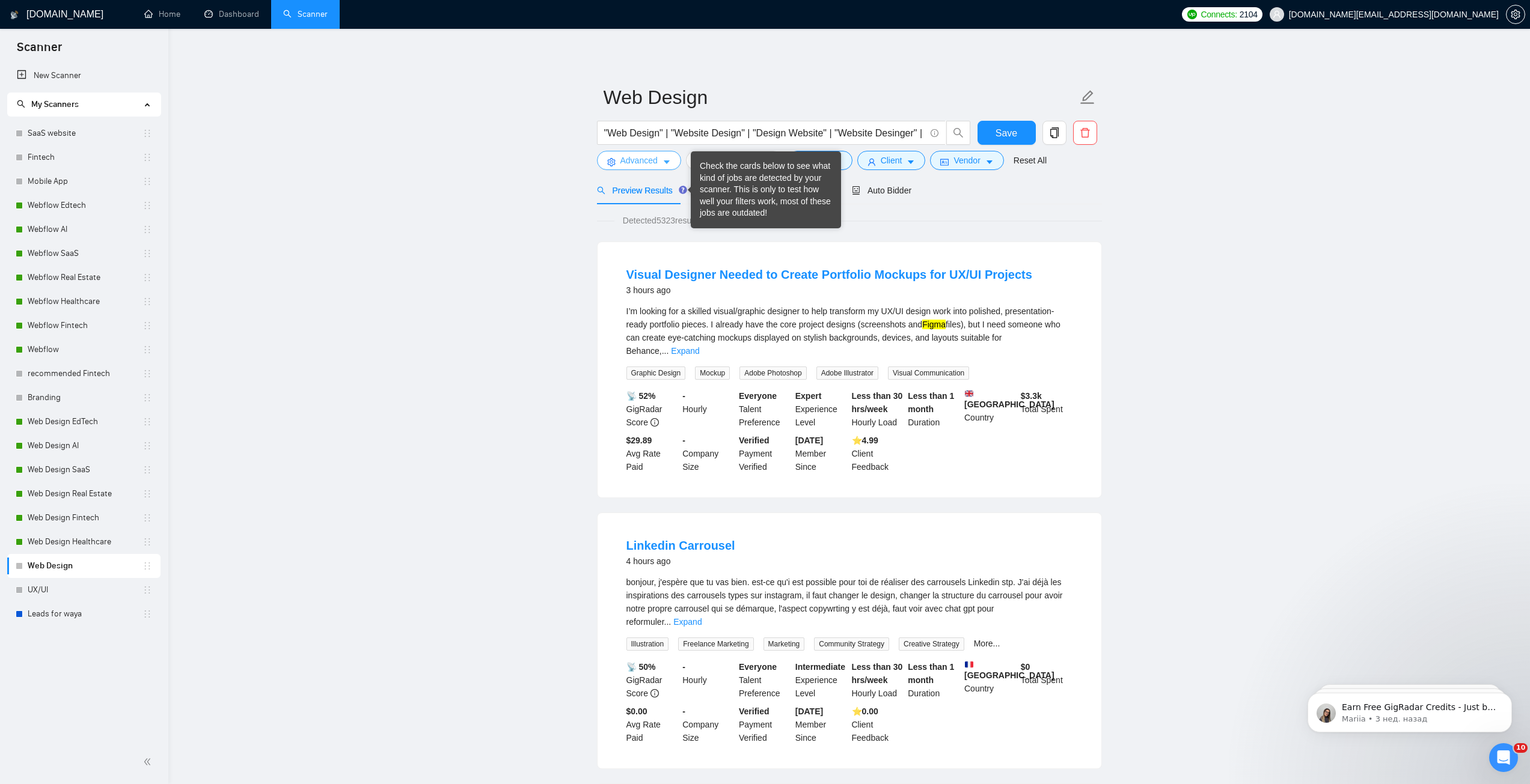
click at [630, 163] on span "Advanced" at bounding box center [639, 160] width 37 height 13
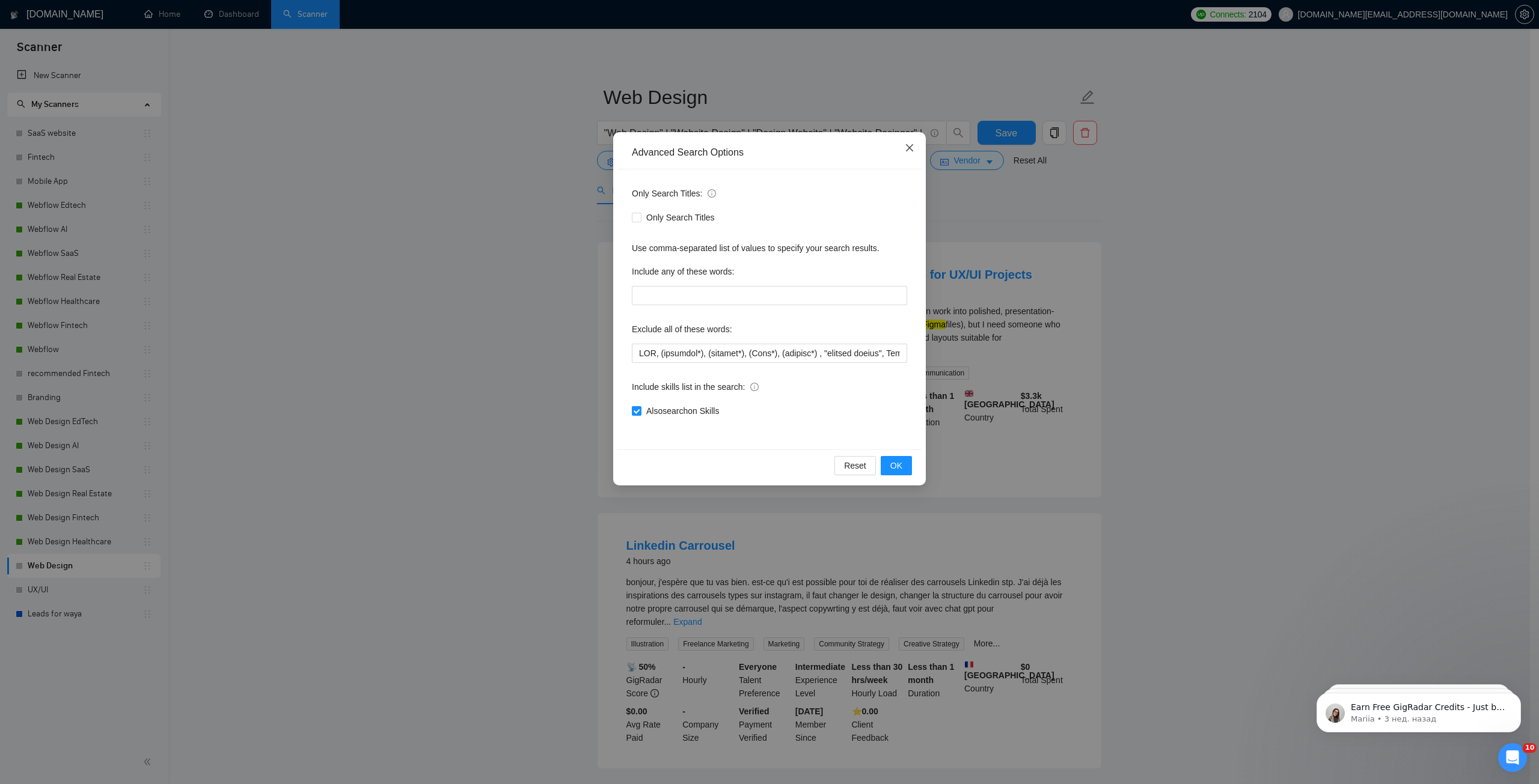
click at [910, 150] on icon "close" at bounding box center [909, 147] width 10 height 10
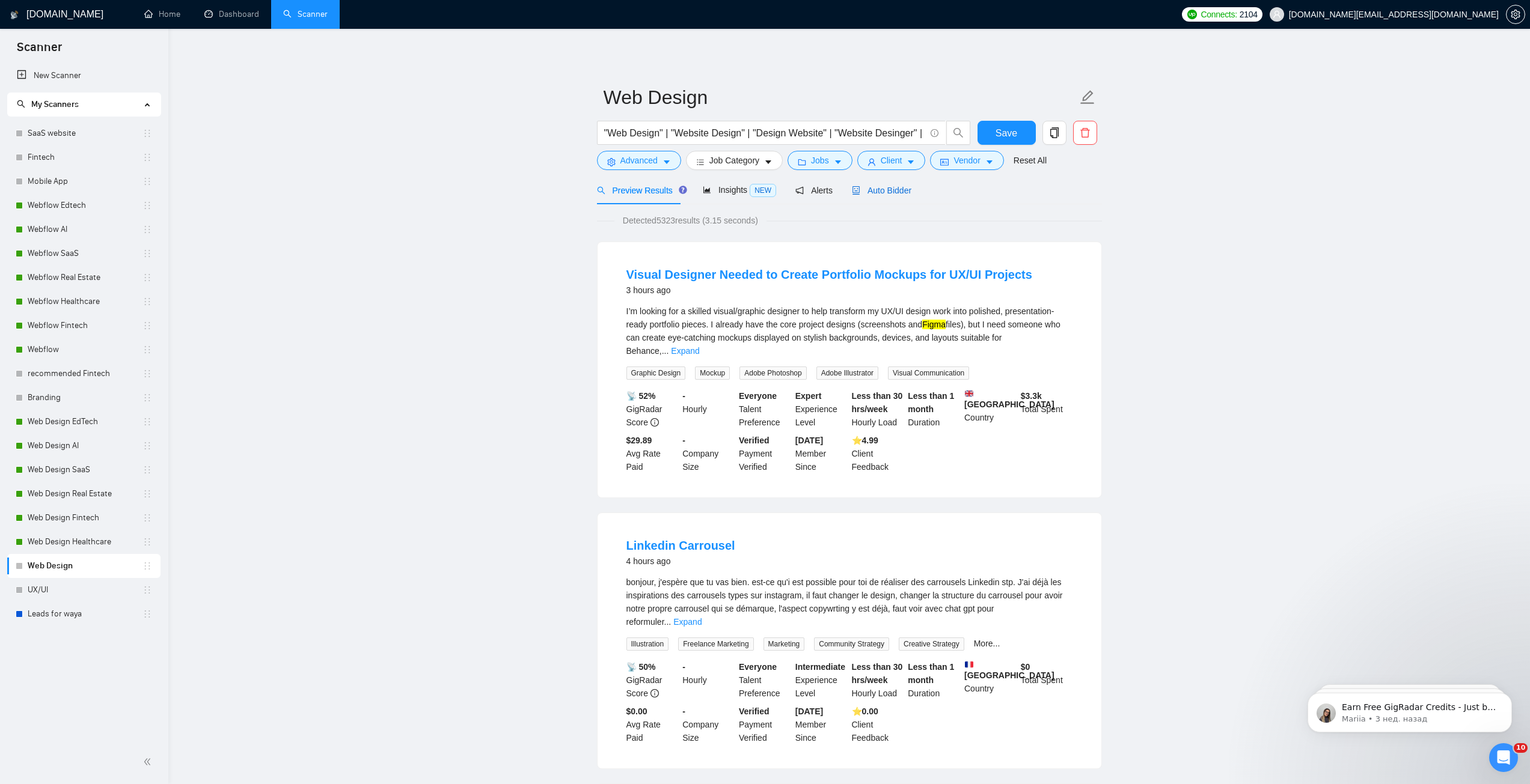
click at [889, 192] on span "Auto Bidder" at bounding box center [882, 190] width 60 height 10
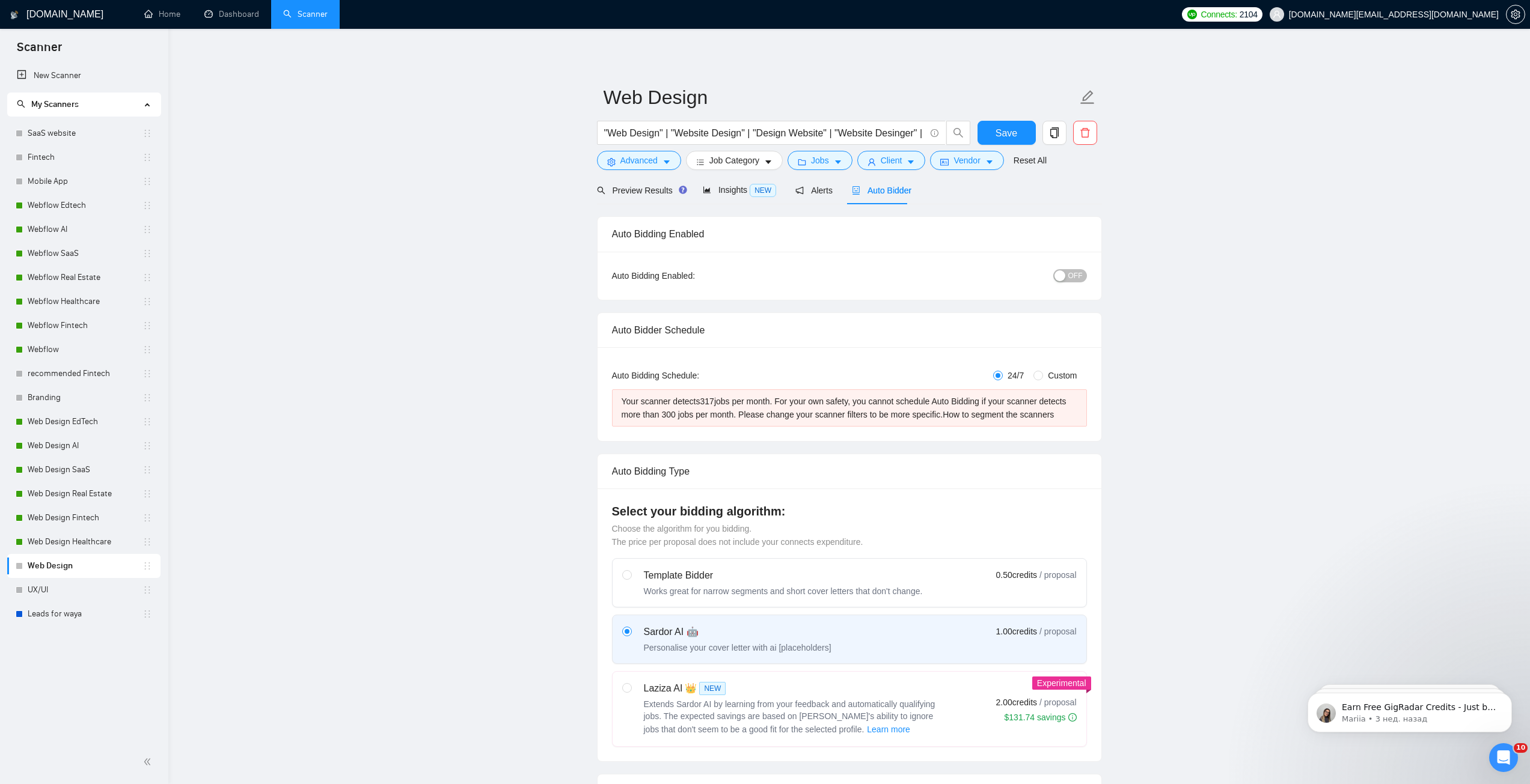
click at [1074, 271] on span "OFF" at bounding box center [1075, 276] width 15 height 13
click at [1014, 136] on span "Save" at bounding box center [1006, 133] width 22 height 15
click at [1071, 275] on span "OFF" at bounding box center [1075, 276] width 15 height 13
click at [1022, 130] on button "Save" at bounding box center [1007, 133] width 58 height 24
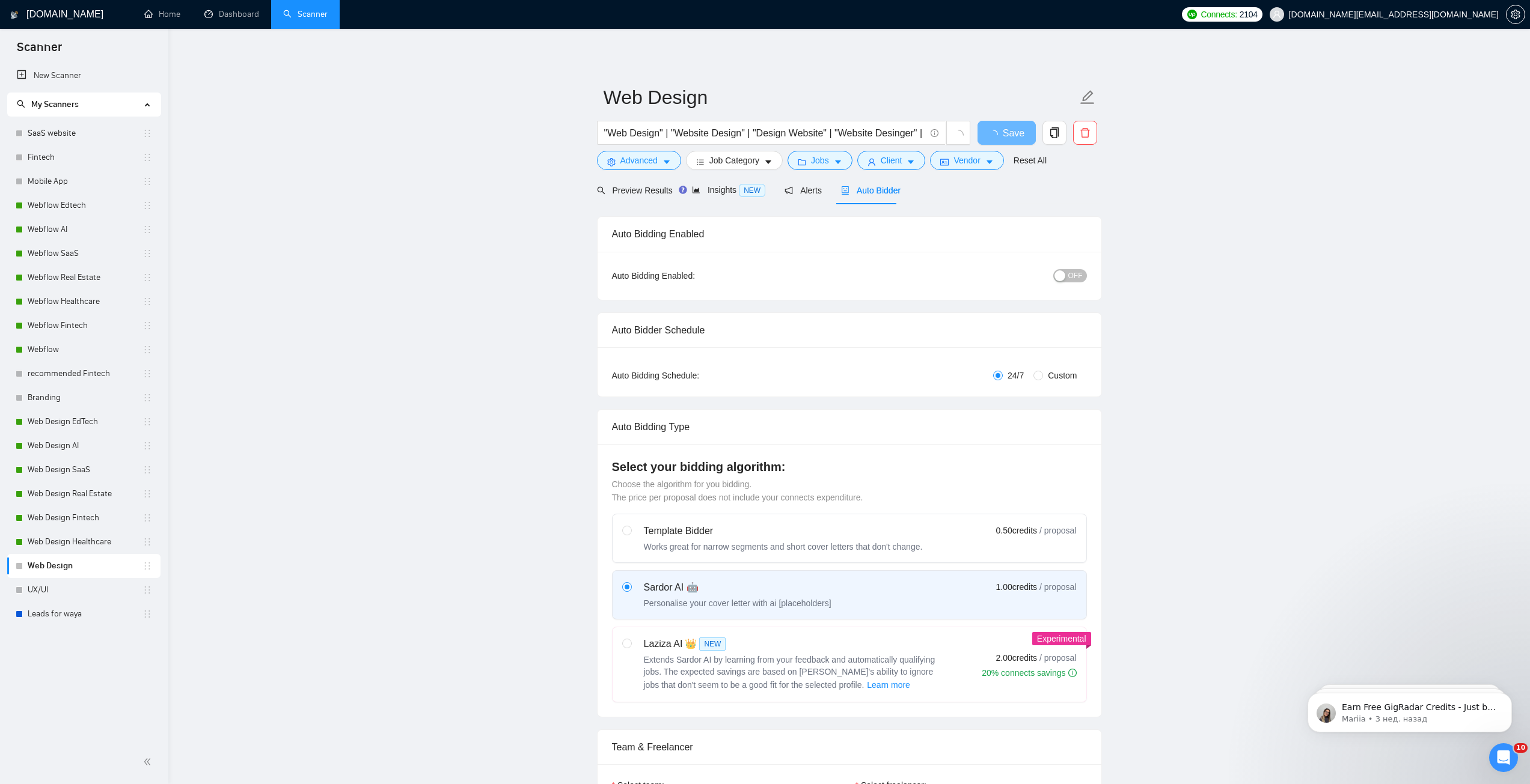
click at [1070, 276] on span "OFF" at bounding box center [1075, 276] width 15 height 13
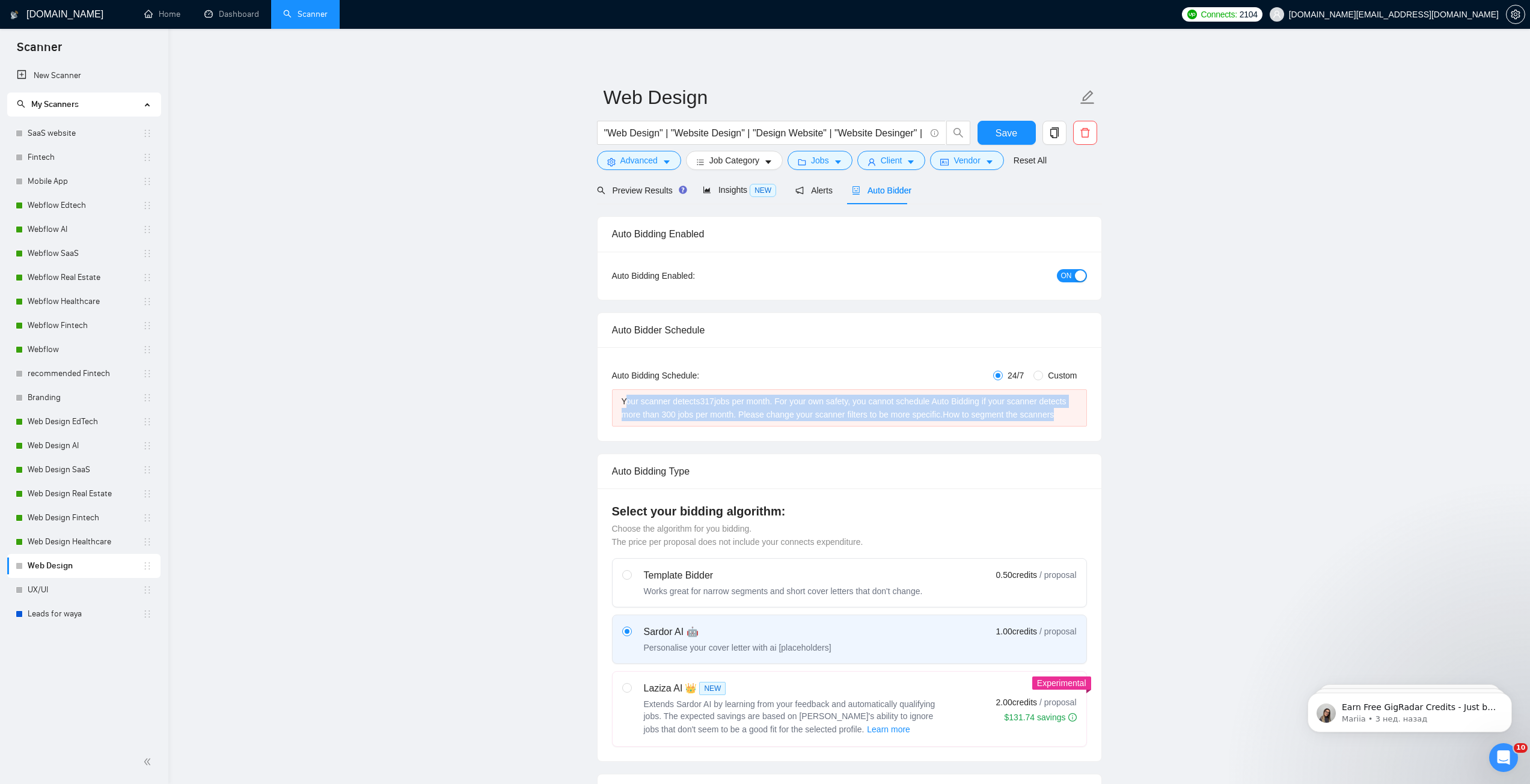
drag, startPoint x: 624, startPoint y: 399, endPoint x: 1060, endPoint y: 413, distance: 436.2
click at [1060, 413] on div "Your scanner detects 317 jobs per month. For your own safety, you cannot schedu…" at bounding box center [849, 408] width 455 height 27
click at [1067, 418] on div "Your scanner detects 317 jobs per month. For your own safety, you cannot schedu…" at bounding box center [849, 408] width 455 height 27
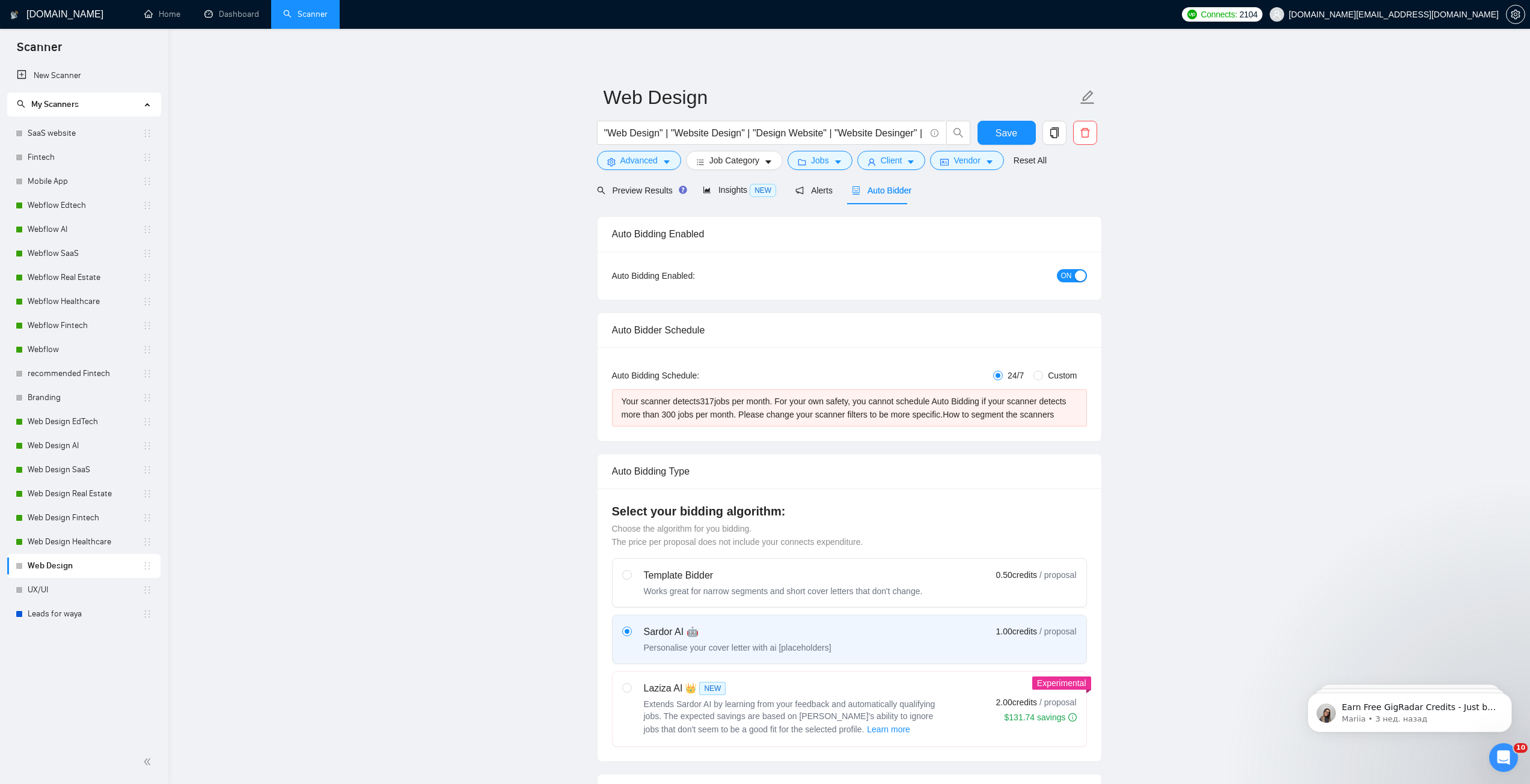
click at [1080, 269] on button "ON" at bounding box center [1071, 276] width 30 height 13
